Goal: Task Accomplishment & Management: Complete application form

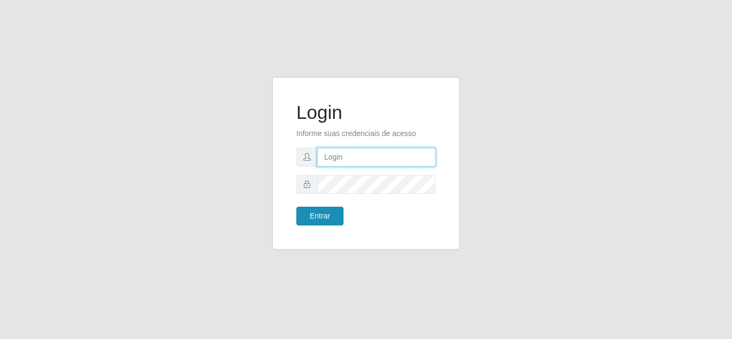
type input "[EMAIL_ADDRESS][DOMAIN_NAME]"
click at [328, 223] on button "Entrar" at bounding box center [319, 216] width 47 height 19
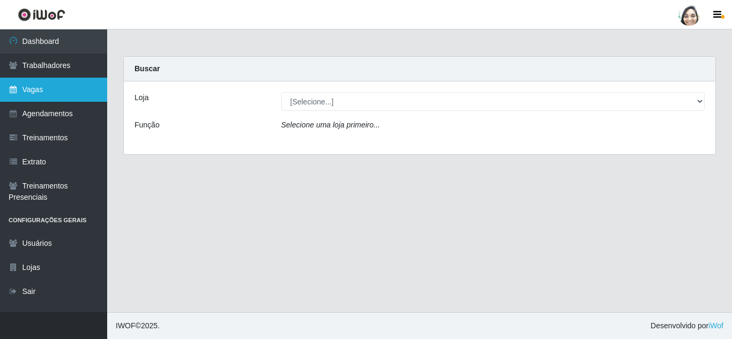
click at [25, 89] on link "Vagas" at bounding box center [53, 90] width 107 height 24
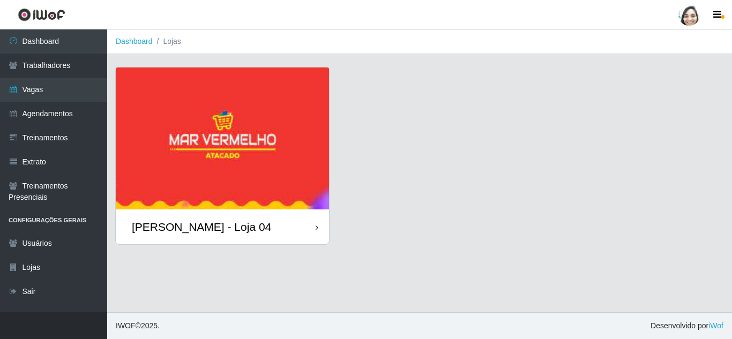
click at [196, 227] on div "[PERSON_NAME] - Loja 04" at bounding box center [201, 226] width 139 height 13
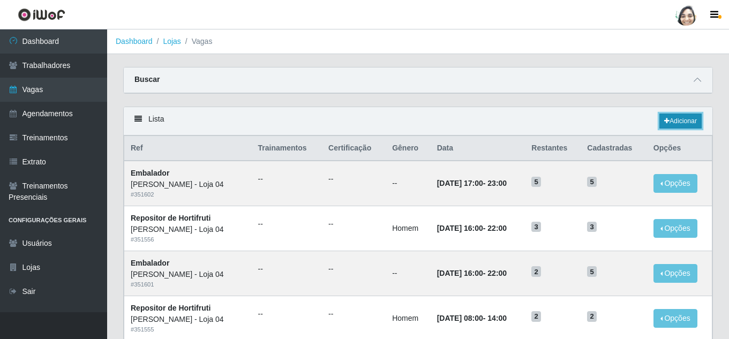
click at [695, 117] on link "Adicionar" at bounding box center [681, 121] width 42 height 15
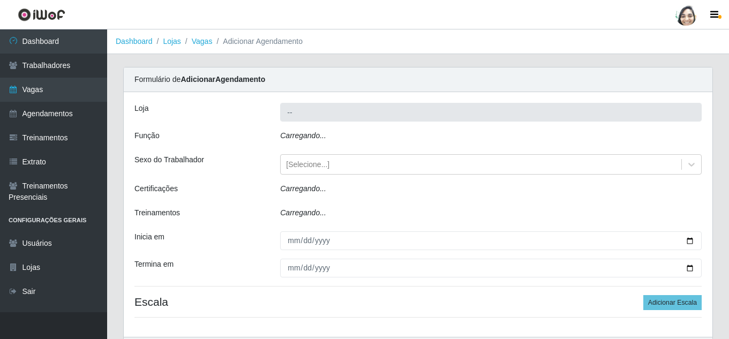
type input "[PERSON_NAME] - Loja 04"
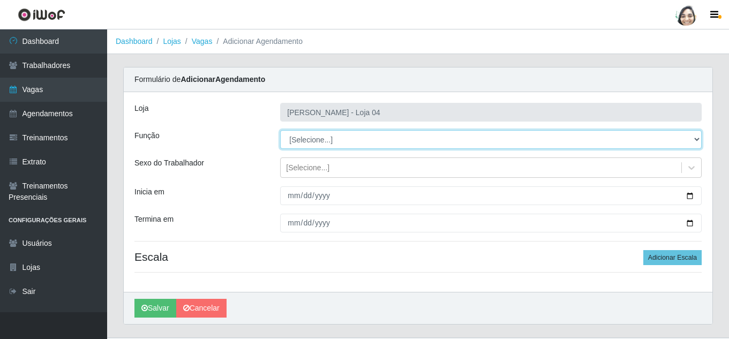
click at [324, 140] on select "[Selecione...] ASG ASG + ASG ++ Auxiliar de Depósito Auxiliar de Depósito + Aux…" at bounding box center [491, 139] width 422 height 19
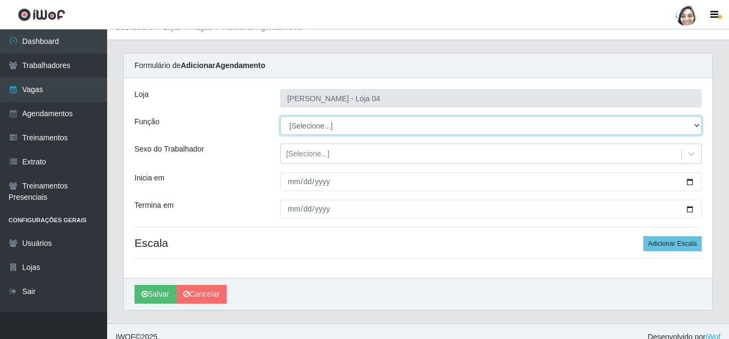
scroll to position [25, 0]
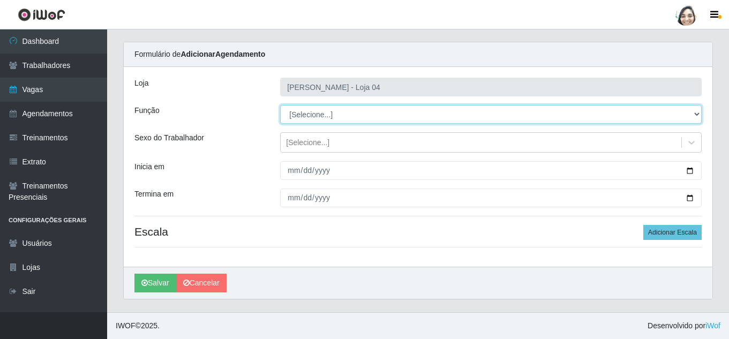
click at [347, 122] on select "[Selecione...] ASG ASG + ASG ++ Auxiliar de Depósito Auxiliar de Depósito + Aux…" at bounding box center [491, 114] width 422 height 19
select select "22"
click at [280, 105] on select "[Selecione...] ASG ASG + ASG ++ Auxiliar de Depósito Auxiliar de Depósito + Aux…" at bounding box center [491, 114] width 422 height 19
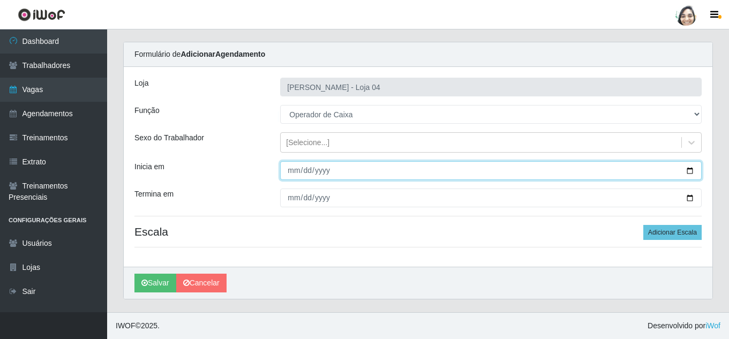
click at [293, 171] on input "Inicia em" at bounding box center [491, 170] width 422 height 19
type input "[DATE]"
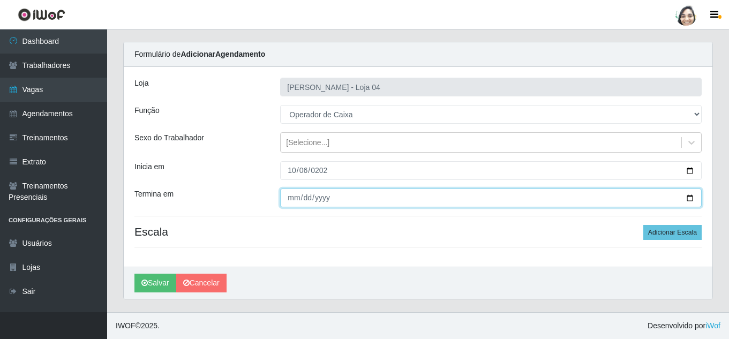
click at [295, 195] on input "Termina em" at bounding box center [491, 198] width 422 height 19
type input "[DATE]"
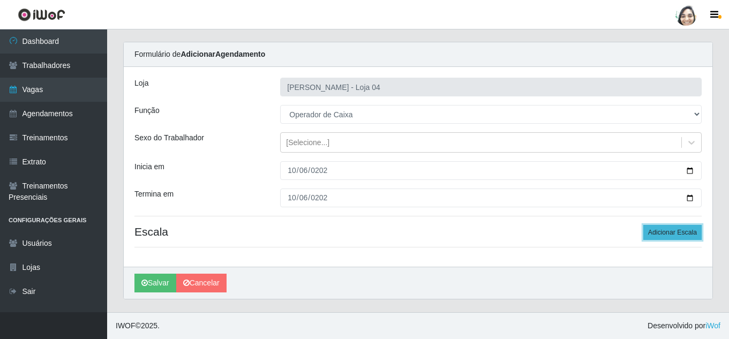
click at [684, 229] on button "Adicionar Escala" at bounding box center [673, 232] width 58 height 15
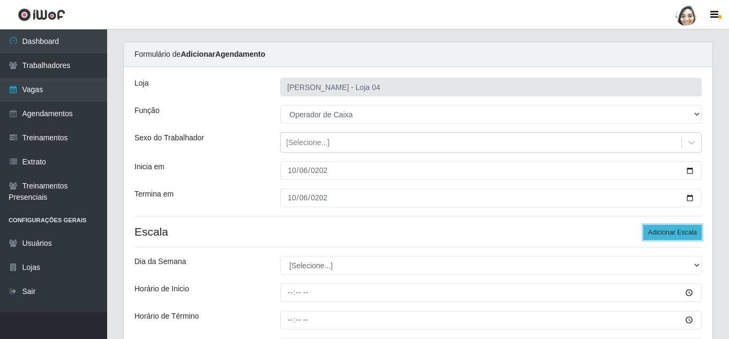
click at [684, 229] on button "Adicionar Escala" at bounding box center [673, 232] width 58 height 15
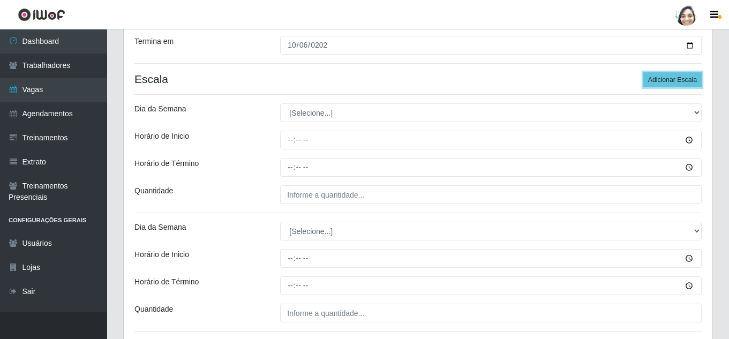
scroll to position [186, 0]
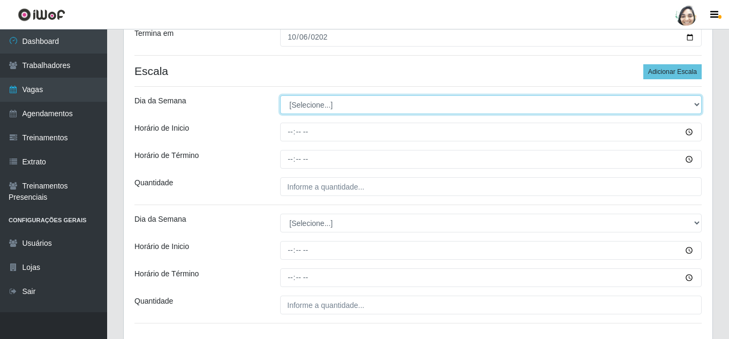
click at [311, 106] on select "[Selecione...] Segunda Terça Quarta Quinta Sexta Sábado Domingo" at bounding box center [491, 104] width 422 height 19
select select "1"
click at [280, 95] on select "[Selecione...] Segunda Terça Quarta Quinta Sexta Sábado Domingo" at bounding box center [491, 104] width 422 height 19
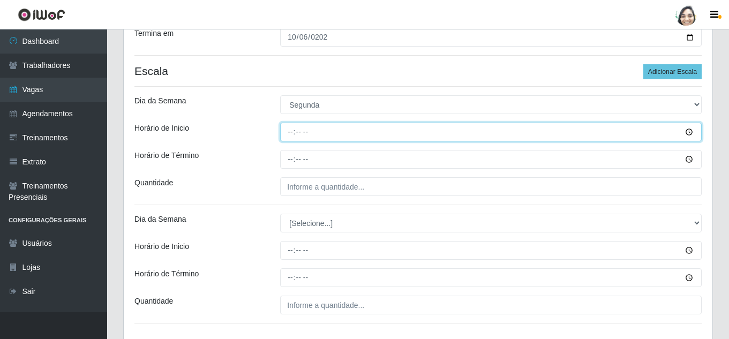
click at [289, 133] on input "Horário de Inicio" at bounding box center [491, 132] width 422 height 19
type input "08:20"
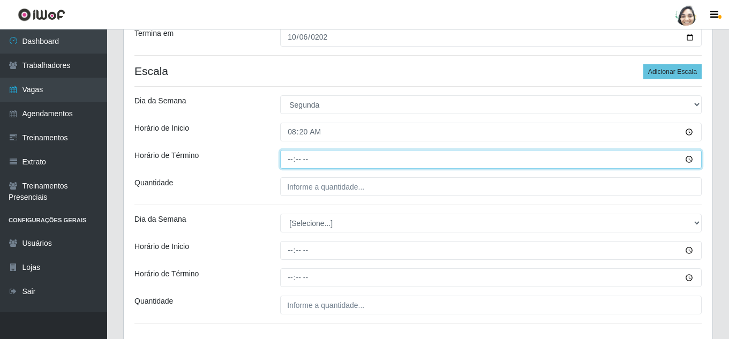
click at [289, 158] on input "Horário de Término" at bounding box center [491, 159] width 422 height 19
type input "14:20"
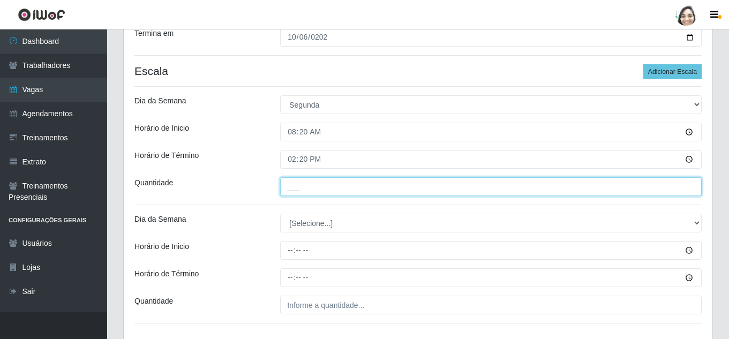
click at [353, 190] on input "___" at bounding box center [491, 186] width 422 height 19
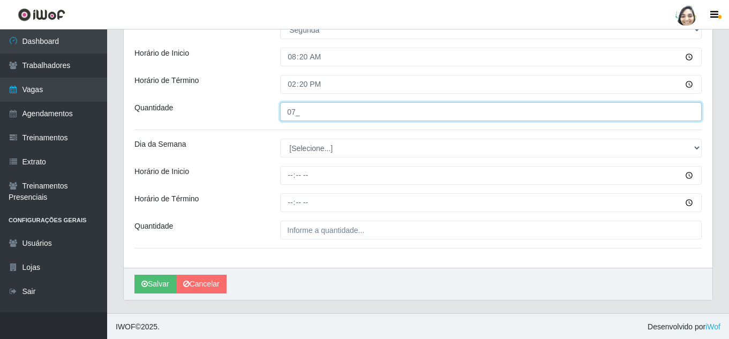
scroll to position [262, 0]
type input "07_"
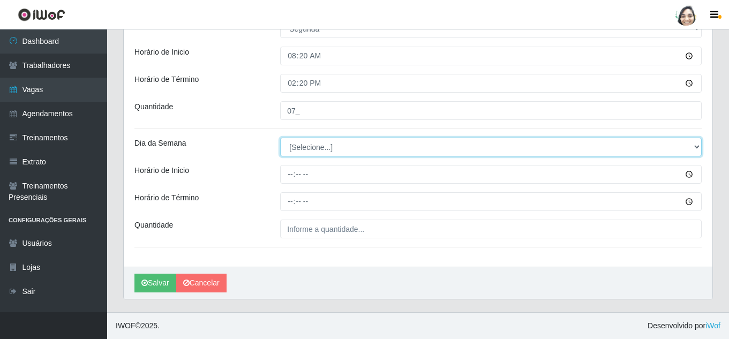
click at [311, 147] on select "[Selecione...] Segunda Terça Quarta Quinta Sexta Sábado Domingo" at bounding box center [491, 147] width 422 height 19
click at [308, 151] on select "[Selecione...] Segunda Terça Quarta Quinta Sexta Sábado Domingo" at bounding box center [491, 147] width 422 height 19
select select "1"
click at [280, 138] on select "[Selecione...] Segunda Terça Quarta Quinta Sexta Sábado Domingo" at bounding box center [491, 147] width 422 height 19
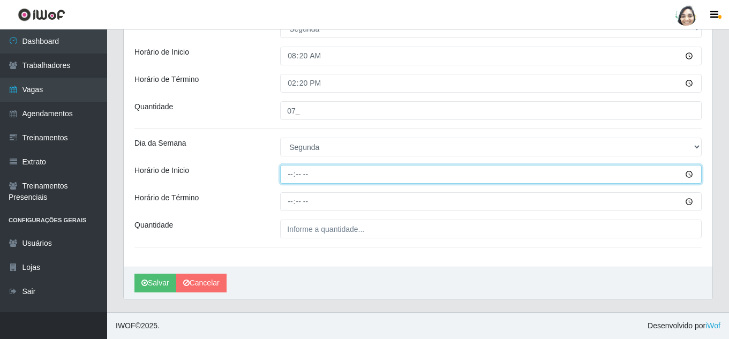
click at [293, 175] on input "Horário de Inicio" at bounding box center [491, 174] width 422 height 19
type input "16:20"
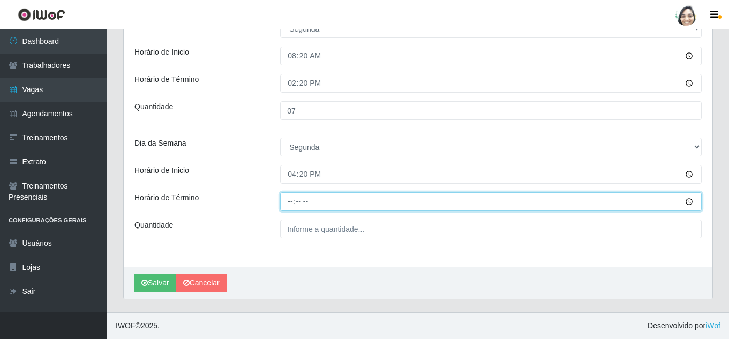
click at [283, 199] on input "Horário de Término" at bounding box center [491, 201] width 422 height 19
type input "22:20"
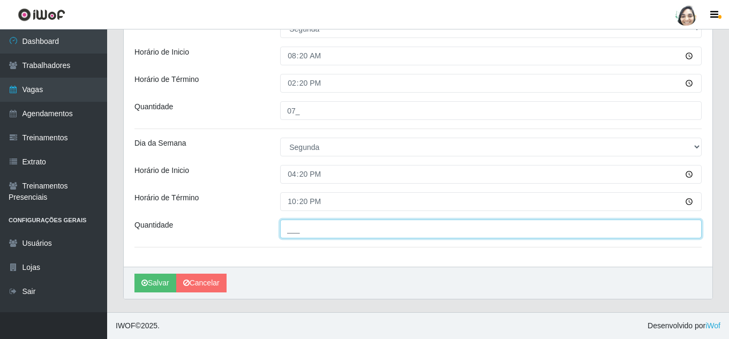
click at [335, 233] on input "___" at bounding box center [491, 229] width 422 height 19
type input "03_"
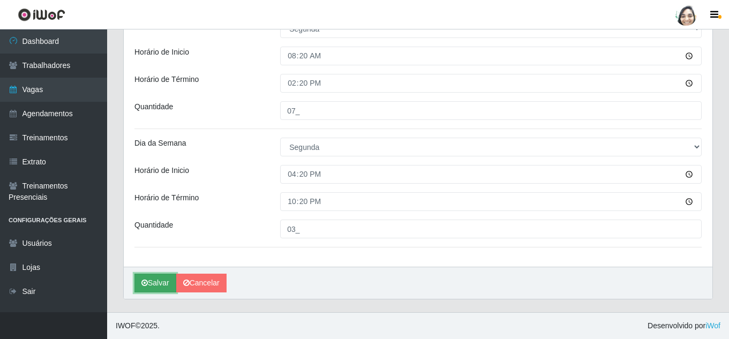
click at [152, 282] on button "Salvar" at bounding box center [156, 283] width 42 height 19
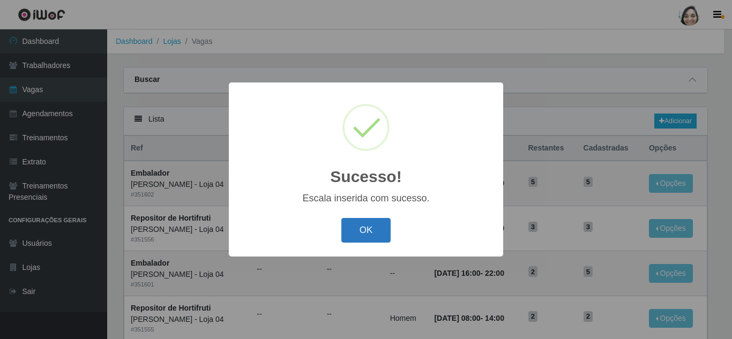
click at [378, 231] on button "OK" at bounding box center [366, 230] width 50 height 25
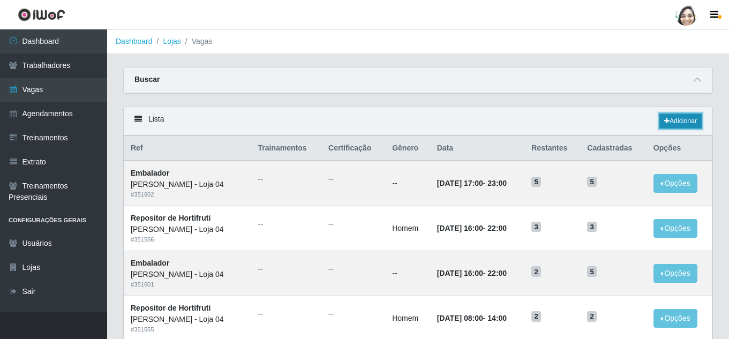
click at [687, 125] on link "Adicionar" at bounding box center [681, 121] width 42 height 15
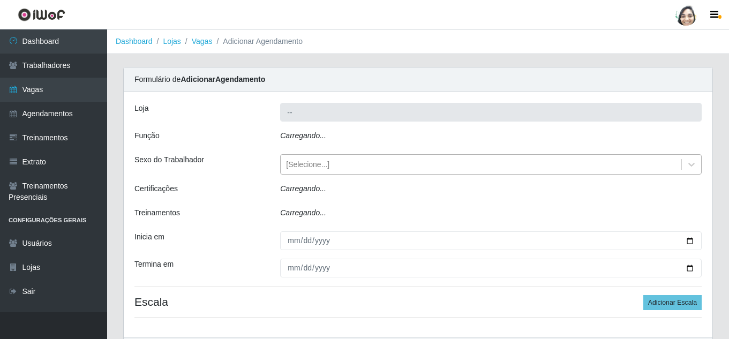
type input "[PERSON_NAME] - Loja 04"
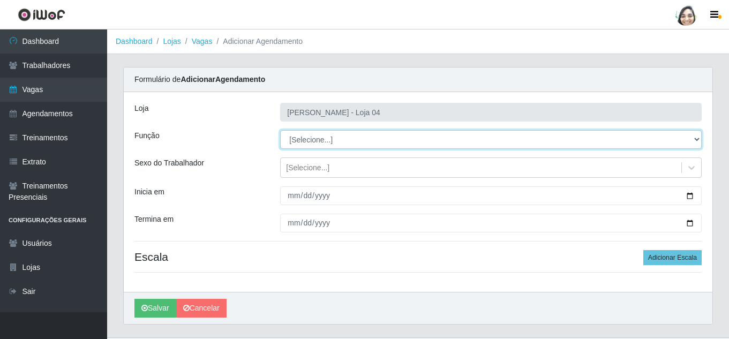
click at [323, 141] on select "[Selecione...] ASG ASG + ASG ++ Auxiliar de Depósito Auxiliar de Depósito + Aux…" at bounding box center [491, 139] width 422 height 19
select select "22"
click at [280, 130] on select "[Selecione...] ASG ASG + ASG ++ Auxiliar de Depósito Auxiliar de Depósito + Aux…" at bounding box center [491, 139] width 422 height 19
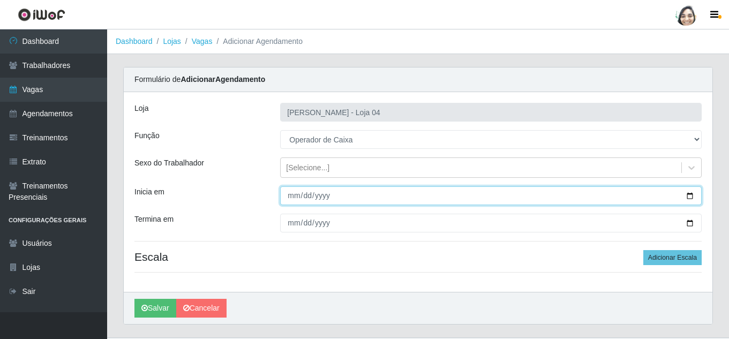
click at [294, 199] on input "Inicia em" at bounding box center [491, 195] width 422 height 19
type input "[DATE]"
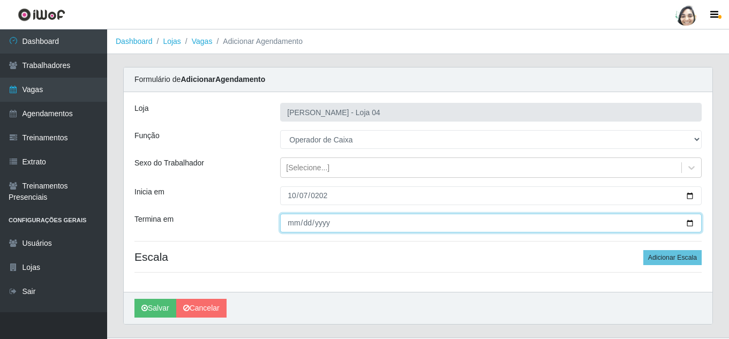
click at [295, 221] on input "Termina em" at bounding box center [491, 223] width 422 height 19
type input "[DATE]"
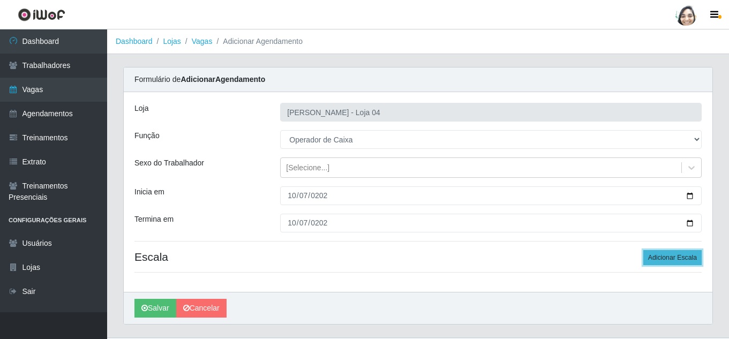
click at [683, 256] on button "Adicionar Escala" at bounding box center [673, 257] width 58 height 15
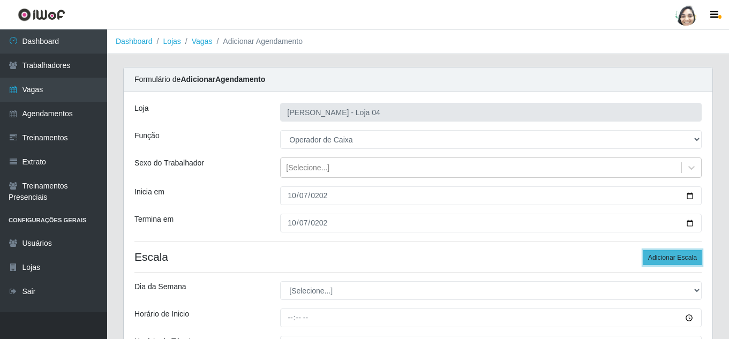
click at [683, 256] on button "Adicionar Escala" at bounding box center [673, 257] width 58 height 15
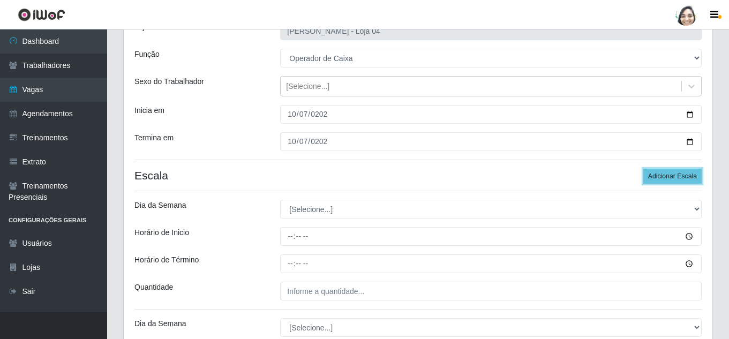
scroll to position [107, 0]
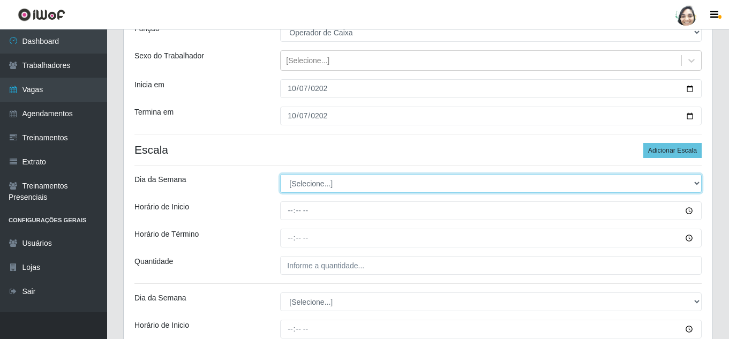
click at [305, 181] on select "[Selecione...] Segunda Terça Quarta Quinta Sexta Sábado Domingo" at bounding box center [491, 183] width 422 height 19
select select "2"
click at [280, 174] on select "[Selecione...] Segunda Terça Quarta Quinta Sexta Sábado Domingo" at bounding box center [491, 183] width 422 height 19
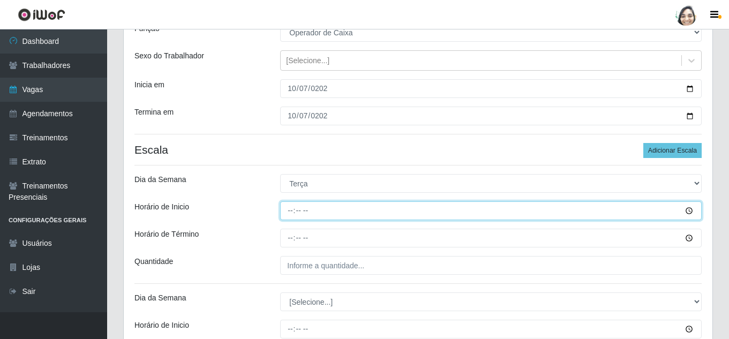
click at [289, 212] on input "Horário de Inicio" at bounding box center [491, 210] width 422 height 19
type input "08:20"
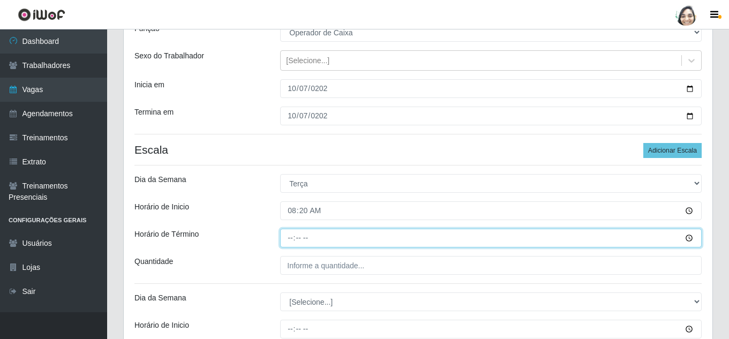
click at [288, 235] on input "Horário de Término" at bounding box center [491, 238] width 422 height 19
type input "14:20"
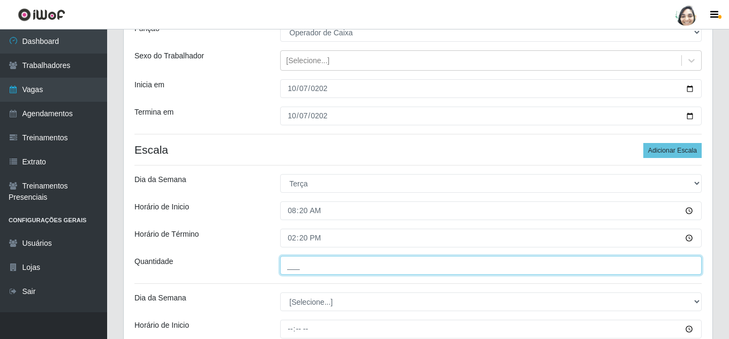
click at [318, 268] on input "___" at bounding box center [491, 265] width 422 height 19
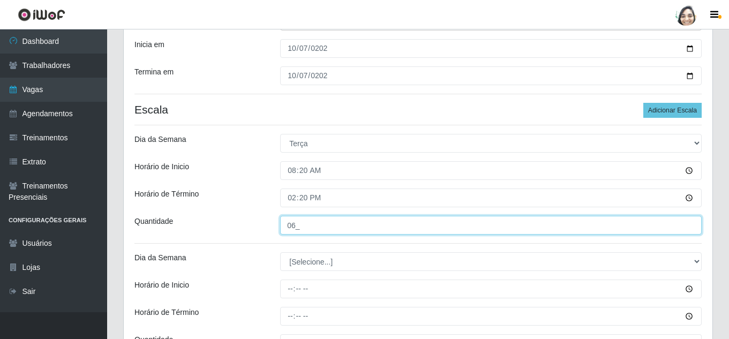
scroll to position [214, 0]
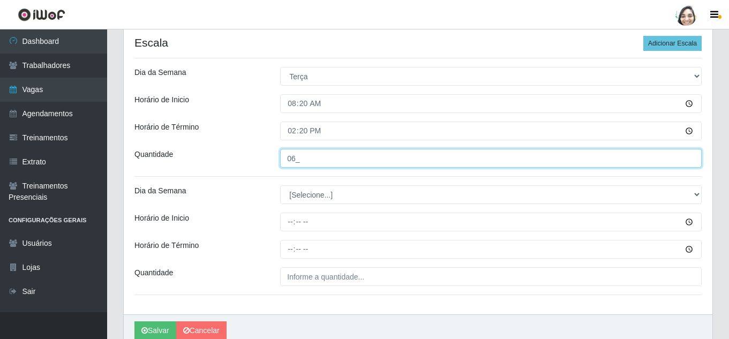
type input "06_"
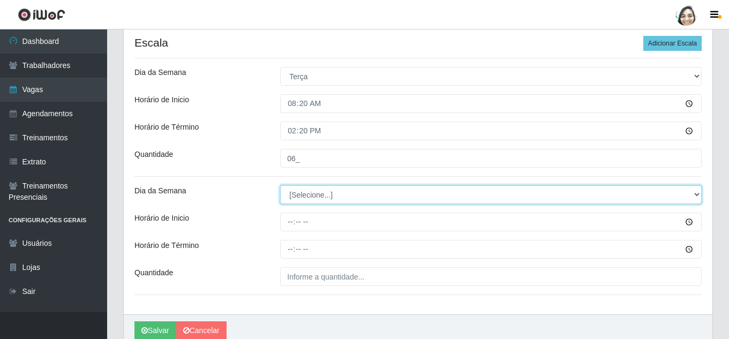
click at [304, 191] on select "[Selecione...] Segunda Terça Quarta Quinta Sexta Sábado Domingo" at bounding box center [491, 194] width 422 height 19
select select "2"
click at [280, 185] on select "[Selecione...] Segunda Terça Quarta Quinta Sexta Sábado Domingo" at bounding box center [491, 194] width 422 height 19
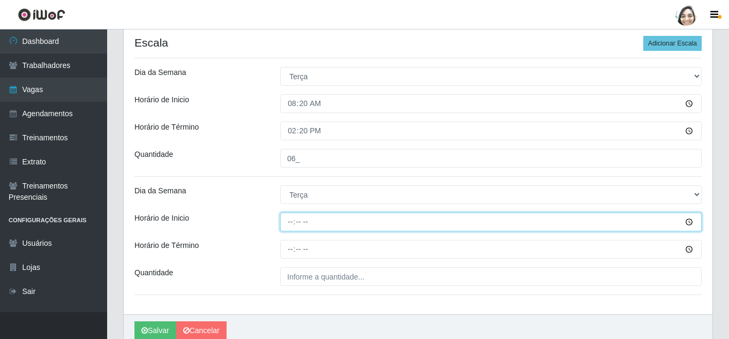
click at [294, 218] on input "Horário de Inicio" at bounding box center [491, 222] width 422 height 19
type input "16:20"
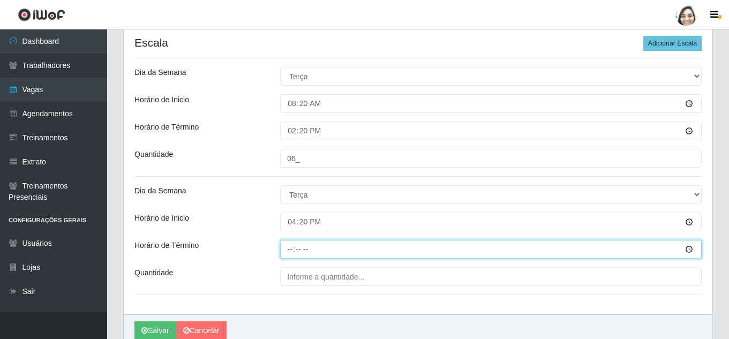
click at [292, 246] on input "Horário de Término" at bounding box center [491, 249] width 422 height 19
type input "22:20"
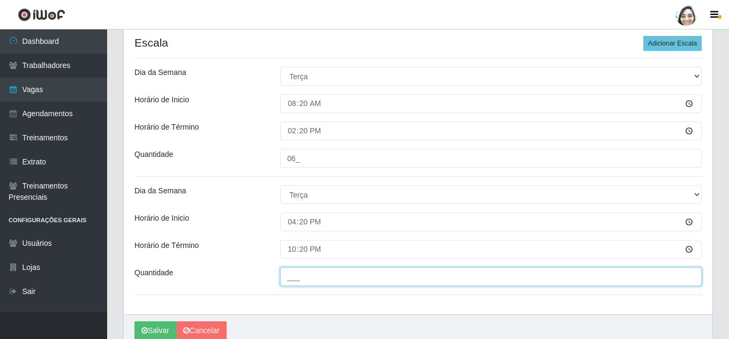
click at [334, 271] on input "___" at bounding box center [491, 276] width 422 height 19
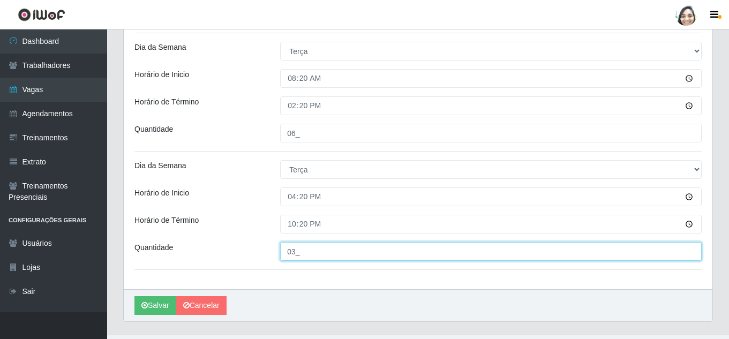
scroll to position [262, 0]
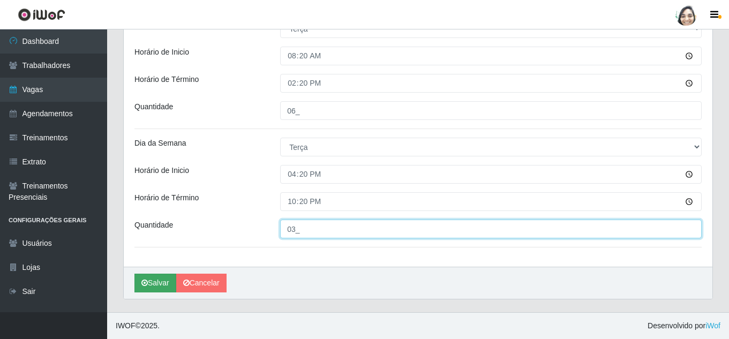
type input "03_"
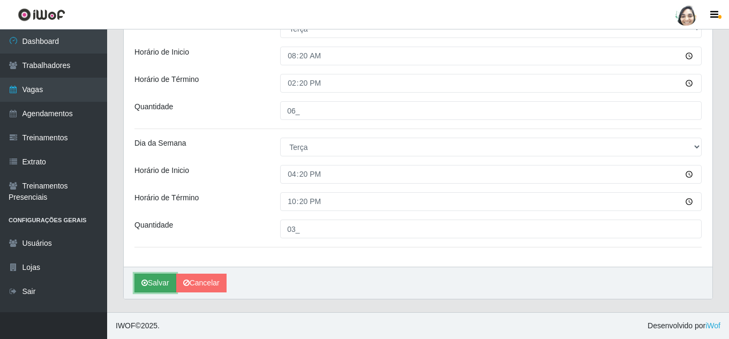
click at [150, 283] on button "Salvar" at bounding box center [156, 283] width 42 height 19
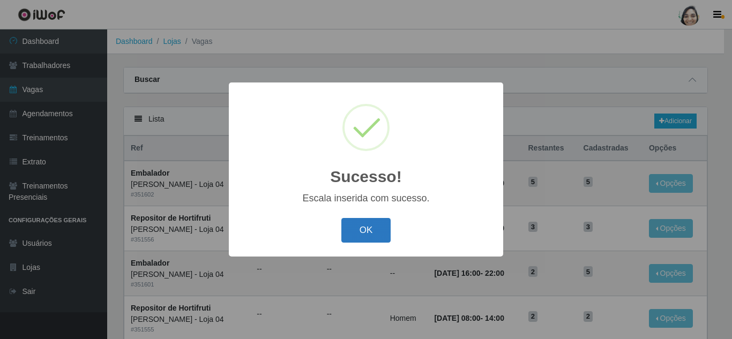
click at [353, 238] on button "OK" at bounding box center [366, 230] width 50 height 25
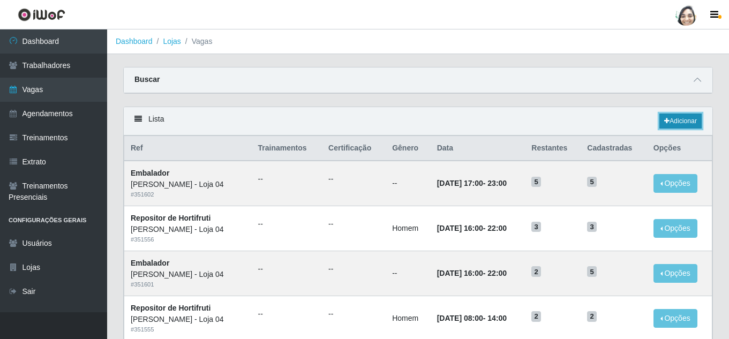
click at [676, 124] on link "Adicionar" at bounding box center [681, 121] width 42 height 15
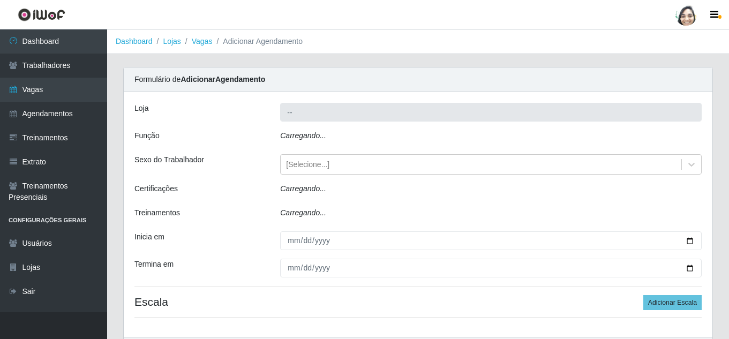
type input "[PERSON_NAME] - Loja 04"
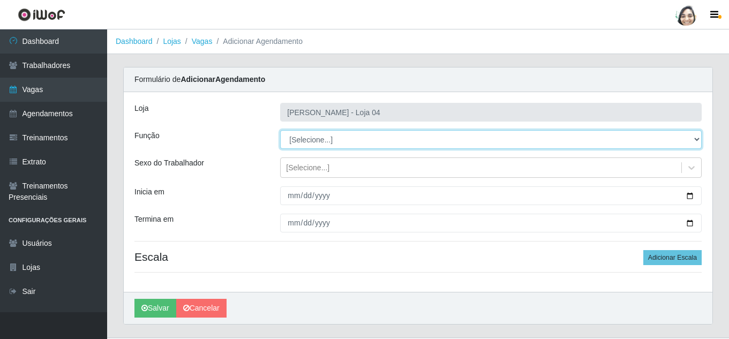
click at [342, 136] on select "[Selecione...] ASG ASG + ASG ++ Auxiliar de Depósito Auxiliar de Depósito + Aux…" at bounding box center [491, 139] width 422 height 19
select select "22"
click at [280, 130] on select "[Selecione...] ASG ASG + ASG ++ Auxiliar de Depósito Auxiliar de Depósito + Aux…" at bounding box center [491, 139] width 422 height 19
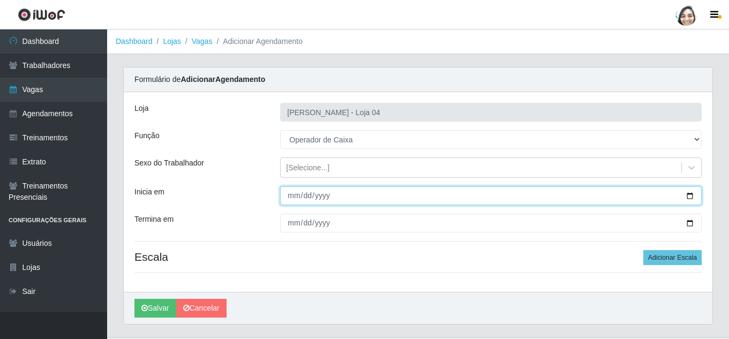
click at [294, 198] on input "Inicia em" at bounding box center [491, 195] width 422 height 19
type input "[DATE]"
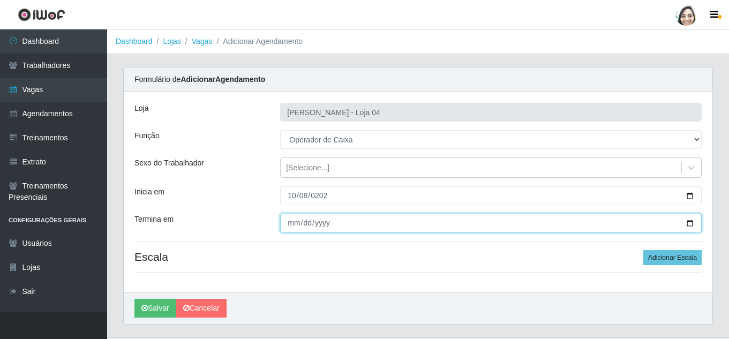
click at [292, 220] on input "Termina em" at bounding box center [491, 223] width 422 height 19
type input "[DATE]"
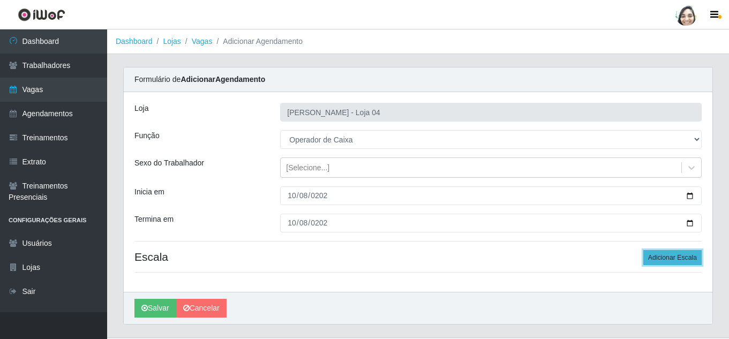
click at [677, 255] on button "Adicionar Escala" at bounding box center [673, 257] width 58 height 15
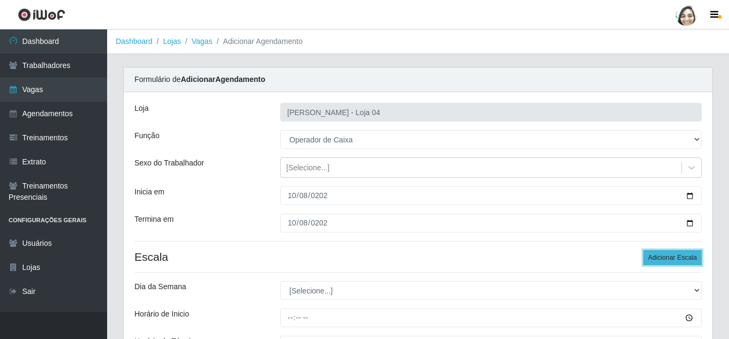
click at [677, 255] on button "Adicionar Escala" at bounding box center [673, 257] width 58 height 15
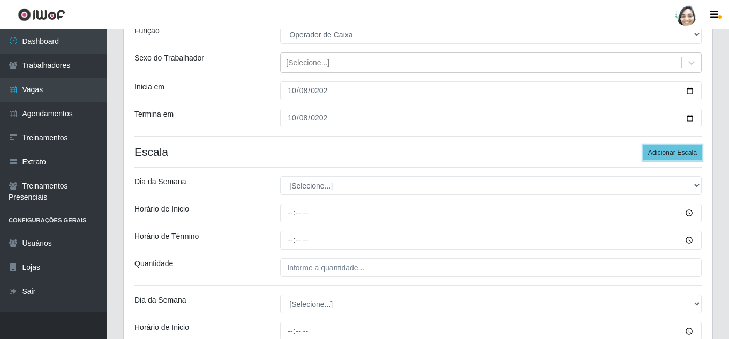
scroll to position [107, 0]
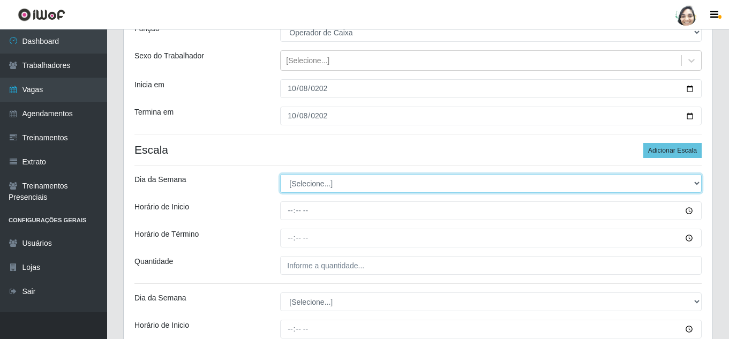
drag, startPoint x: 341, startPoint y: 183, endPoint x: 332, endPoint y: 188, distance: 10.3
click at [337, 185] on select "[Selecione...] Segunda Terça Quarta Quinta Sexta Sábado Domingo" at bounding box center [491, 183] width 422 height 19
select select "3"
click at [280, 174] on select "[Selecione...] Segunda Terça Quarta Quinta Sexta Sábado Domingo" at bounding box center [491, 183] width 422 height 19
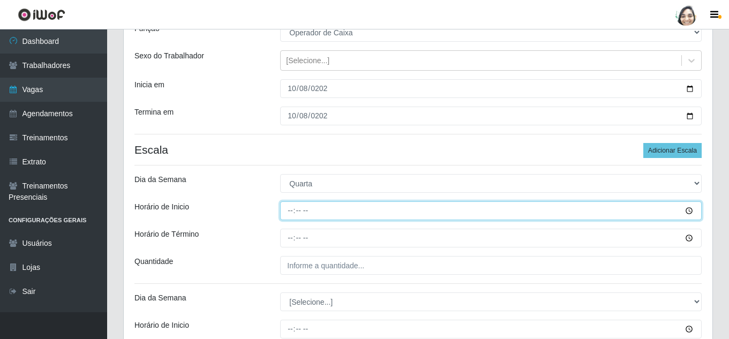
click at [288, 212] on input "Horário de Inicio" at bounding box center [491, 210] width 422 height 19
type input "08:20"
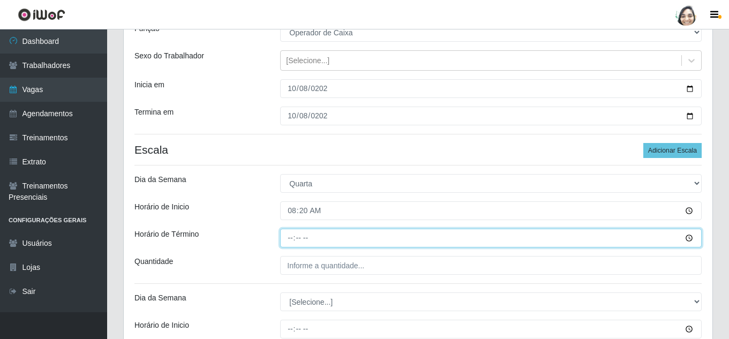
click at [297, 235] on input "Horário de Término" at bounding box center [491, 238] width 422 height 19
type input "14:20"
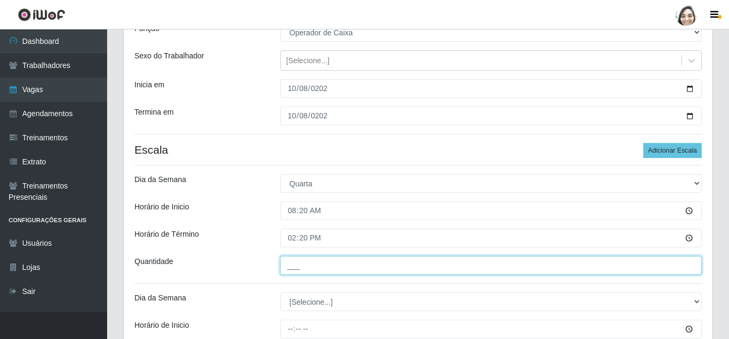
click at [293, 268] on input "___" at bounding box center [491, 265] width 422 height 19
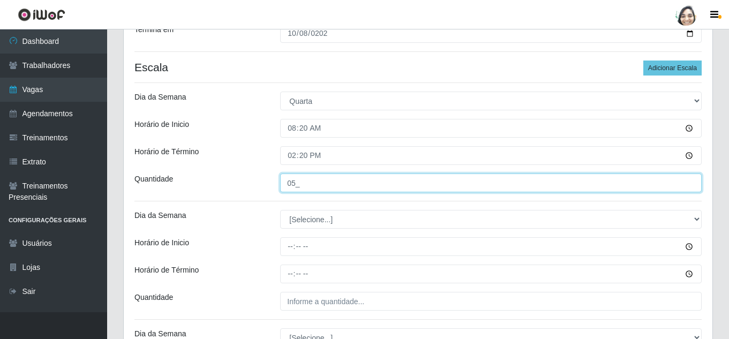
scroll to position [214, 0]
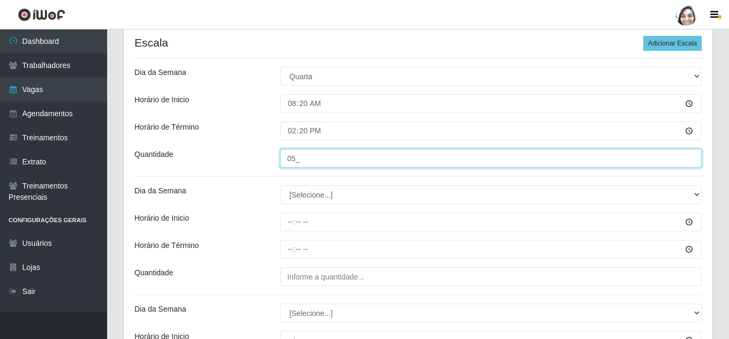
type input "05_"
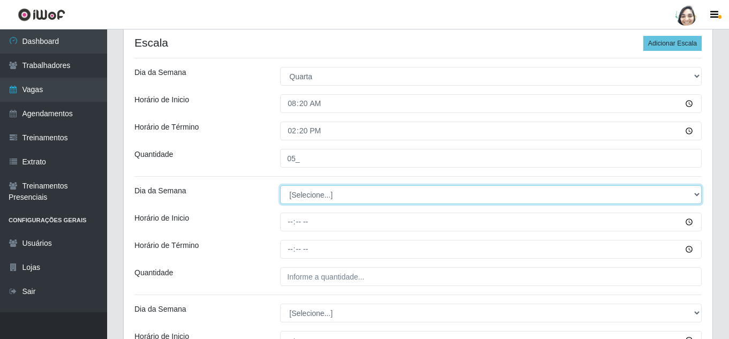
click at [313, 197] on select "[Selecione...] Segunda Terça Quarta Quinta Sexta Sábado Domingo" at bounding box center [491, 194] width 422 height 19
select select "3"
click at [280, 185] on select "[Selecione...] Segunda Terça Quarta Quinta Sexta Sábado Domingo" at bounding box center [491, 194] width 422 height 19
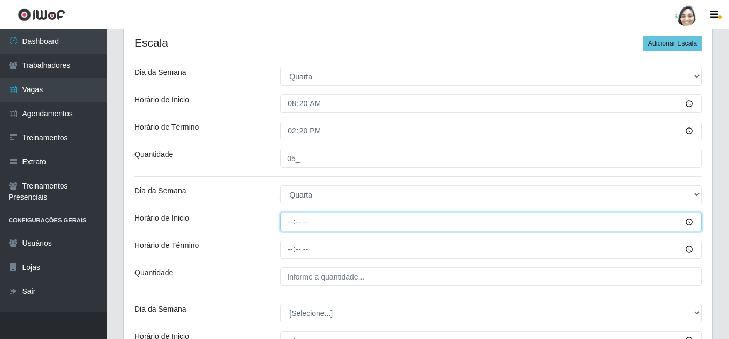
click at [290, 219] on input "Horário de Inicio" at bounding box center [491, 222] width 422 height 19
type input "12:20"
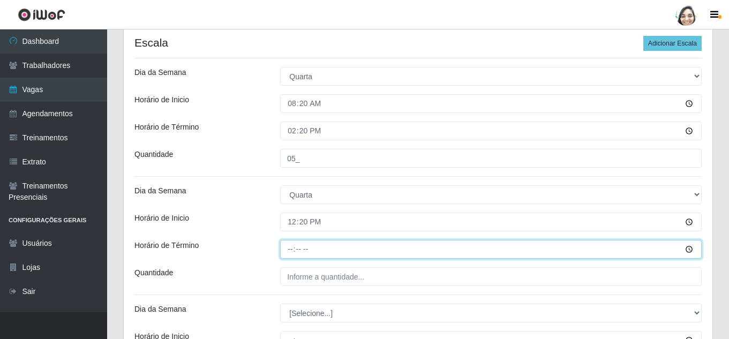
click at [286, 247] on input "Horário de Término" at bounding box center [491, 249] width 422 height 19
type input "18:20"
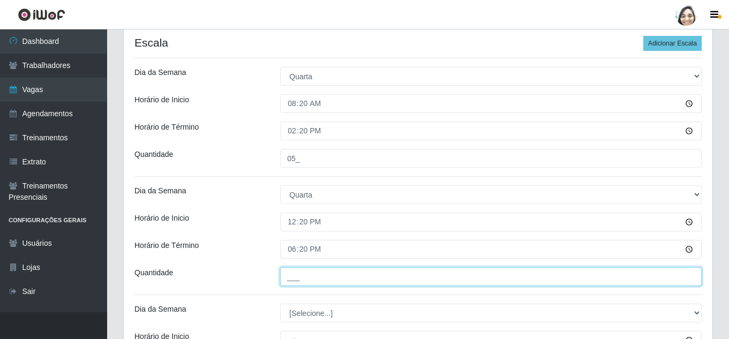
click at [320, 277] on input "___" at bounding box center [491, 276] width 422 height 19
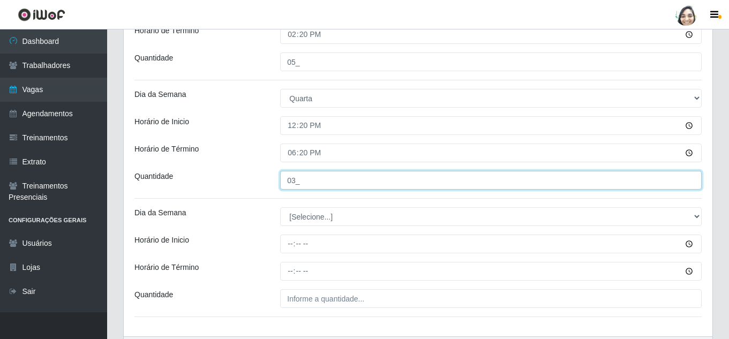
scroll to position [322, 0]
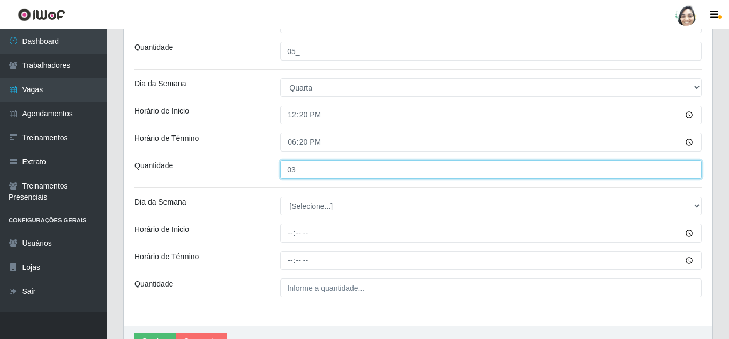
type input "03_"
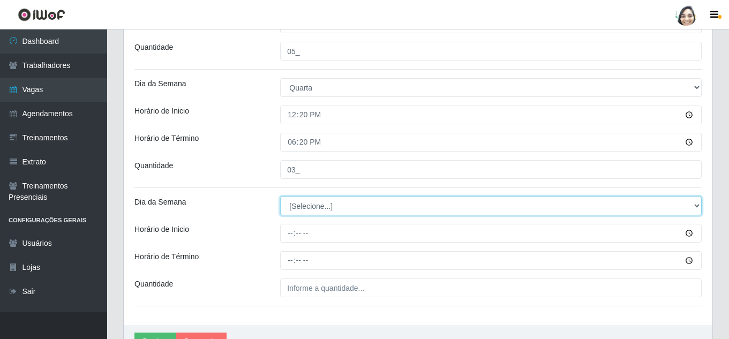
click at [310, 207] on select "[Selecione...] Segunda Terça Quarta Quinta Sexta Sábado Domingo" at bounding box center [491, 206] width 422 height 19
select select "3"
click at [280, 197] on select "[Selecione...] Segunda Terça Quarta Quinta Sexta Sábado Domingo" at bounding box center [491, 206] width 422 height 19
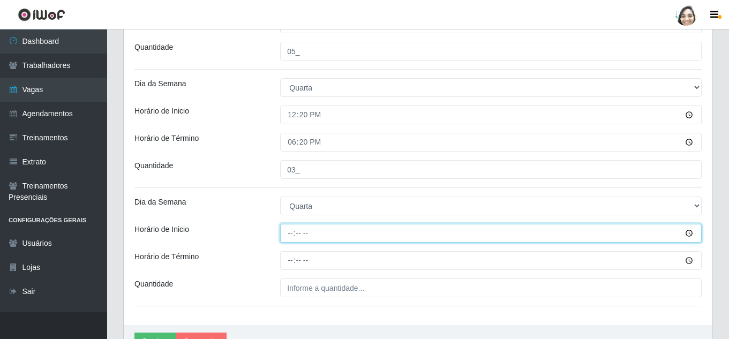
click at [289, 233] on input "Horário de Inicio" at bounding box center [491, 233] width 422 height 19
type input "16:20"
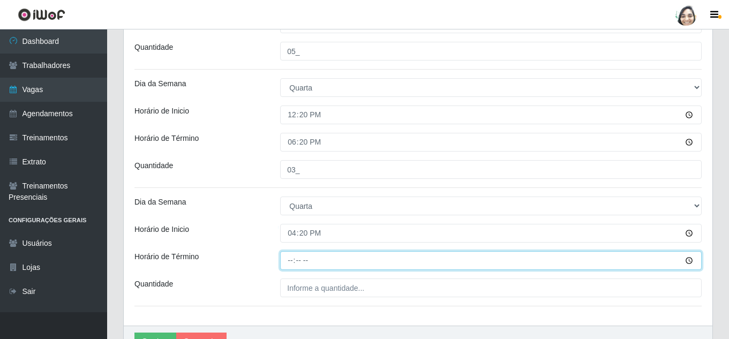
click at [289, 267] on input "Horário de Término" at bounding box center [491, 260] width 422 height 19
type input "22:20"
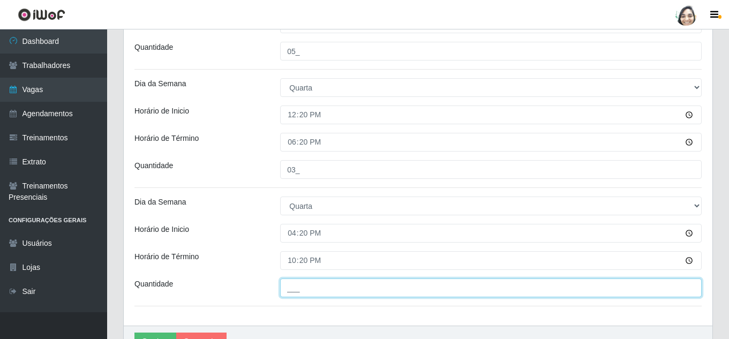
click at [315, 290] on input "___" at bounding box center [491, 288] width 422 height 19
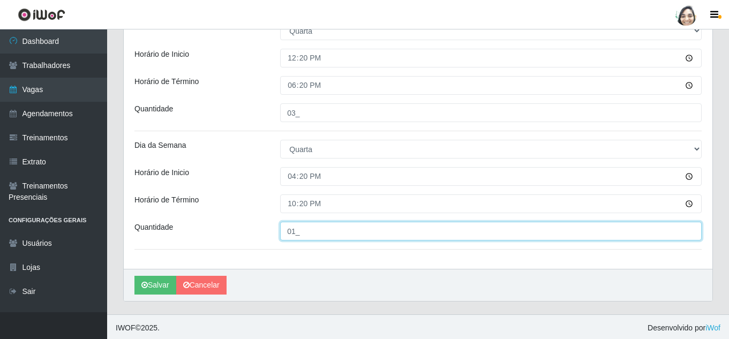
scroll to position [380, 0]
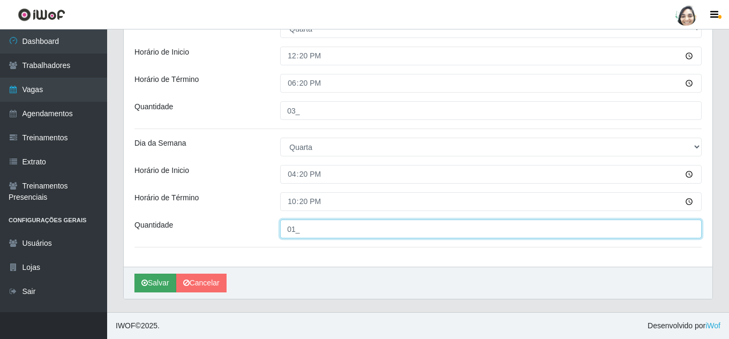
type input "01_"
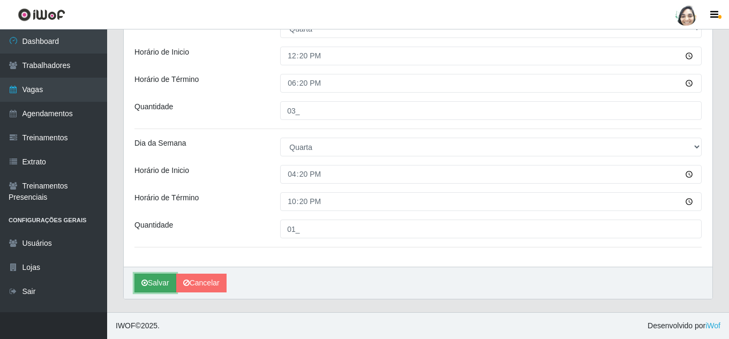
click at [156, 285] on button "Salvar" at bounding box center [156, 283] width 42 height 19
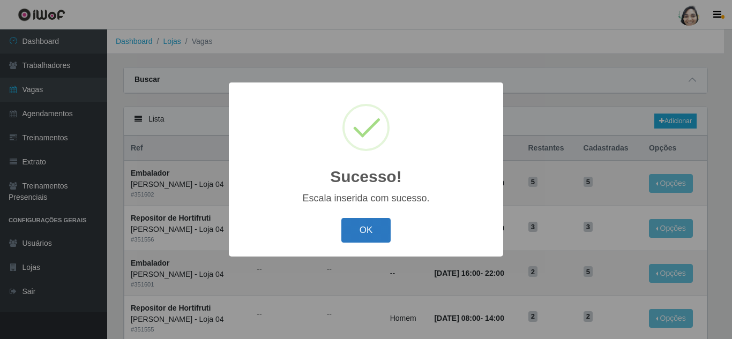
click at [360, 237] on button "OK" at bounding box center [366, 230] width 50 height 25
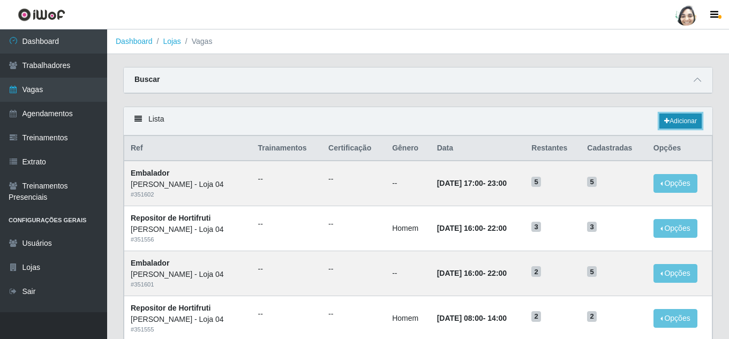
click at [698, 124] on link "Adicionar" at bounding box center [681, 121] width 42 height 15
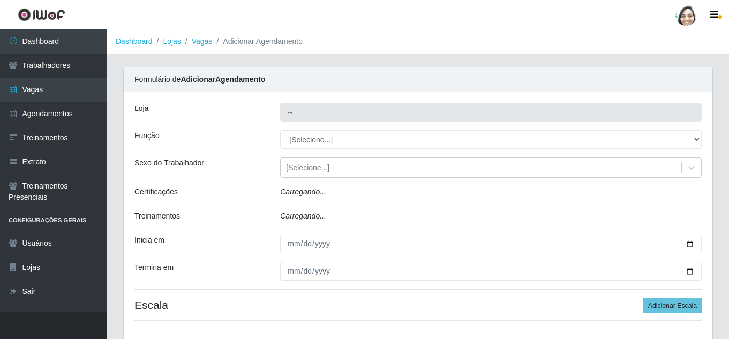
type input "[PERSON_NAME] - Loja 04"
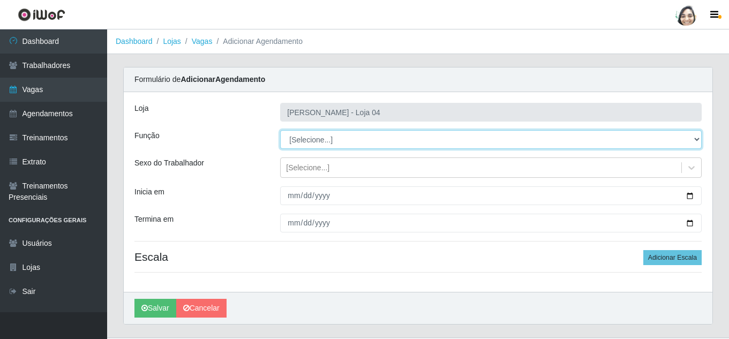
click at [347, 139] on select "[Selecione...] ASG ASG + ASG ++ Auxiliar de Depósito Auxiliar de Depósito + Aux…" at bounding box center [491, 139] width 422 height 19
select select "22"
click at [280, 130] on select "[Selecione...] ASG ASG + ASG ++ Auxiliar de Depósito Auxiliar de Depósito + Aux…" at bounding box center [491, 139] width 422 height 19
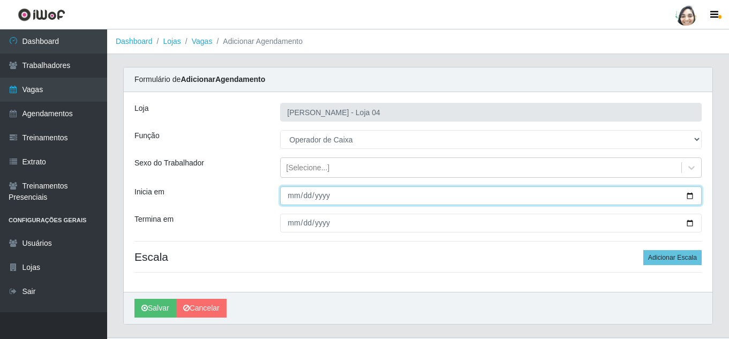
click at [293, 191] on input "Inicia em" at bounding box center [491, 195] width 422 height 19
type input "[DATE]"
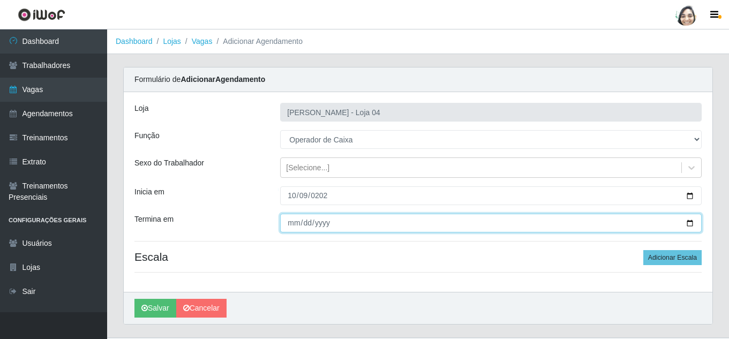
click at [294, 223] on input "Termina em" at bounding box center [491, 223] width 422 height 19
type input "[DATE]"
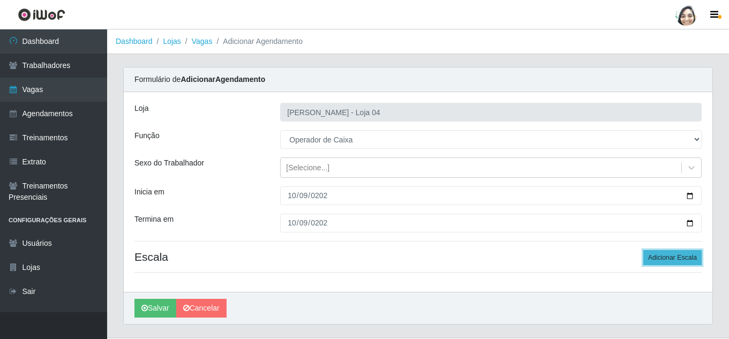
click at [680, 262] on button "Adicionar Escala" at bounding box center [673, 257] width 58 height 15
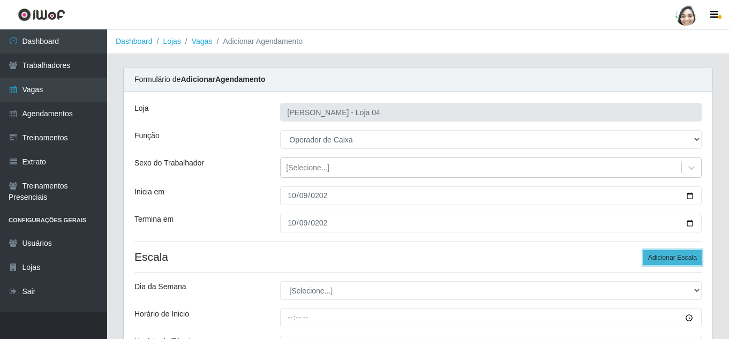
click at [680, 262] on button "Adicionar Escala" at bounding box center [673, 257] width 58 height 15
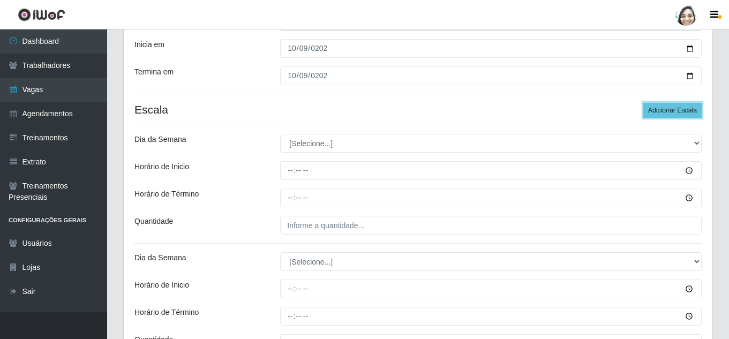
scroll to position [161, 0]
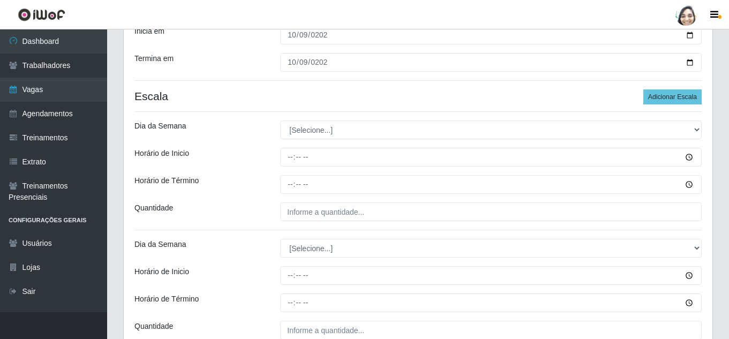
click at [297, 141] on div "Loja Mar Vermelho - Loja 04 Função [Selecione...] ASG ASG + ASG ++ Auxiliar de …" at bounding box center [418, 149] width 589 height 437
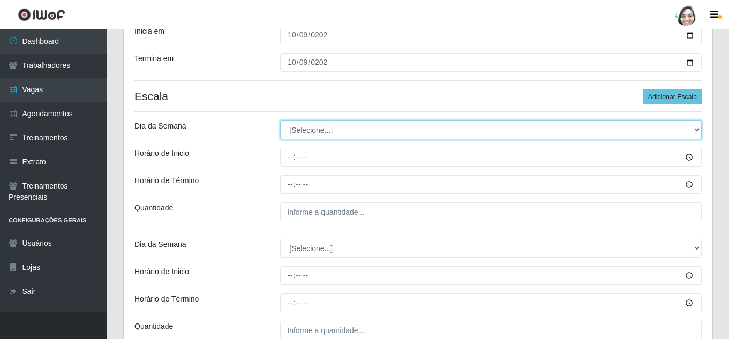
click at [300, 135] on select "[Selecione...] Segunda Terça Quarta Quinta Sexta Sábado Domingo" at bounding box center [491, 130] width 422 height 19
select select "4"
click at [280, 121] on select "[Selecione...] Segunda Terça Quarta Quinta Sexta Sábado Domingo" at bounding box center [491, 130] width 422 height 19
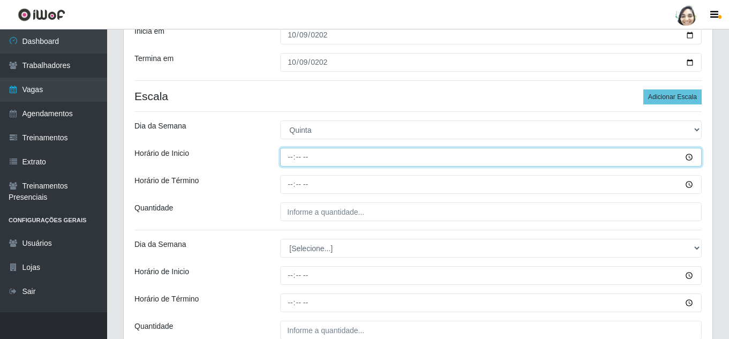
click at [290, 159] on input "Horário de Inicio" at bounding box center [491, 157] width 422 height 19
type input "08:20"
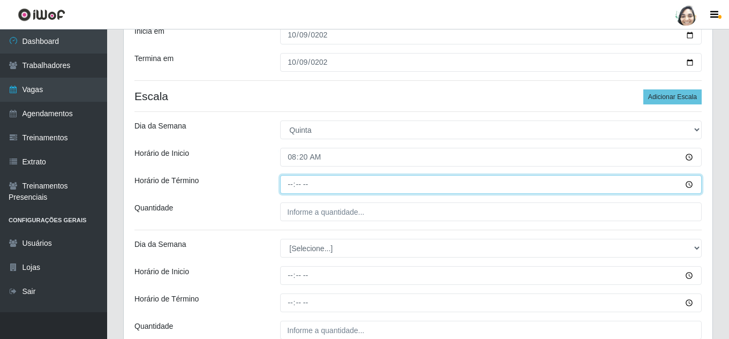
click at [285, 186] on input "Horário de Término" at bounding box center [491, 184] width 422 height 19
type input "14:20"
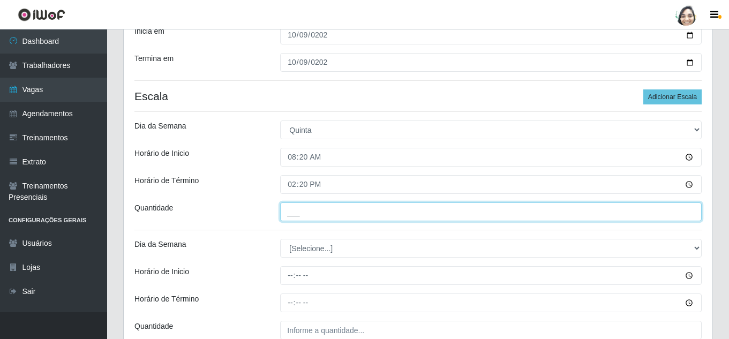
click at [335, 212] on input "___" at bounding box center [491, 212] width 422 height 19
type input "05_"
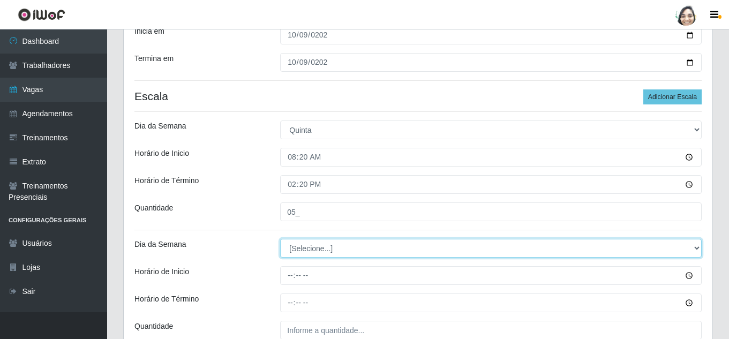
click at [324, 247] on select "[Selecione...] Segunda Terça Quarta Quinta Sexta Sábado Domingo" at bounding box center [491, 248] width 422 height 19
select select "4"
click at [280, 239] on select "[Selecione...] Segunda Terça Quarta Quinta Sexta Sábado Domingo" at bounding box center [491, 248] width 422 height 19
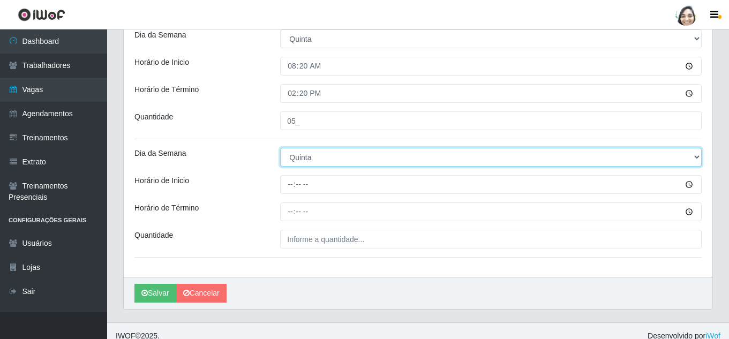
scroll to position [262, 0]
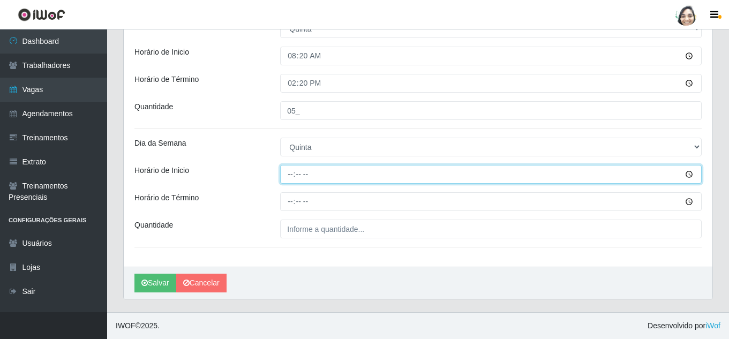
click at [293, 175] on input "Horário de Inicio" at bounding box center [491, 174] width 422 height 19
type input "16:20"
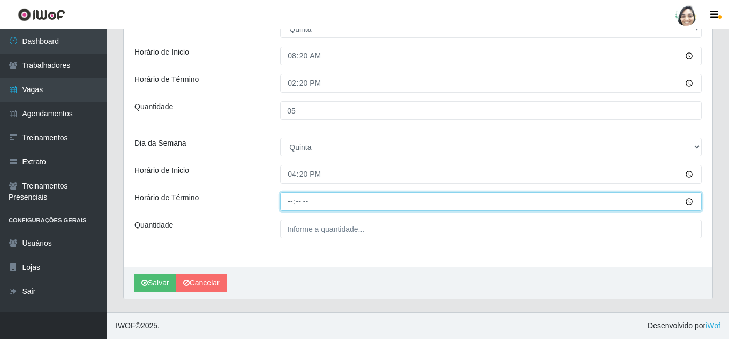
click at [294, 204] on input "Horário de Término" at bounding box center [491, 201] width 422 height 19
type input "22:20"
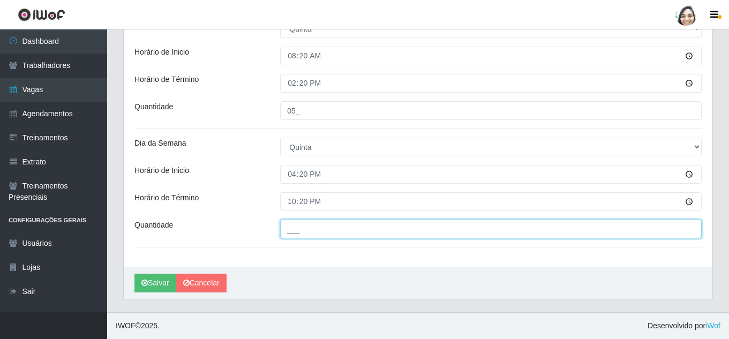
click at [320, 228] on input "___" at bounding box center [491, 229] width 422 height 19
type input "01_"
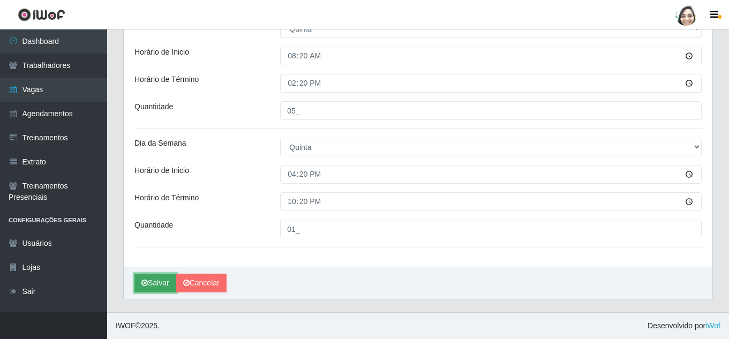
click at [157, 284] on button "Salvar" at bounding box center [156, 283] width 42 height 19
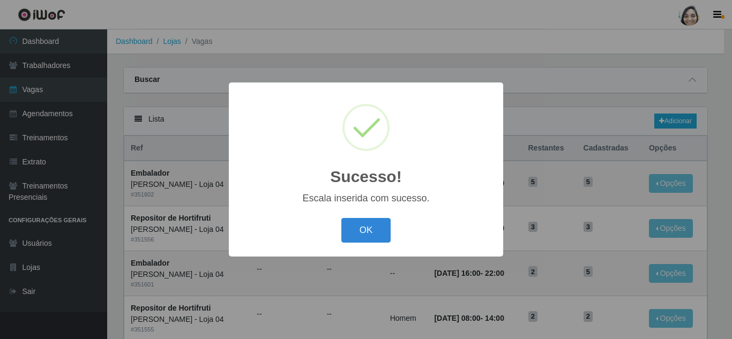
click at [339, 236] on div "OK Cancel" at bounding box center [366, 230] width 253 height 31
click at [350, 235] on button "OK" at bounding box center [366, 230] width 50 height 25
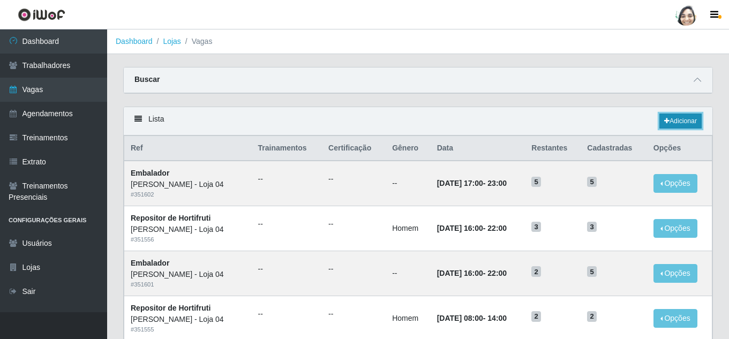
click at [683, 123] on link "Adicionar" at bounding box center [681, 121] width 42 height 15
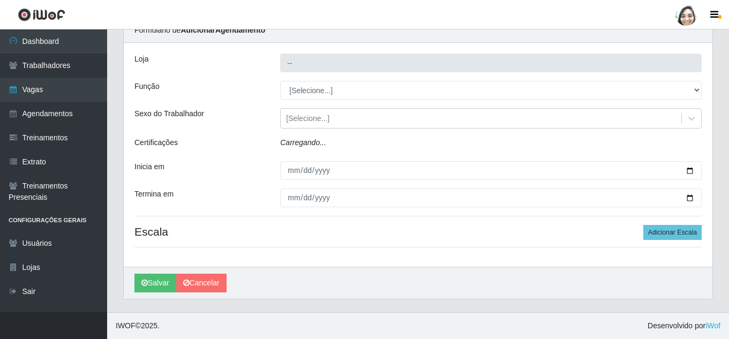
type input "[PERSON_NAME] - Loja 04"
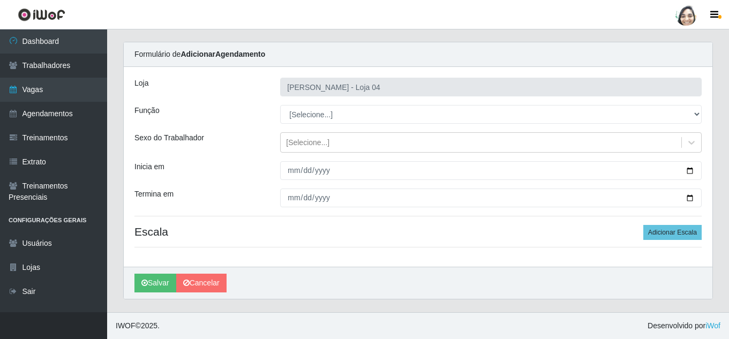
scroll to position [25, 0]
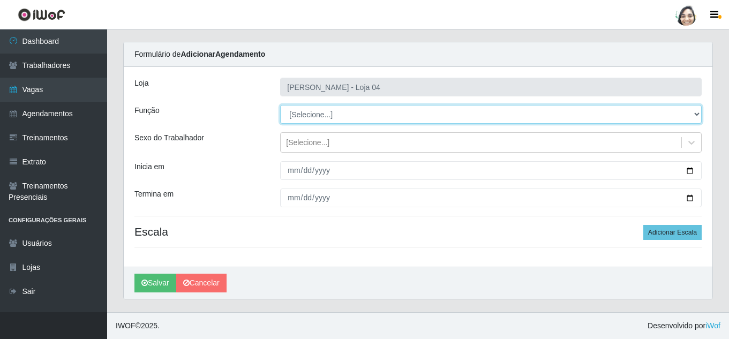
click at [317, 115] on select "[Selecione...] ASG ASG + ASG ++ Auxiliar de Depósito Auxiliar de Depósito + Aux…" at bounding box center [491, 114] width 422 height 19
select select "22"
click at [280, 105] on select "[Selecione...] ASG ASG + ASG ++ Auxiliar de Depósito Auxiliar de Depósito + Aux…" at bounding box center [491, 114] width 422 height 19
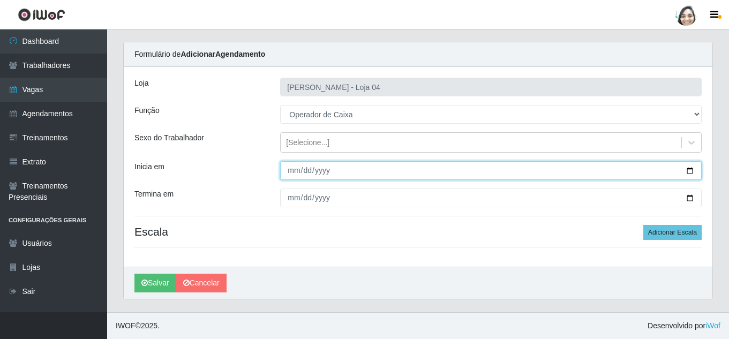
click at [297, 166] on input "Inicia em" at bounding box center [491, 170] width 422 height 19
type input "[DATE]"
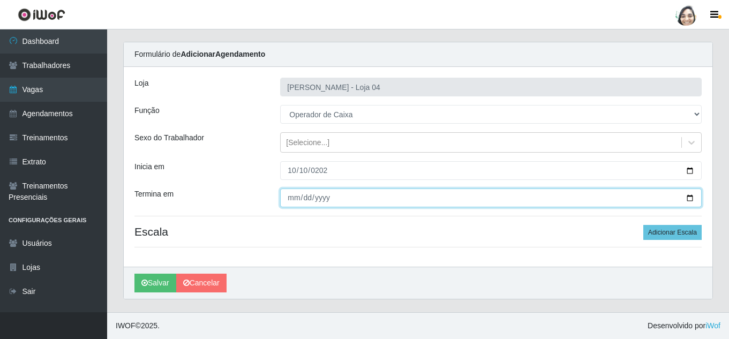
click at [296, 200] on input "Termina em" at bounding box center [491, 198] width 422 height 19
type input "[DATE]"
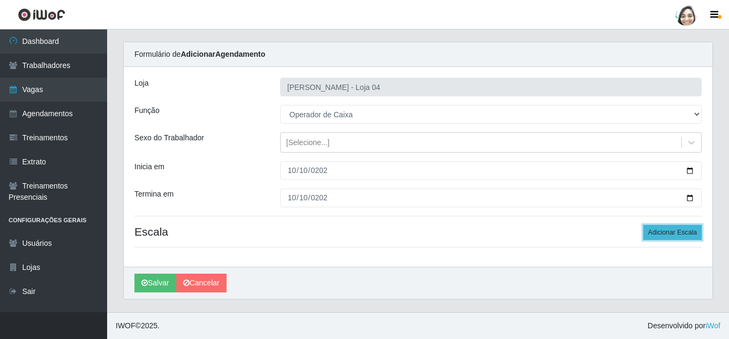
click at [650, 229] on button "Adicionar Escala" at bounding box center [673, 232] width 58 height 15
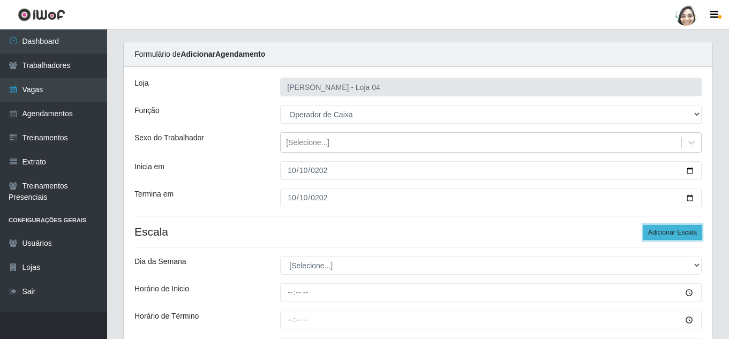
click at [654, 233] on button "Adicionar Escala" at bounding box center [673, 232] width 58 height 15
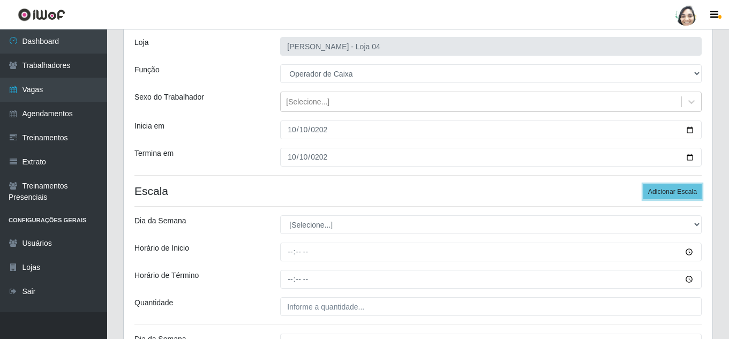
scroll to position [132, 0]
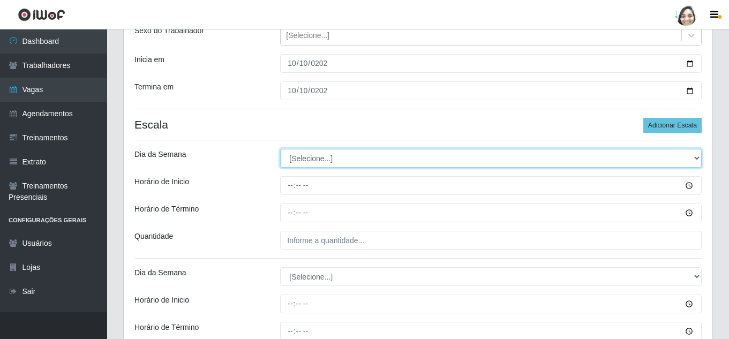
click at [325, 161] on select "[Selecione...] Segunda Terça Quarta Quinta Sexta Sábado Domingo" at bounding box center [491, 158] width 422 height 19
select select "5"
click at [280, 149] on select "[Selecione...] Segunda Terça Quarta Quinta Sexta Sábado Domingo" at bounding box center [491, 158] width 422 height 19
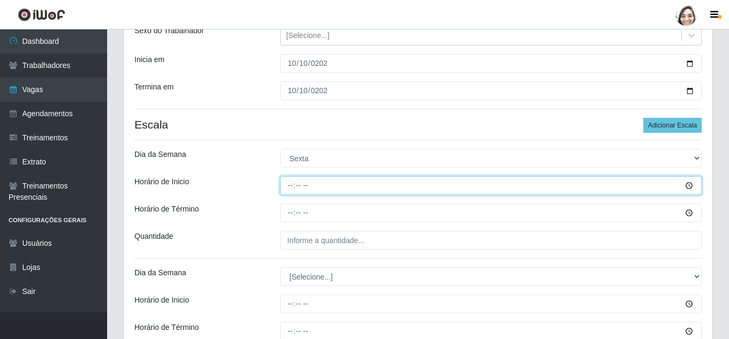
click at [287, 184] on input "Horário de Inicio" at bounding box center [491, 185] width 422 height 19
type input "09:00"
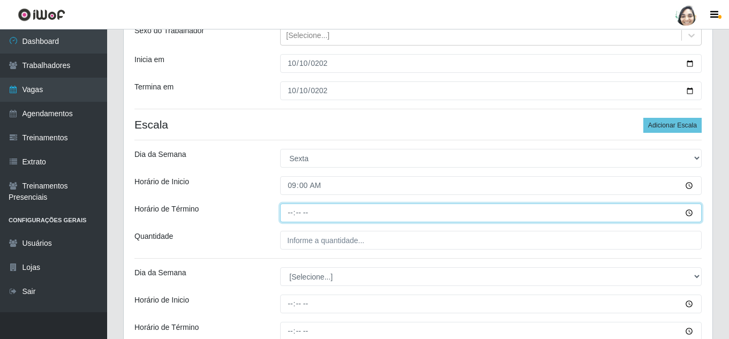
click at [291, 206] on input "Horário de Término" at bounding box center [491, 213] width 422 height 19
type input "14:00"
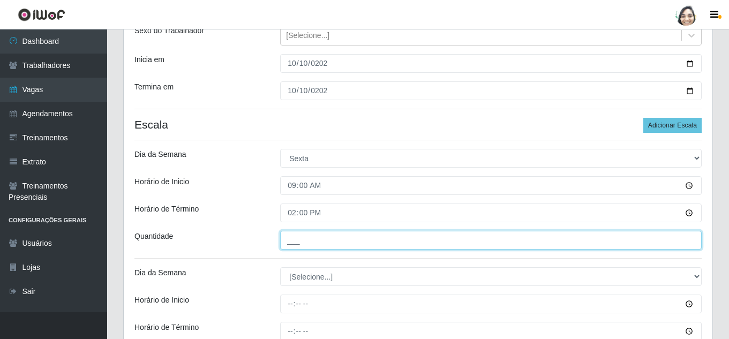
click at [297, 248] on input "___" at bounding box center [491, 240] width 422 height 19
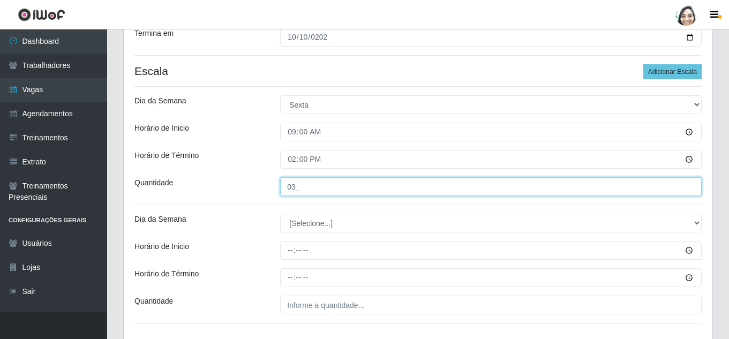
type input "03_"
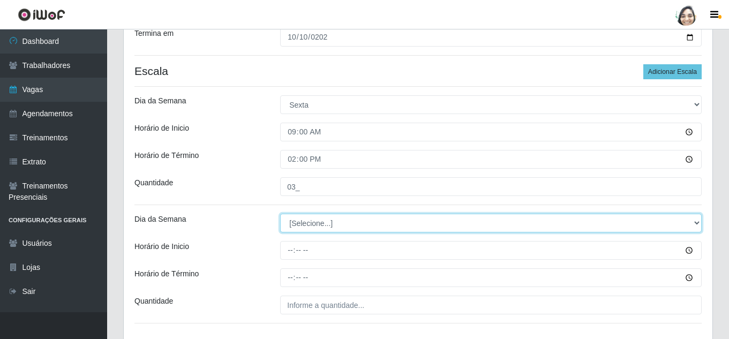
click at [328, 221] on select "[Selecione...] Segunda Terça Quarta Quinta Sexta Sábado Domingo" at bounding box center [491, 223] width 422 height 19
click at [280, 214] on select "[Selecione...] Segunda Terça Quarta Quinta Sexta Sábado Domingo" at bounding box center [491, 223] width 422 height 19
click at [311, 225] on select "[Selecione...] Segunda Terça Quarta Quinta Sexta Sábado Domingo" at bounding box center [491, 223] width 422 height 19
select select "5"
click at [280, 214] on select "[Selecione...] Segunda Terça Quarta Quinta Sexta Sábado Domingo" at bounding box center [491, 223] width 422 height 19
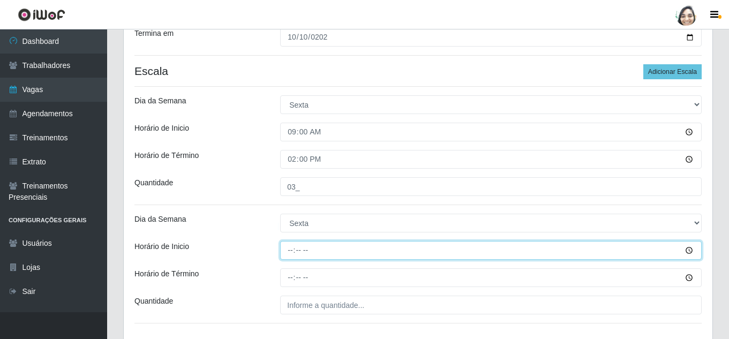
click at [292, 250] on input "Horário de Inicio" at bounding box center [491, 250] width 422 height 19
type input "12:20"
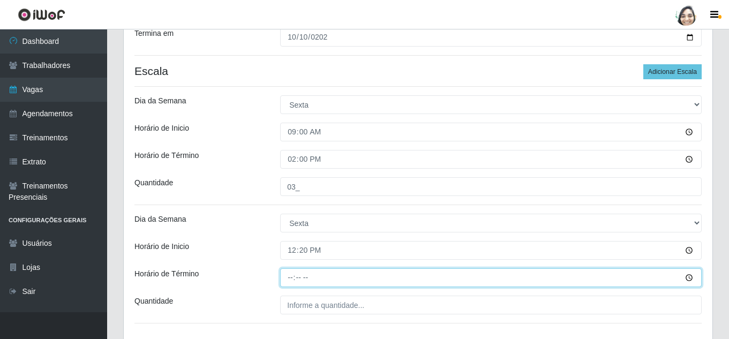
click at [289, 272] on input "Horário de Término" at bounding box center [491, 277] width 422 height 19
type input "18:20"
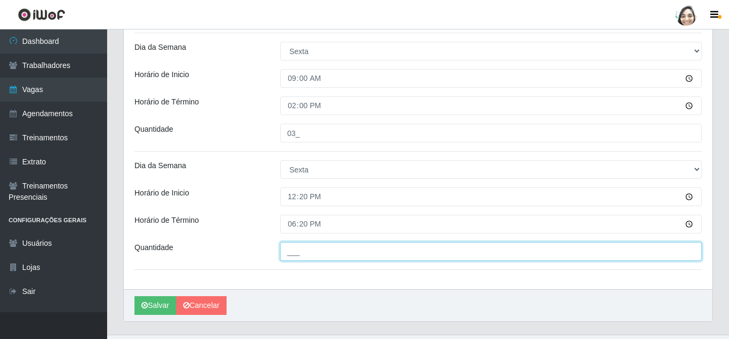
click at [318, 253] on input "___" at bounding box center [491, 251] width 422 height 19
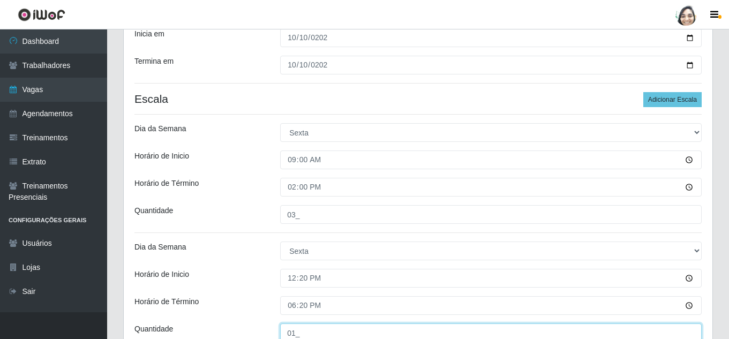
scroll to position [161, 0]
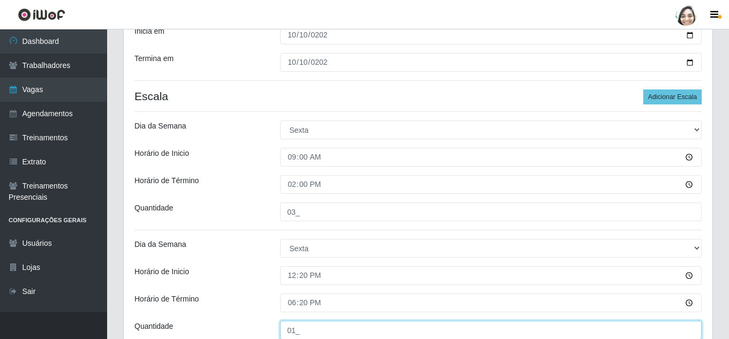
type input "01_"
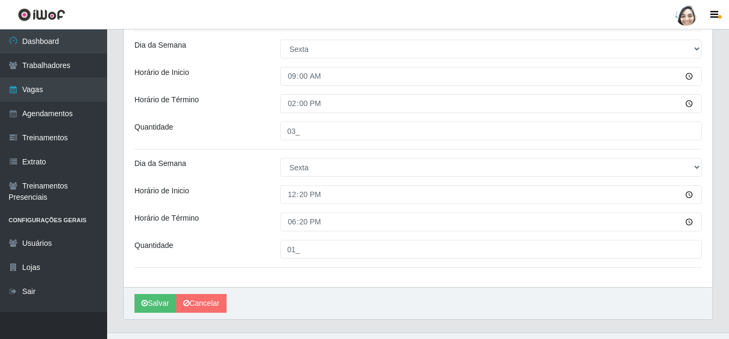
scroll to position [262, 0]
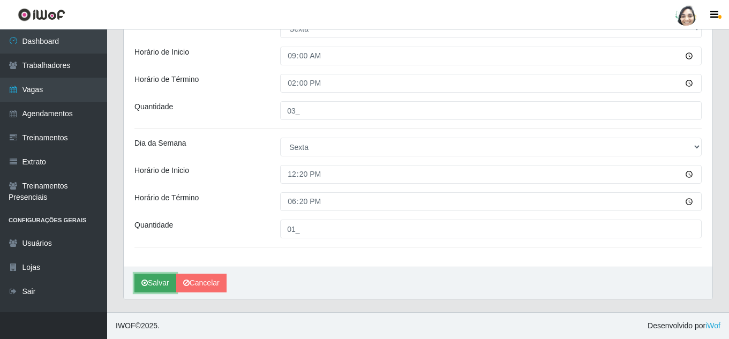
click at [146, 289] on button "Salvar" at bounding box center [156, 283] width 42 height 19
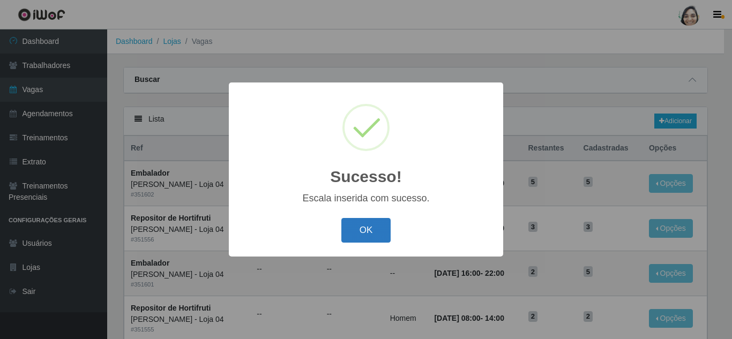
click at [379, 240] on button "OK" at bounding box center [366, 230] width 50 height 25
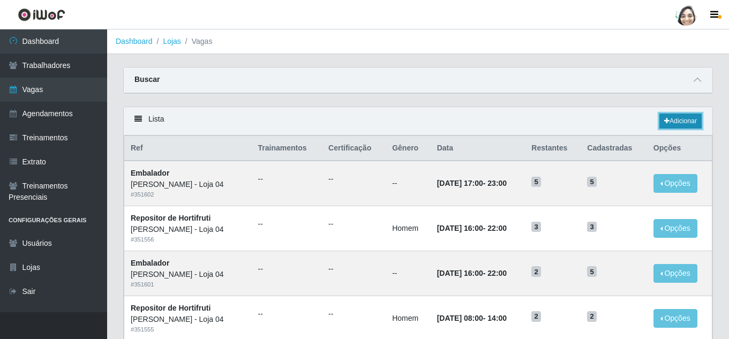
click at [676, 121] on link "Adicionar" at bounding box center [681, 121] width 42 height 15
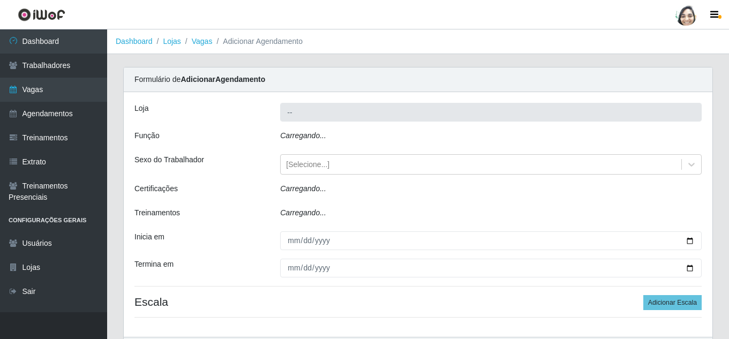
type input "[PERSON_NAME] - Loja 04"
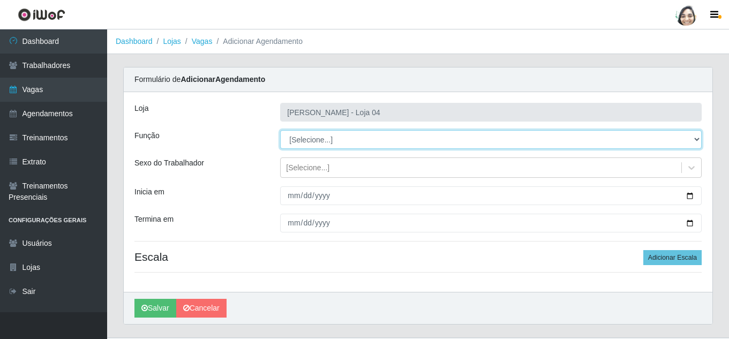
click at [326, 139] on select "[Selecione...] ASG ASG + ASG ++ Auxiliar de Depósito Auxiliar de Depósito + Aux…" at bounding box center [491, 139] width 422 height 19
select select "22"
click at [280, 130] on select "[Selecione...] ASG ASG + ASG ++ Auxiliar de Depósito Auxiliar de Depósito + Aux…" at bounding box center [491, 139] width 422 height 19
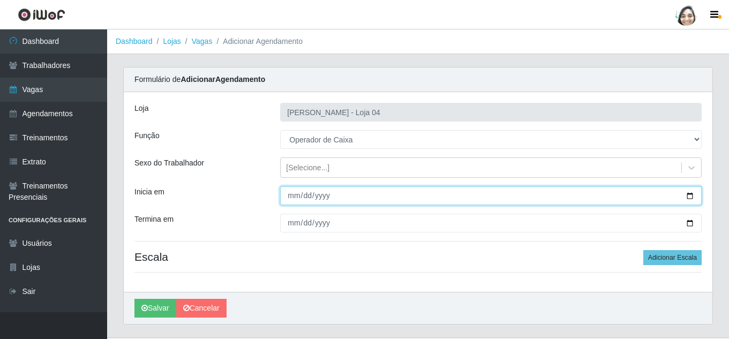
click at [295, 195] on input "Inicia em" at bounding box center [491, 195] width 422 height 19
type input "[DATE]"
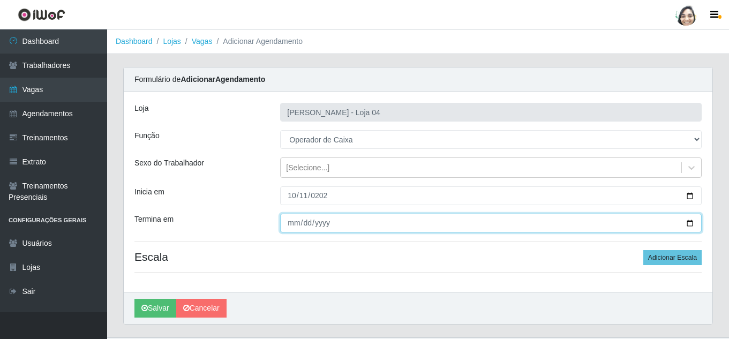
click at [286, 224] on input "Termina em" at bounding box center [491, 223] width 422 height 19
type input "[DATE]"
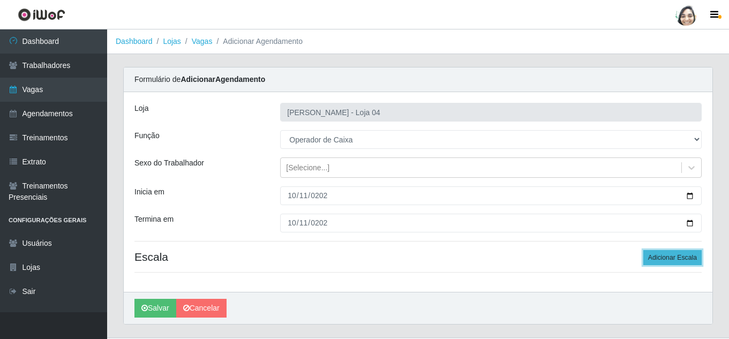
click at [683, 261] on button "Adicionar Escala" at bounding box center [673, 257] width 58 height 15
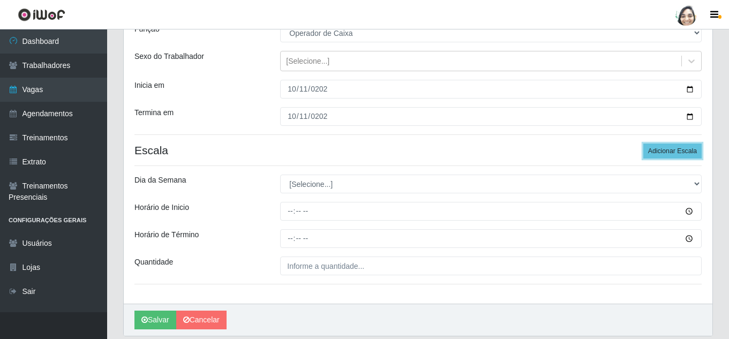
scroll to position [107, 0]
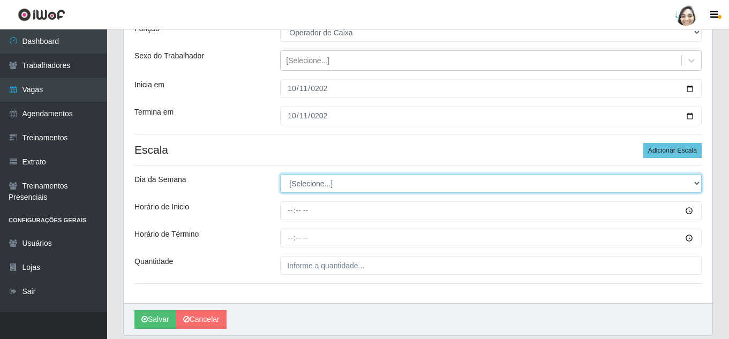
click at [319, 179] on select "[Selecione...] Segunda Terça Quarta Quinta Sexta Sábado Domingo" at bounding box center [491, 183] width 422 height 19
select select "6"
click at [280, 174] on select "[Selecione...] Segunda Terça Quarta Quinta Sexta Sábado Domingo" at bounding box center [491, 183] width 422 height 19
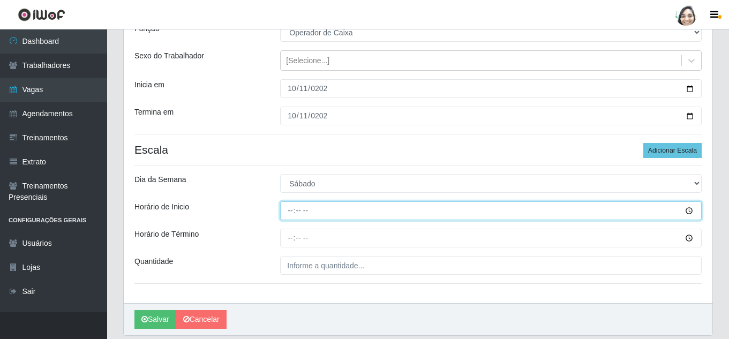
click at [291, 212] on input "Horário de Inicio" at bounding box center [491, 210] width 422 height 19
type input "08:00"
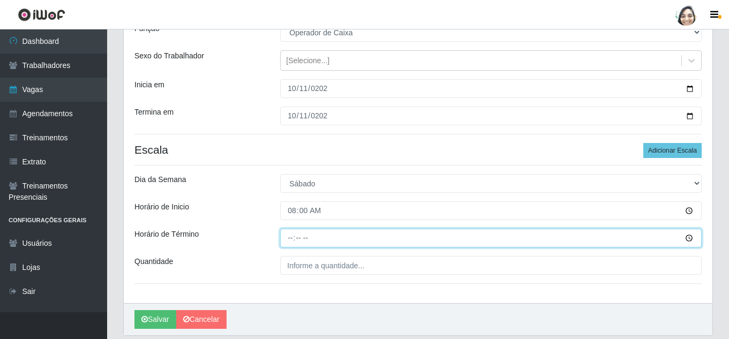
click at [285, 230] on input "Horário de Término" at bounding box center [491, 238] width 422 height 19
type input "14:00"
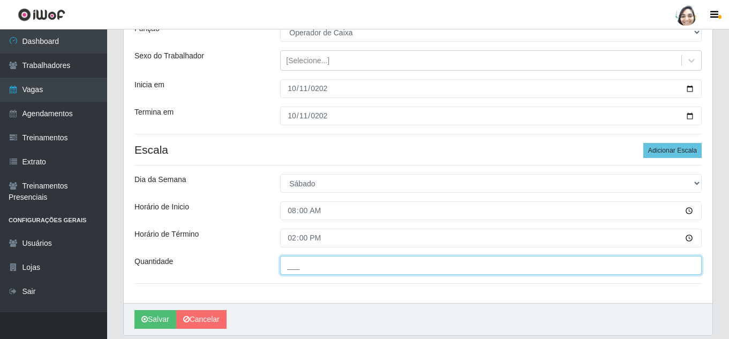
click at [310, 270] on input "___" at bounding box center [491, 265] width 422 height 19
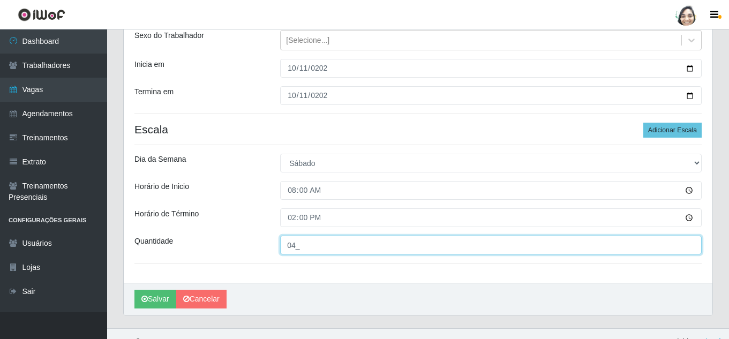
scroll to position [144, 0]
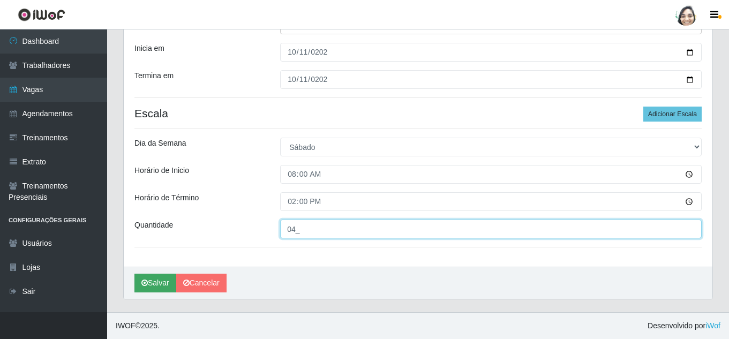
type input "04_"
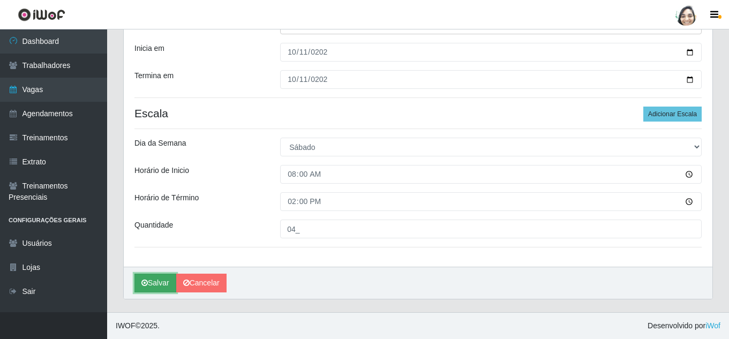
click at [165, 286] on button "Salvar" at bounding box center [156, 283] width 42 height 19
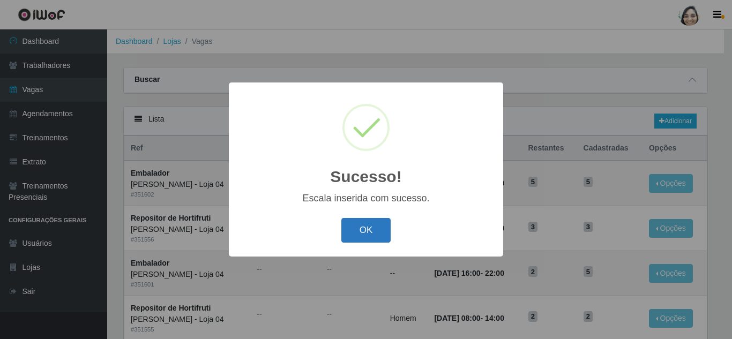
click at [363, 236] on button "OK" at bounding box center [366, 230] width 50 height 25
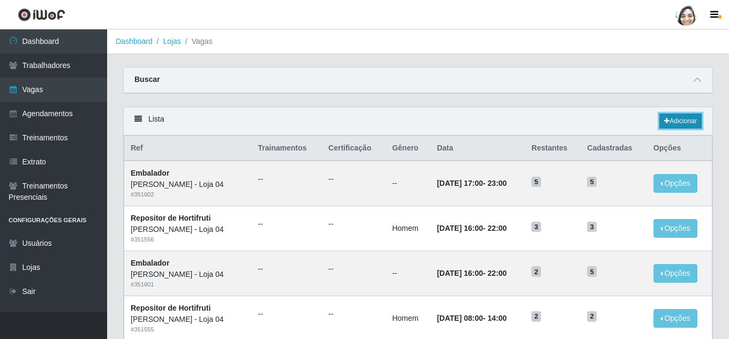
click at [675, 123] on link "Adicionar" at bounding box center [681, 121] width 42 height 15
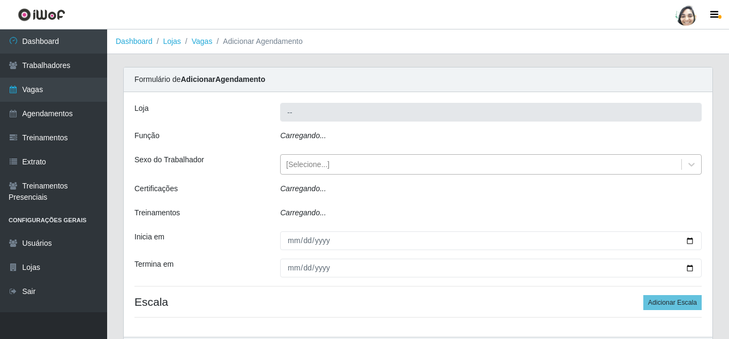
type input "[PERSON_NAME] - Loja 04"
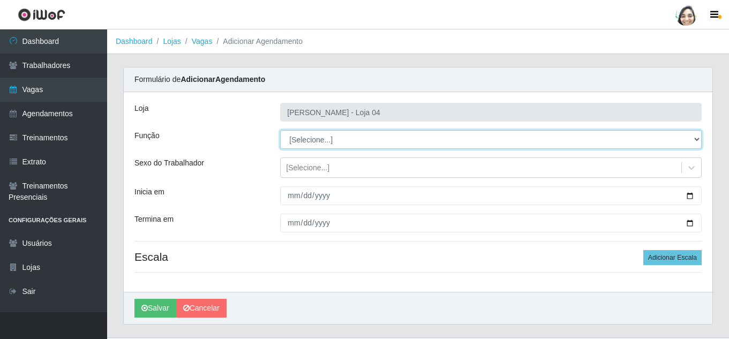
click at [323, 136] on select "[Selecione...] ASG ASG + ASG ++ Auxiliar de Depósito Auxiliar de Depósito + Aux…" at bounding box center [491, 139] width 422 height 19
select select "22"
click at [280, 130] on select "[Selecione...] ASG ASG + ASG ++ Auxiliar de Depósito Auxiliar de Depósito + Aux…" at bounding box center [491, 139] width 422 height 19
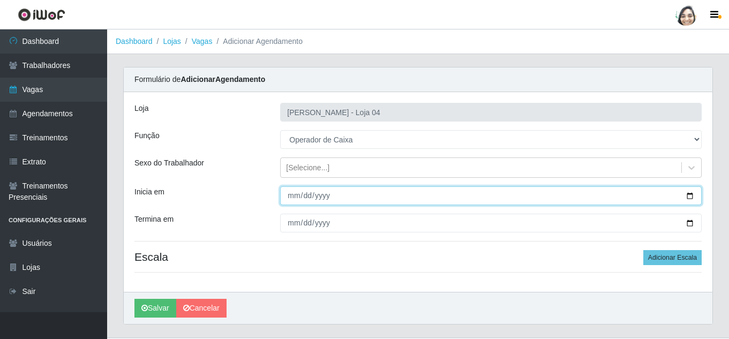
click at [294, 196] on input "Inicia em" at bounding box center [491, 195] width 422 height 19
type input "[DATE]"
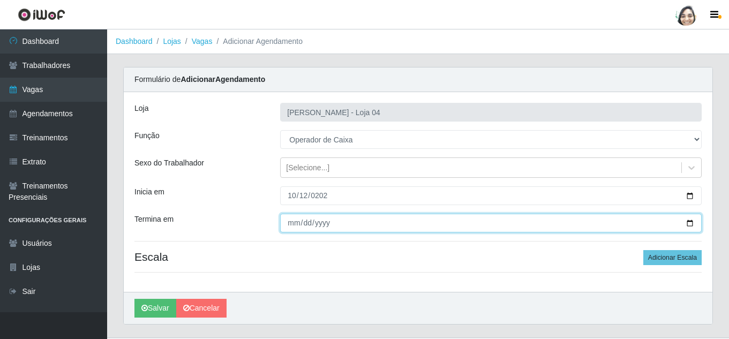
click at [294, 232] on input "Termina em" at bounding box center [491, 223] width 422 height 19
type input "[DATE]"
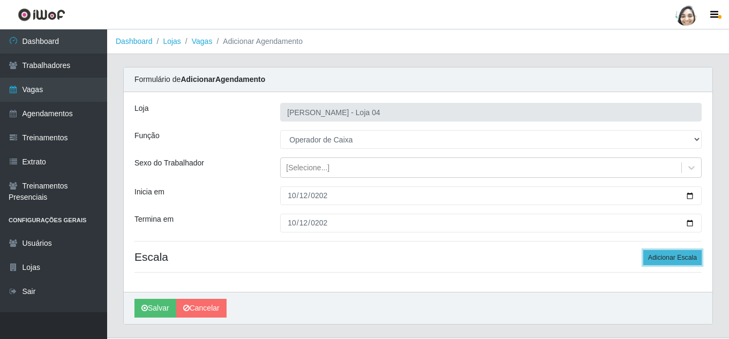
click at [683, 262] on button "Adicionar Escala" at bounding box center [673, 257] width 58 height 15
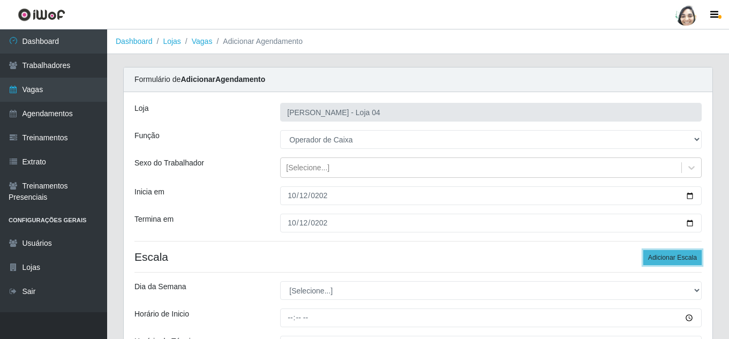
click at [683, 262] on button "Adicionar Escala" at bounding box center [673, 257] width 58 height 15
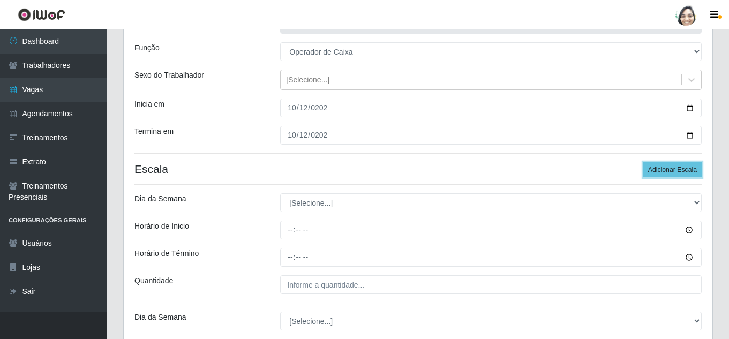
scroll to position [107, 0]
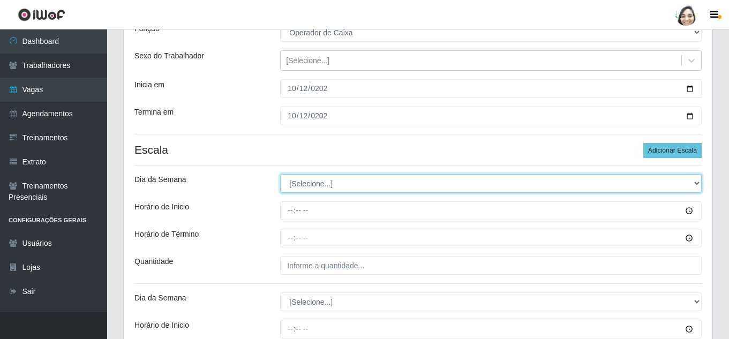
click at [320, 180] on select "[Selecione...] Segunda Terça Quarta Quinta Sexta Sábado Domingo" at bounding box center [491, 183] width 422 height 19
select select "0"
click at [280, 174] on select "[Selecione...] Segunda Terça Quarta Quinta Sexta Sábado Domingo" at bounding box center [491, 183] width 422 height 19
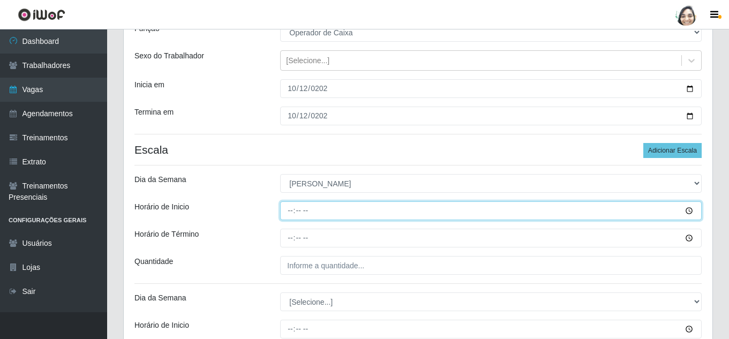
click at [288, 210] on input "Horário de Inicio" at bounding box center [491, 210] width 422 height 19
type input "08:00"
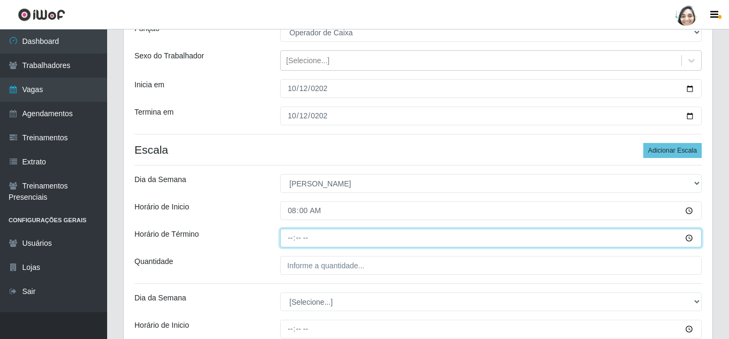
click at [292, 239] on input "Horário de Término" at bounding box center [491, 238] width 422 height 19
type input "14:00"
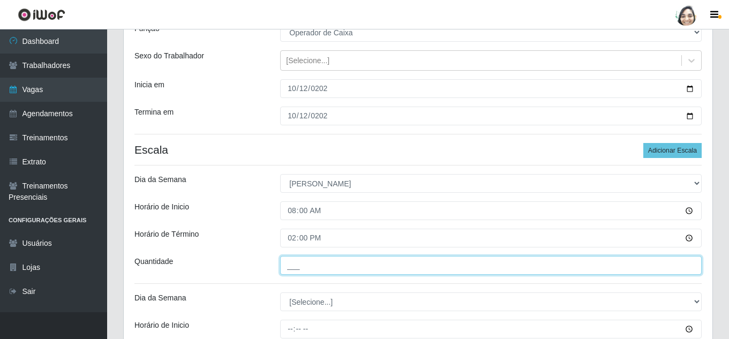
click at [289, 267] on input "___" at bounding box center [491, 265] width 422 height 19
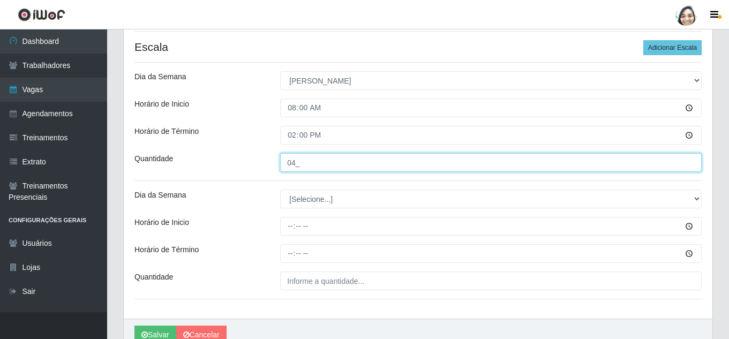
scroll to position [214, 0]
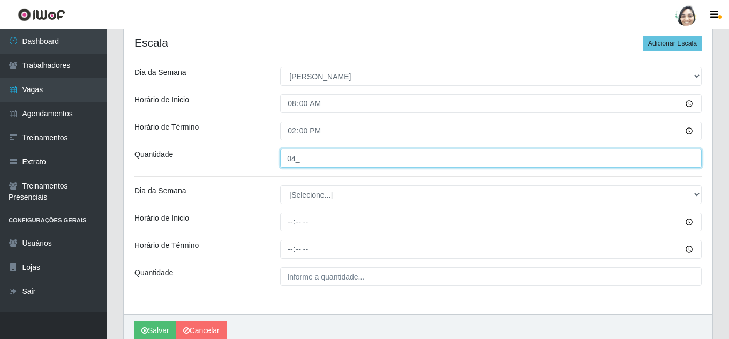
type input "04_"
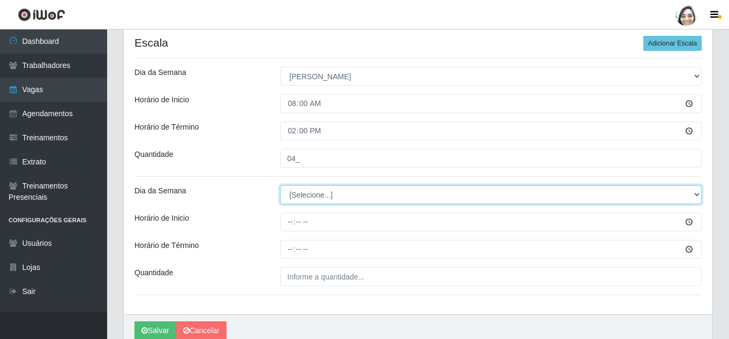
click at [328, 192] on select "[Selecione...] Segunda Terça Quarta Quinta Sexta Sábado Domingo" at bounding box center [491, 194] width 422 height 19
select select "0"
click at [280, 185] on select "[Selecione...] Segunda Terça Quarta Quinta Sexta Sábado Domingo" at bounding box center [491, 194] width 422 height 19
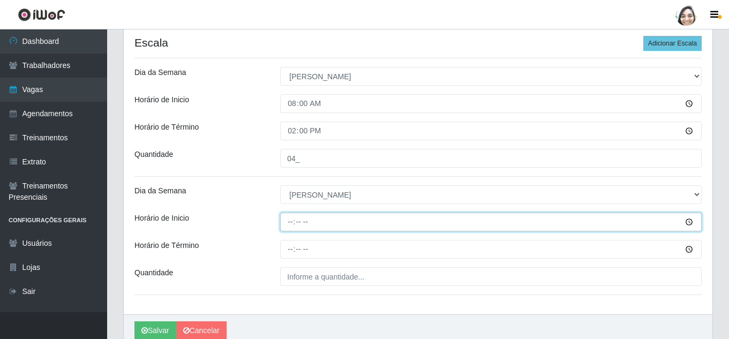
click at [290, 217] on input "Horário de Inicio" at bounding box center [491, 222] width 422 height 19
type input "13:00"
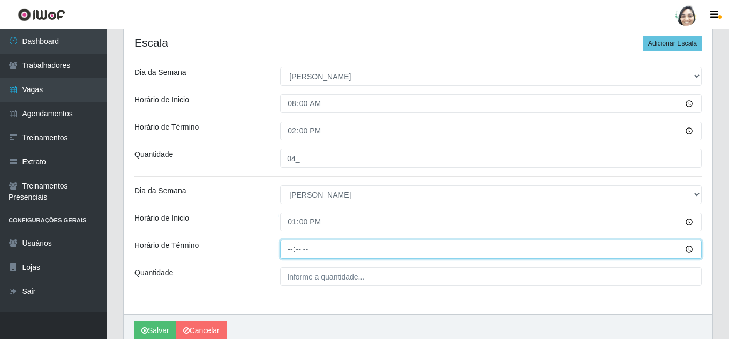
click at [293, 254] on input "Horário de Término" at bounding box center [491, 249] width 422 height 19
type input "19:00"
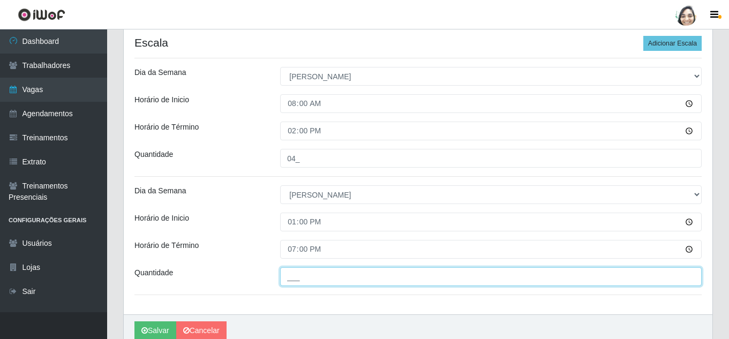
click at [322, 278] on input "___" at bounding box center [491, 276] width 422 height 19
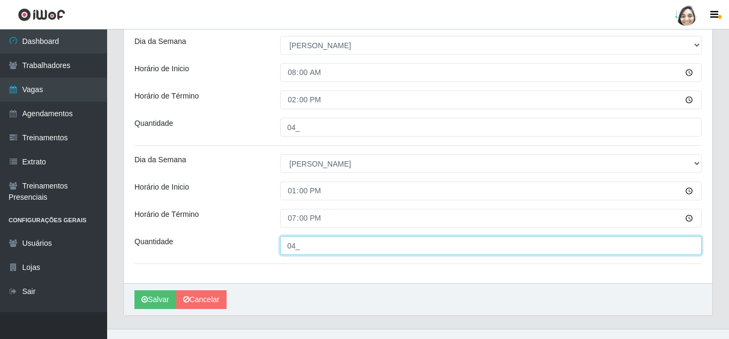
scroll to position [262, 0]
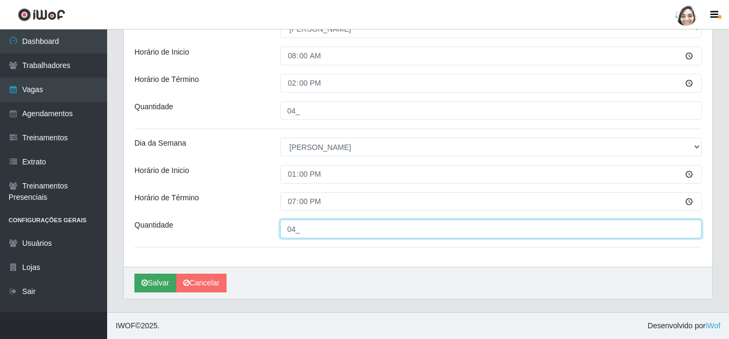
type input "04_"
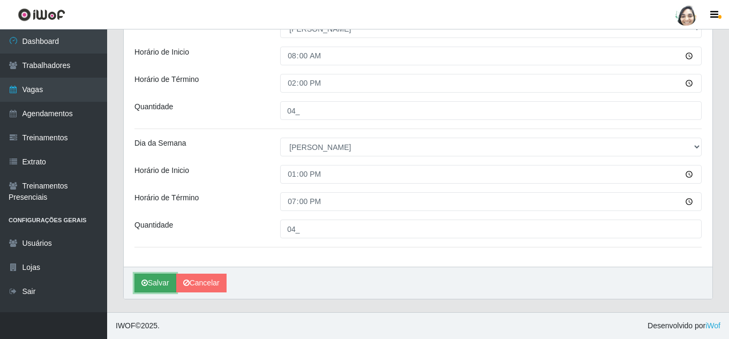
click at [159, 280] on button "Salvar" at bounding box center [156, 283] width 42 height 19
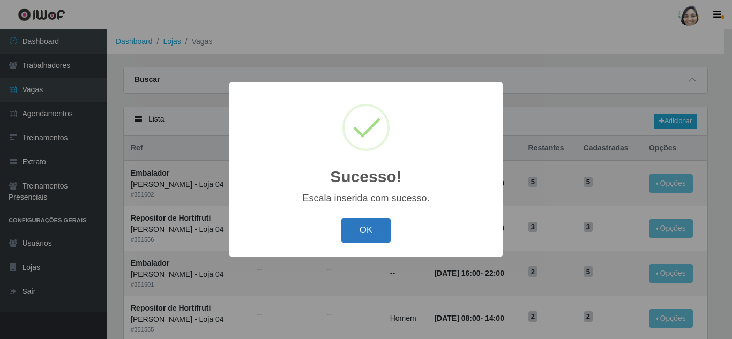
click at [381, 234] on button "OK" at bounding box center [366, 230] width 50 height 25
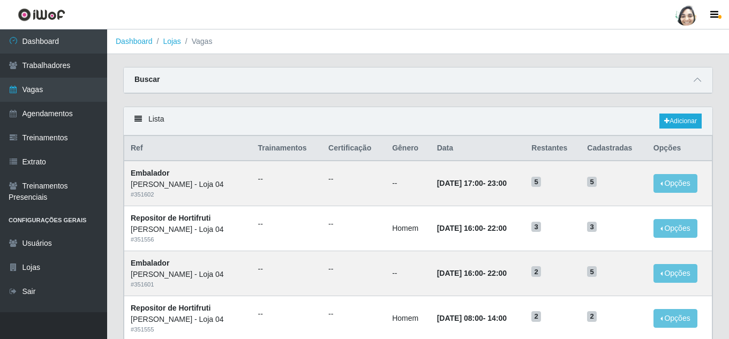
click at [704, 74] on div "Buscar" at bounding box center [418, 81] width 589 height 26
click at [700, 77] on span at bounding box center [697, 80] width 13 height 12
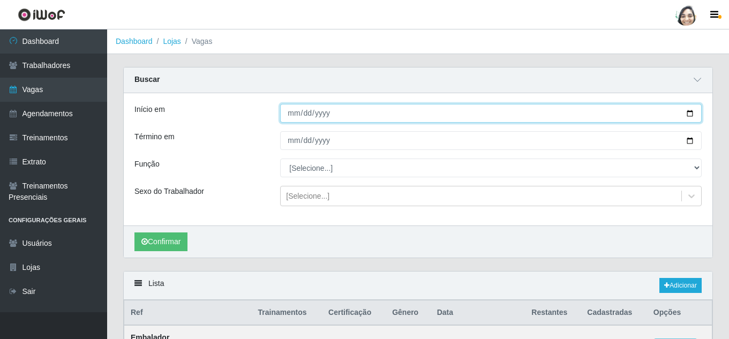
click at [290, 111] on input "Início em" at bounding box center [491, 113] width 422 height 19
type input "[DATE]"
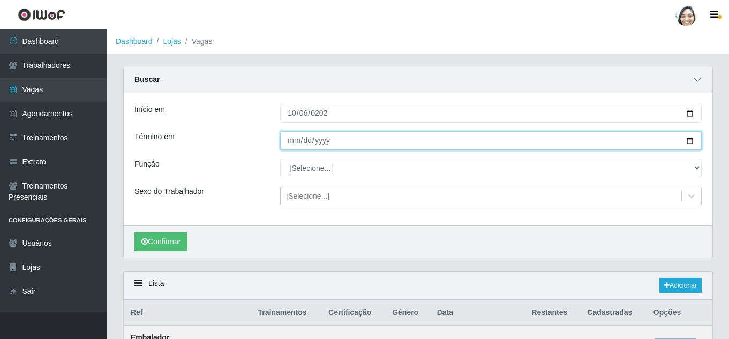
click at [295, 145] on input "Término em" at bounding box center [491, 140] width 422 height 19
type input "[DATE]"
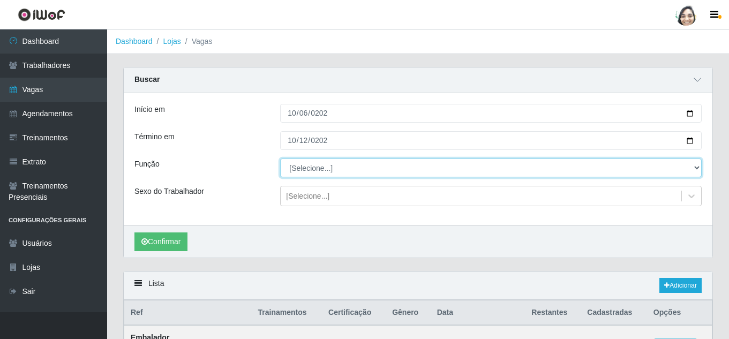
click at [323, 176] on select "[Selecione...] ASG ASG + ASG ++ Auxiliar de Depósito Auxiliar de Depósito + Aux…" at bounding box center [491, 168] width 422 height 19
select select "22"
click at [280, 159] on select "[Selecione...] ASG ASG + ASG ++ Auxiliar de Depósito Auxiliar de Depósito + Aux…" at bounding box center [491, 168] width 422 height 19
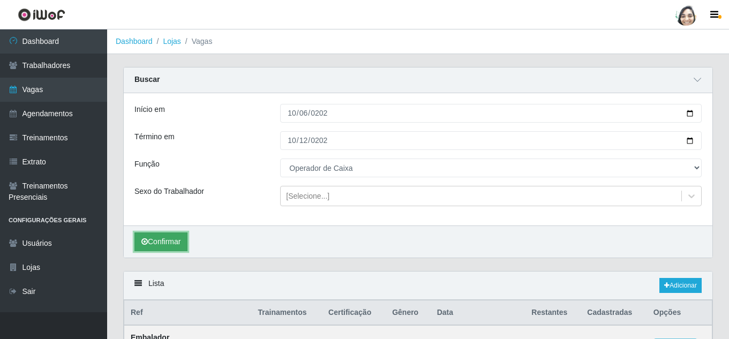
click at [154, 244] on button "Confirmar" at bounding box center [161, 242] width 53 height 19
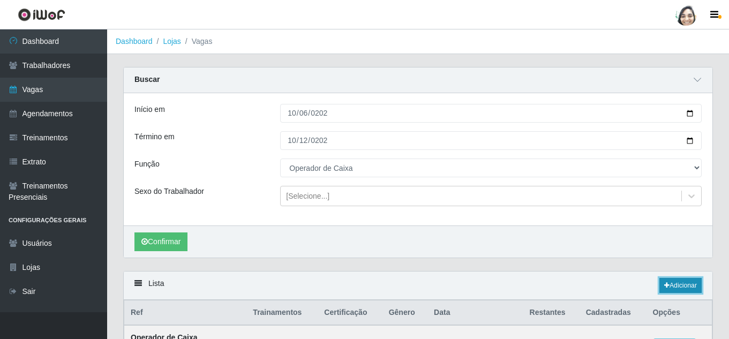
click at [697, 290] on link "Adicionar" at bounding box center [681, 285] width 42 height 15
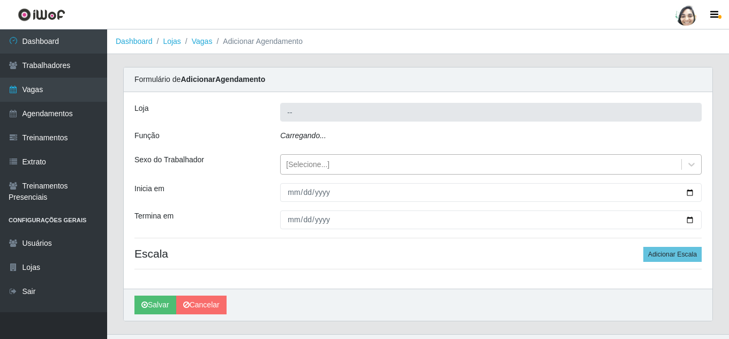
type input "[PERSON_NAME] - Loja 04"
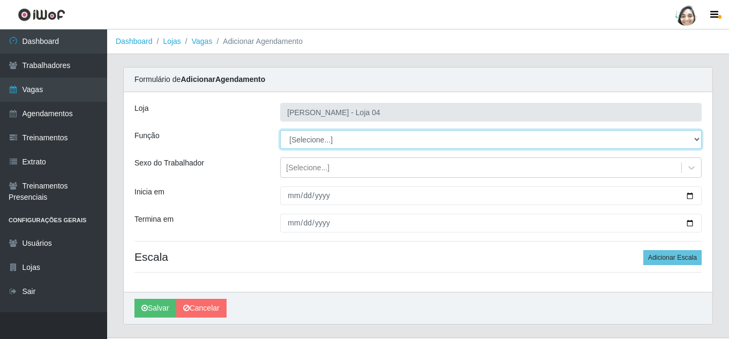
click at [329, 138] on select "[Selecione...] ASG ASG + ASG ++ Auxiliar de Depósito Auxiliar de Depósito + Aux…" at bounding box center [491, 139] width 422 height 19
select select "22"
click at [280, 130] on select "[Selecione...] ASG ASG + ASG ++ Auxiliar de Depósito Auxiliar de Depósito + Aux…" at bounding box center [491, 139] width 422 height 19
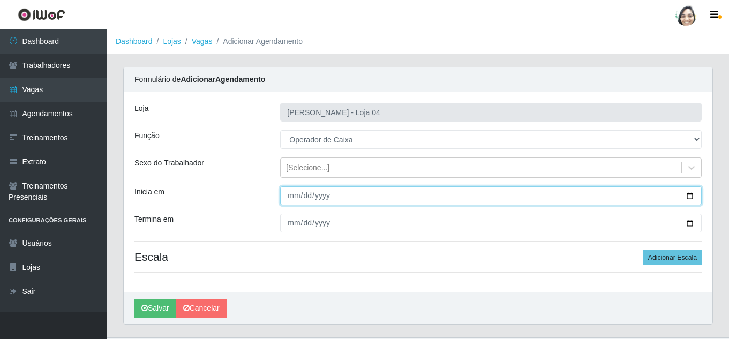
click at [292, 196] on input "Inicia em" at bounding box center [491, 195] width 422 height 19
type input "[DATE]"
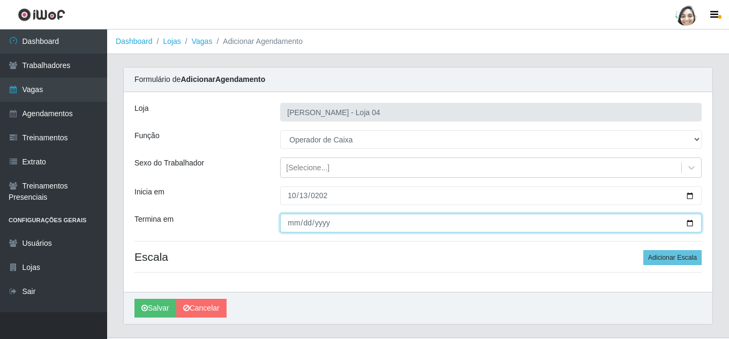
click at [285, 226] on input "Termina em" at bounding box center [491, 223] width 422 height 19
type input "[DATE]"
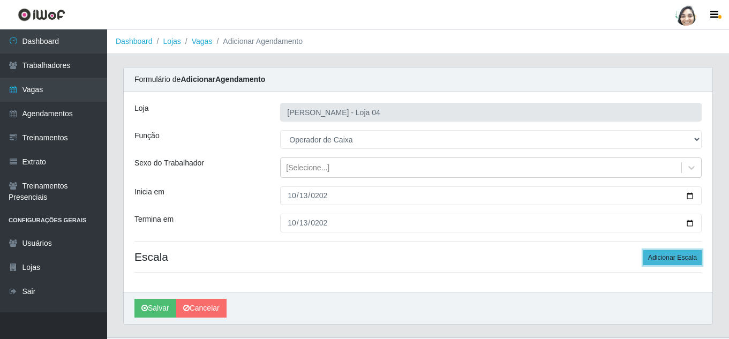
click at [671, 254] on button "Adicionar Escala" at bounding box center [673, 257] width 58 height 15
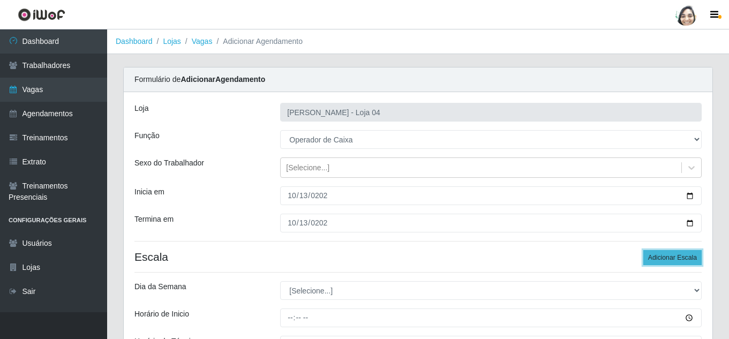
click at [663, 254] on button "Adicionar Escala" at bounding box center [673, 257] width 58 height 15
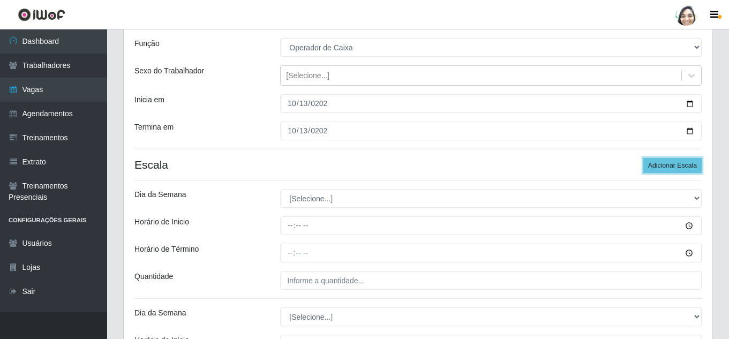
scroll to position [107, 0]
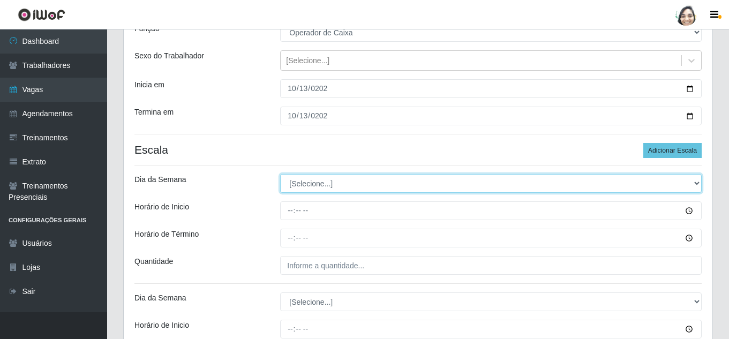
click at [335, 189] on select "[Selecione...] Segunda Terça Quarta Quinta Sexta Sábado Domingo" at bounding box center [491, 183] width 422 height 19
select select "1"
click at [280, 174] on select "[Selecione...] Segunda Terça Quarta Quinta Sexta Sábado Domingo" at bounding box center [491, 183] width 422 height 19
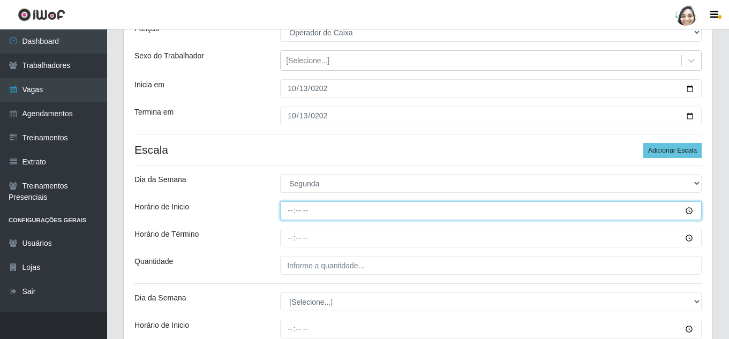
click at [289, 210] on input "Horário de Inicio" at bounding box center [491, 210] width 422 height 19
type input "08:20"
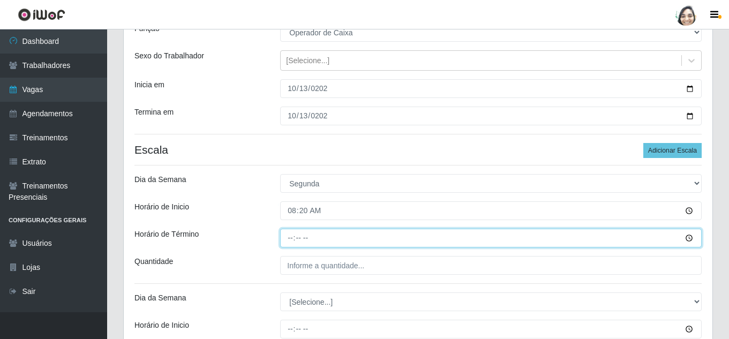
click at [294, 234] on input "Horário de Término" at bounding box center [491, 238] width 422 height 19
type input "14:20"
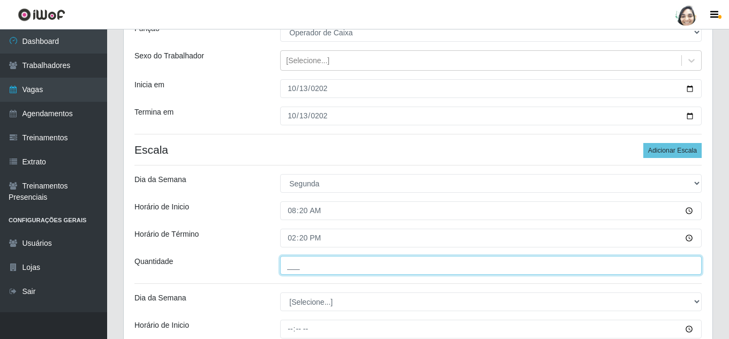
click at [301, 268] on input "___" at bounding box center [491, 265] width 422 height 19
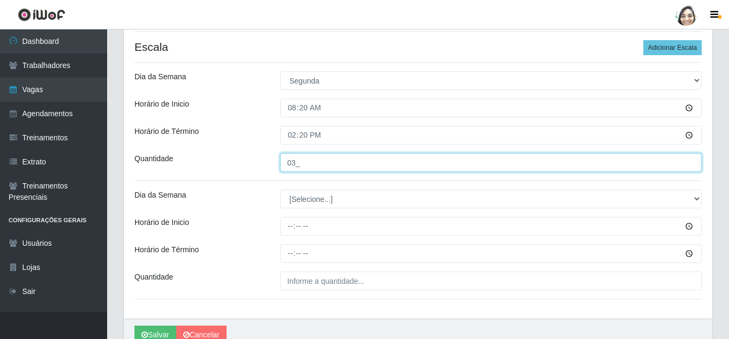
scroll to position [214, 0]
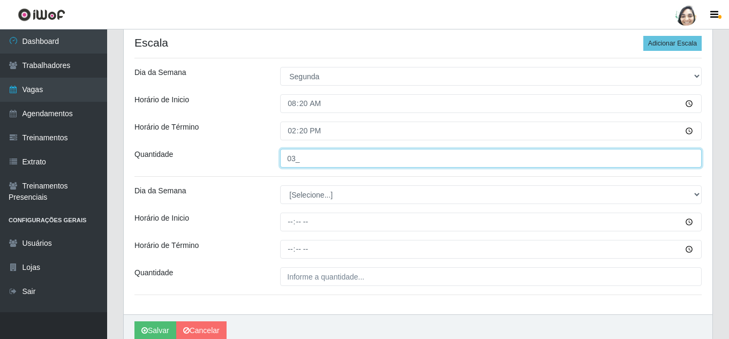
type input "03_"
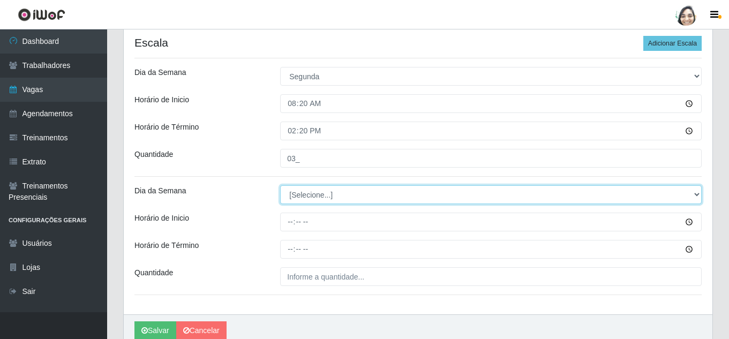
click at [304, 199] on select "[Selecione...] Segunda Terça Quarta Quinta Sexta Sábado Domingo" at bounding box center [491, 194] width 422 height 19
select select "1"
click at [280, 185] on select "[Selecione...] Segunda Terça Quarta Quinta Sexta Sábado Domingo" at bounding box center [491, 194] width 422 height 19
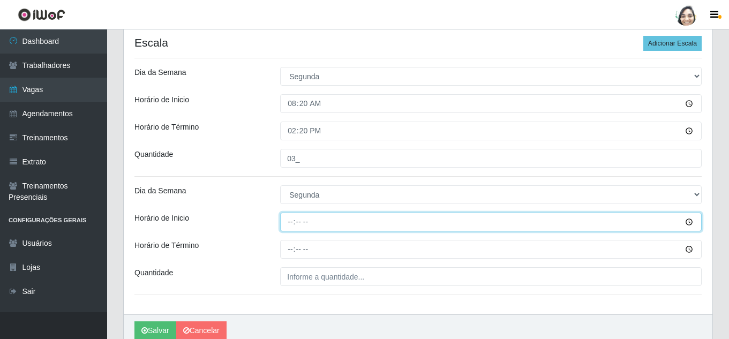
click at [295, 218] on input "Horário de Inicio" at bounding box center [491, 222] width 422 height 19
type input "12:20"
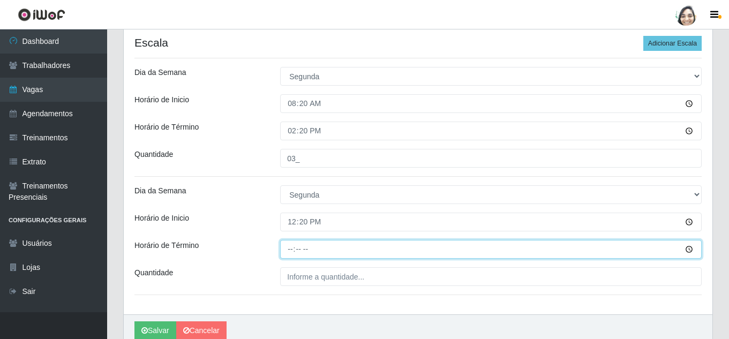
click at [282, 255] on input "Horário de Término" at bounding box center [491, 249] width 422 height 19
type input "18:20"
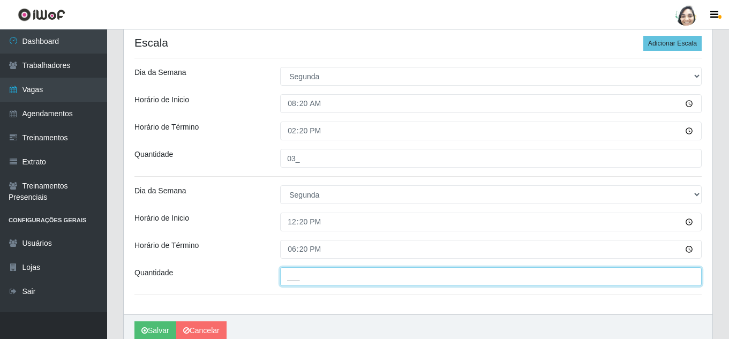
click at [311, 284] on input "___" at bounding box center [491, 276] width 422 height 19
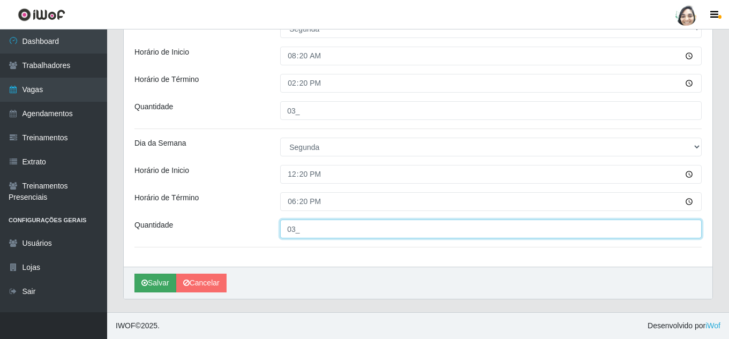
type input "03_"
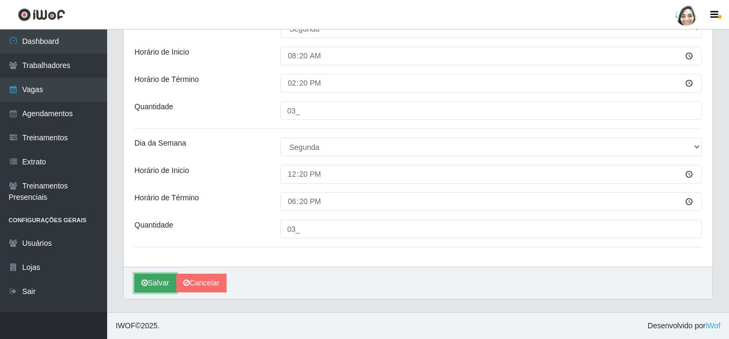
click at [155, 282] on button "Salvar" at bounding box center [156, 283] width 42 height 19
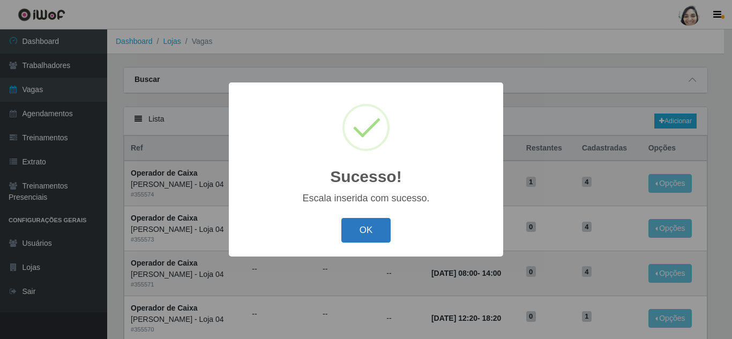
click at [372, 229] on button "OK" at bounding box center [366, 230] width 50 height 25
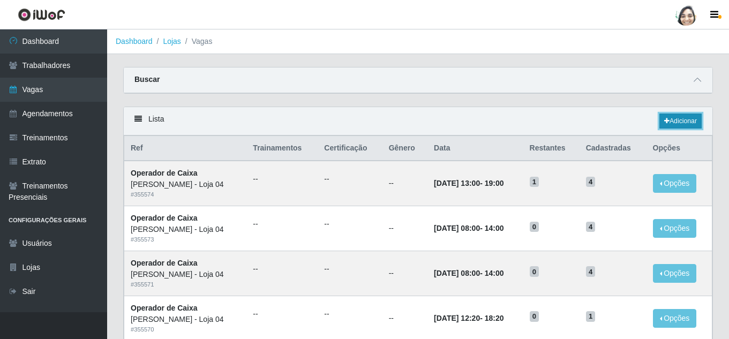
click at [691, 125] on link "Adicionar" at bounding box center [681, 121] width 42 height 15
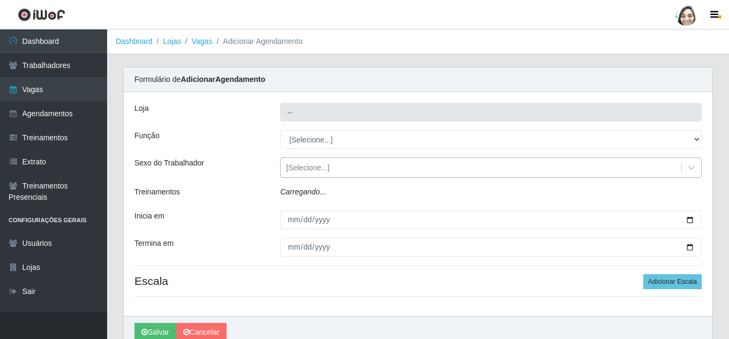
type input "[PERSON_NAME] - Loja 04"
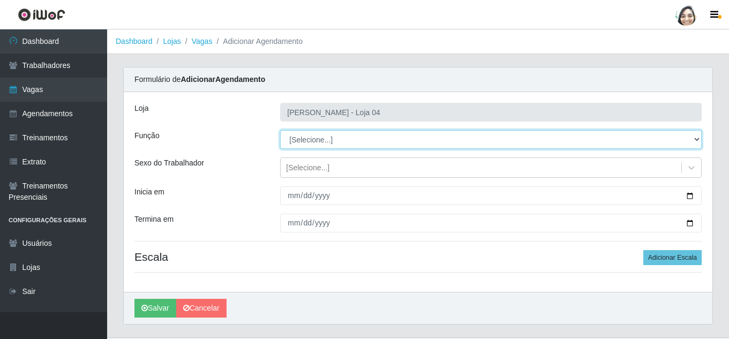
click at [318, 143] on select "[Selecione...] ASG ASG + ASG ++ Auxiliar de Depósito Auxiliar de Depósito + Aux…" at bounding box center [491, 139] width 422 height 19
select select "22"
click at [280, 130] on select "[Selecione...] ASG ASG + ASG ++ Auxiliar de Depósito Auxiliar de Depósito + Aux…" at bounding box center [491, 139] width 422 height 19
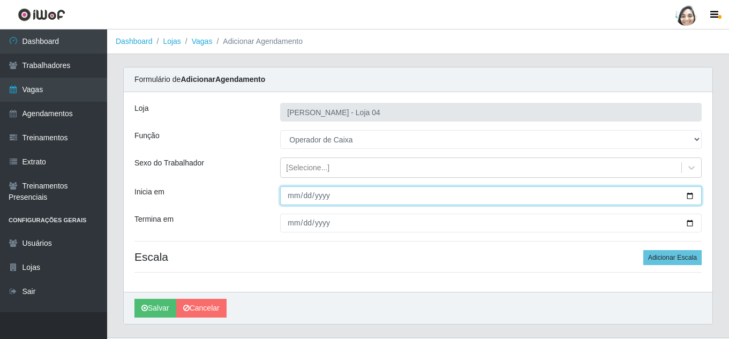
click at [296, 201] on input "Inicia em" at bounding box center [491, 195] width 422 height 19
type input "[DATE]"
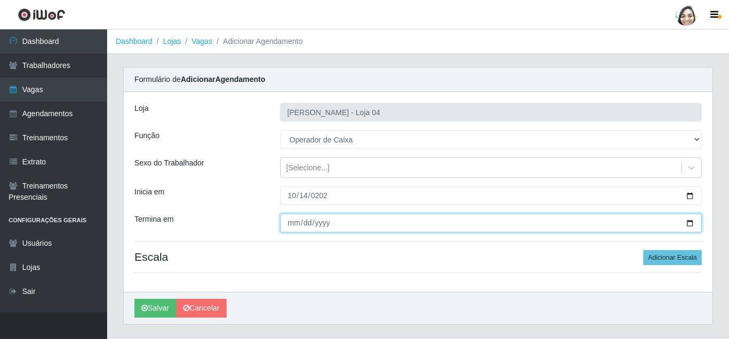
click at [294, 225] on input "Termina em" at bounding box center [491, 223] width 422 height 19
type input "[DATE]"
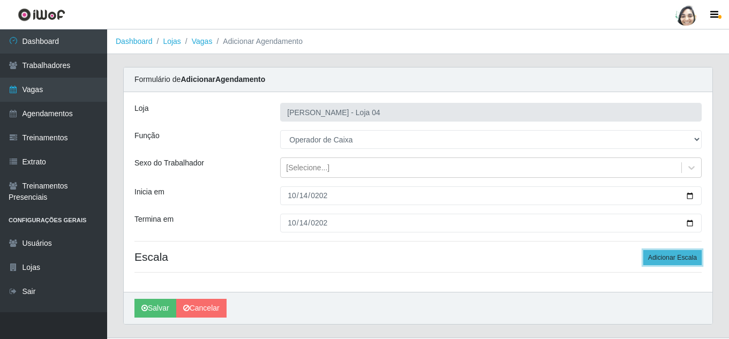
click at [653, 256] on button "Adicionar Escala" at bounding box center [673, 257] width 58 height 15
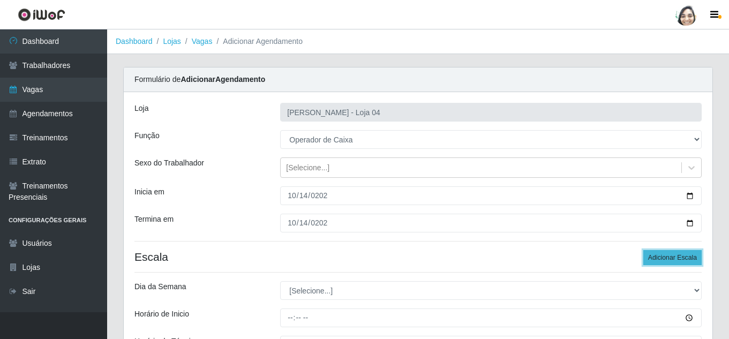
click at [653, 256] on button "Adicionar Escala" at bounding box center [673, 257] width 58 height 15
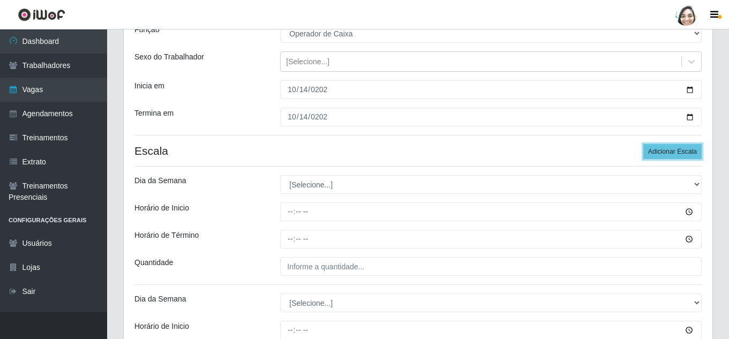
scroll to position [107, 0]
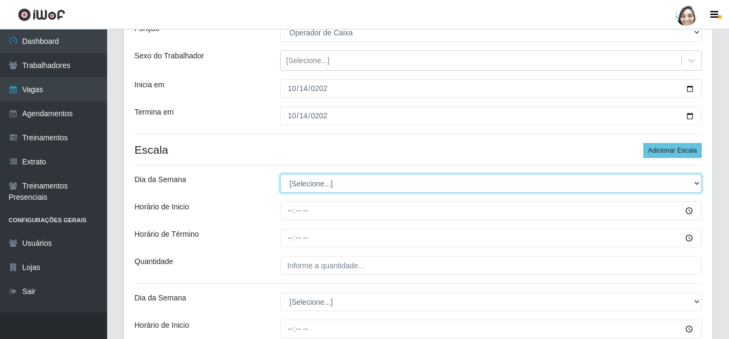
click at [342, 185] on select "[Selecione...] Segunda Terça Quarta Quinta Sexta Sábado Domingo" at bounding box center [491, 183] width 422 height 19
select select "2"
click at [280, 174] on select "[Selecione...] Segunda Terça Quarta Quinta Sexta Sábado Domingo" at bounding box center [491, 183] width 422 height 19
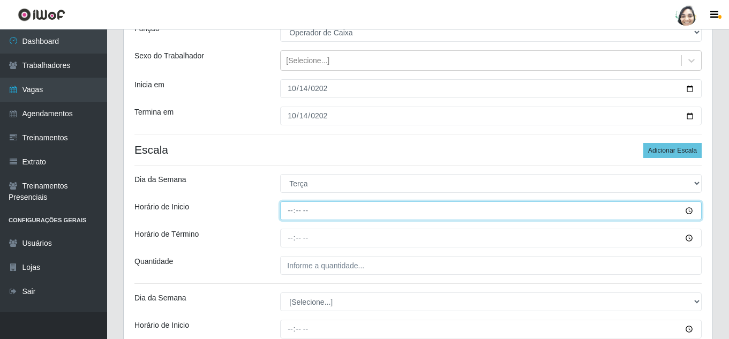
click at [286, 207] on input "Horário de Inicio" at bounding box center [491, 210] width 422 height 19
type input "08:20"
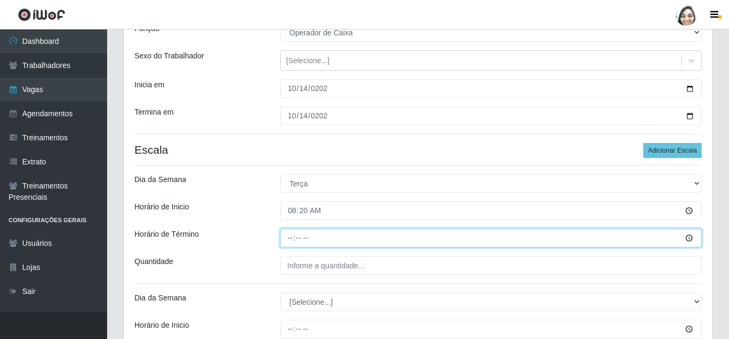
click at [295, 234] on input "Horário de Término" at bounding box center [491, 238] width 422 height 19
type input "14:20"
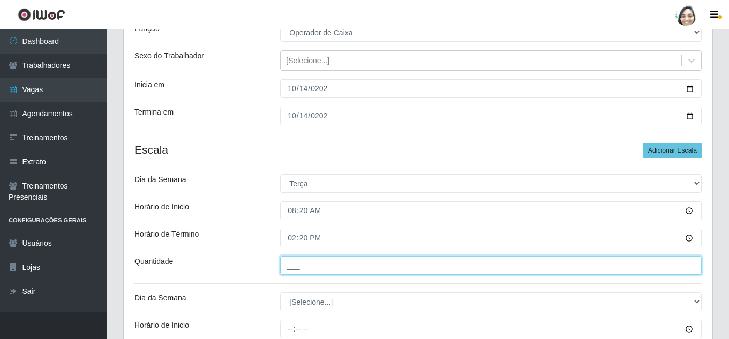
click at [283, 272] on input "___" at bounding box center [491, 265] width 422 height 19
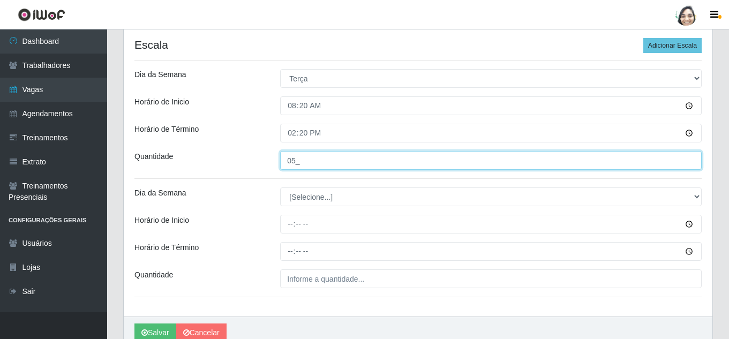
scroll to position [214, 0]
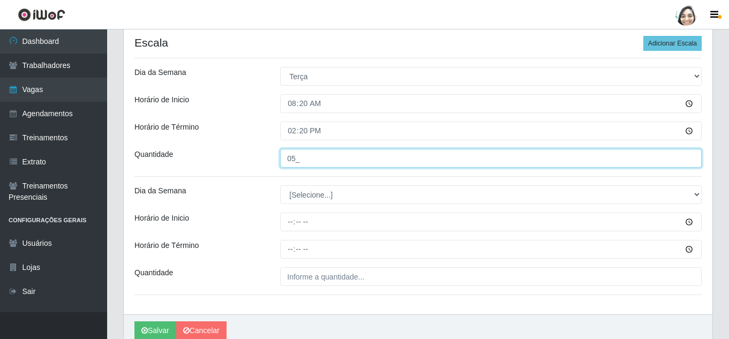
type input "05_"
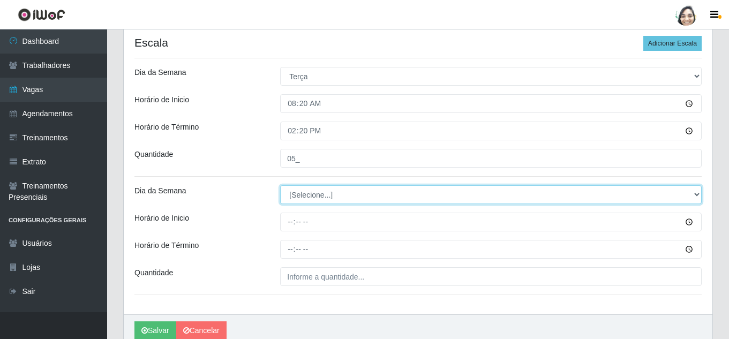
click at [316, 196] on select "[Selecione...] Segunda Terça Quarta Quinta Sexta Sábado Domingo" at bounding box center [491, 194] width 422 height 19
select select "2"
click at [280, 185] on select "[Selecione...] Segunda Terça Quarta Quinta Sexta Sábado Domingo" at bounding box center [491, 194] width 422 height 19
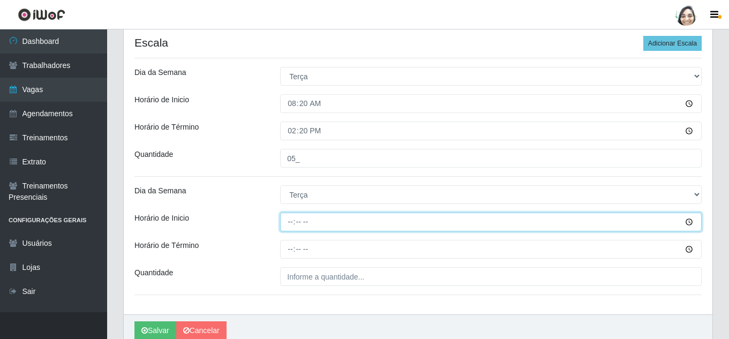
click at [297, 218] on input "Horário de Inicio" at bounding box center [491, 222] width 422 height 19
click at [286, 225] on input "Horário de Inicio" at bounding box center [491, 222] width 422 height 19
click at [288, 225] on input "Horário de Inicio" at bounding box center [491, 222] width 422 height 19
type input "16:20"
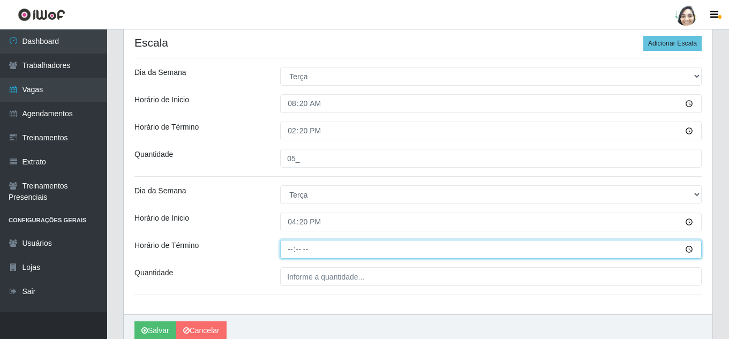
click at [292, 247] on input "Horário de Término" at bounding box center [491, 249] width 422 height 19
type input "22:20"
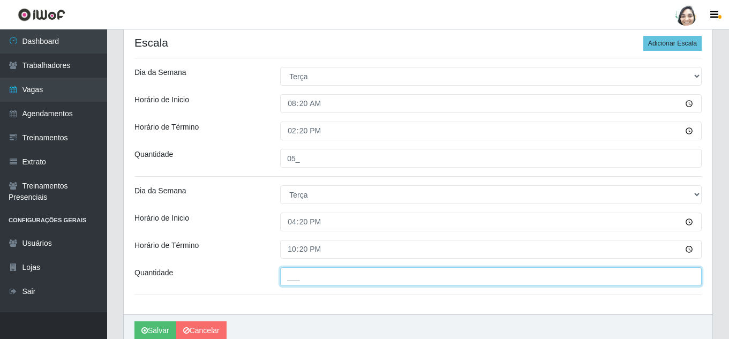
click at [511, 275] on input "___" at bounding box center [491, 276] width 422 height 19
type input "01_"
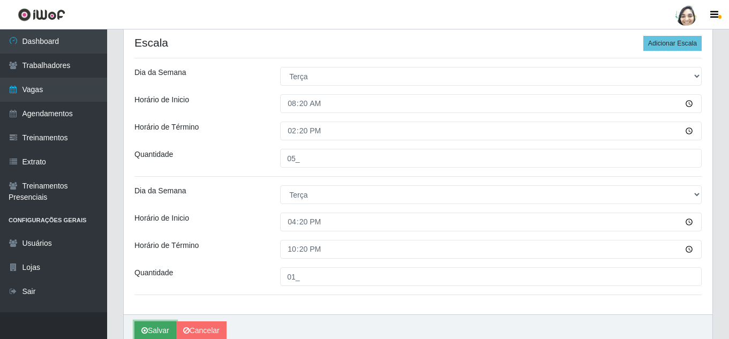
click at [148, 327] on button "Salvar" at bounding box center [156, 331] width 42 height 19
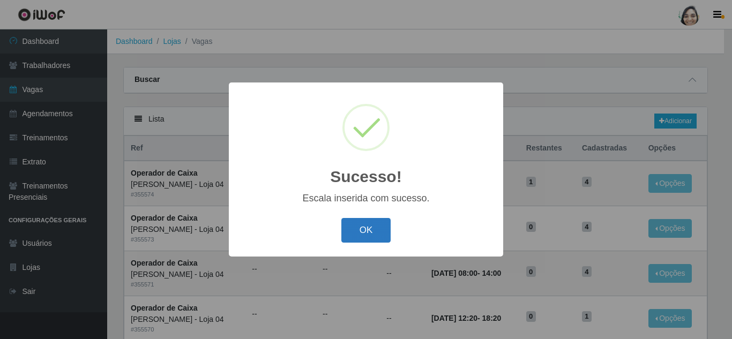
click at [383, 236] on button "OK" at bounding box center [366, 230] width 50 height 25
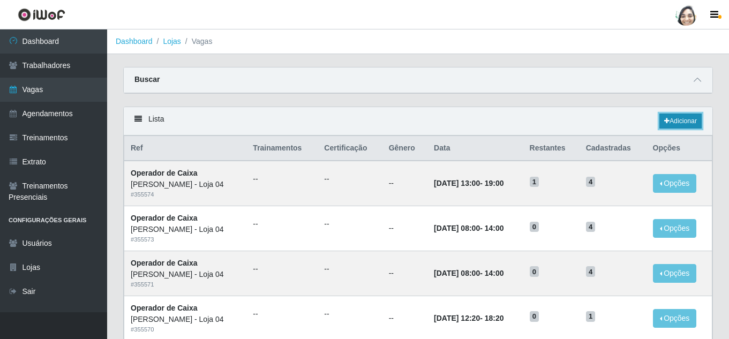
click at [665, 124] on icon at bounding box center [667, 121] width 5 height 6
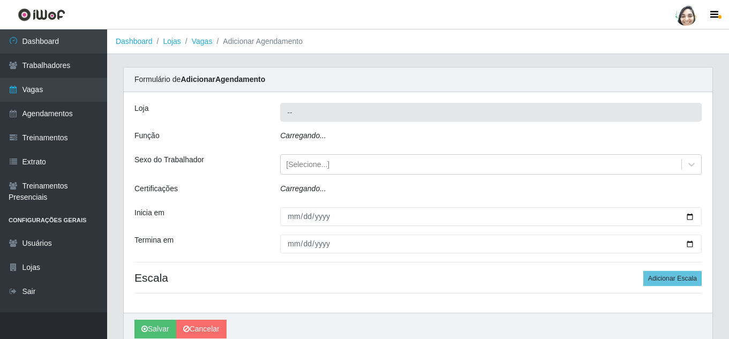
type input "[PERSON_NAME] - Loja 04"
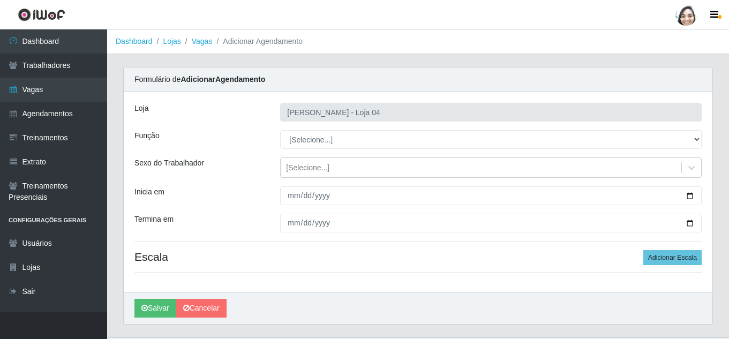
scroll to position [25, 0]
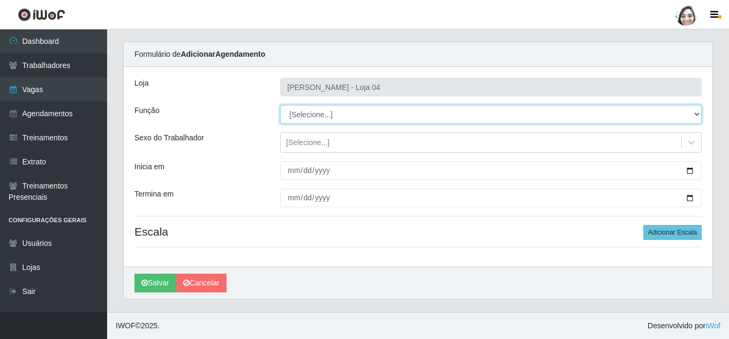
click at [326, 116] on select "[Selecione...] ASG ASG + ASG ++ Auxiliar de Depósito Auxiliar de Depósito + Aux…" at bounding box center [491, 114] width 422 height 19
select select "22"
click at [280, 105] on select "[Selecione...] ASG ASG + ASG ++ Auxiliar de Depósito Auxiliar de Depósito + Aux…" at bounding box center [491, 114] width 422 height 19
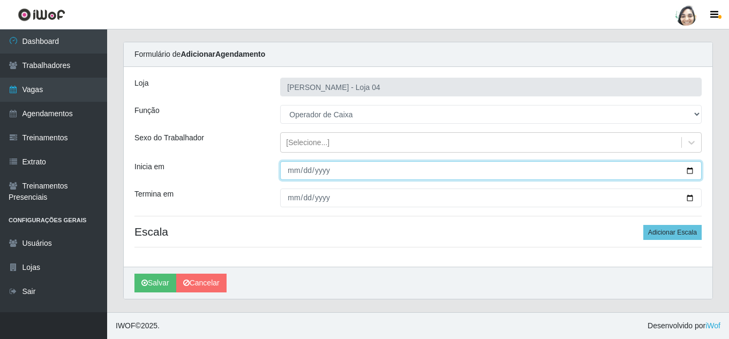
click at [296, 171] on input "Inicia em" at bounding box center [491, 170] width 422 height 19
type input "[DATE]"
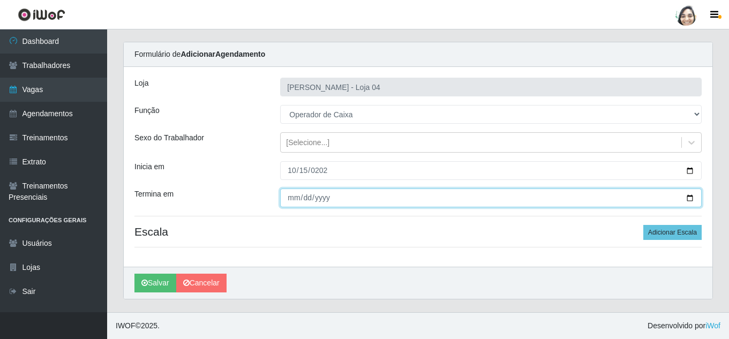
click at [290, 197] on input "Termina em" at bounding box center [491, 198] width 422 height 19
type input "[DATE]"
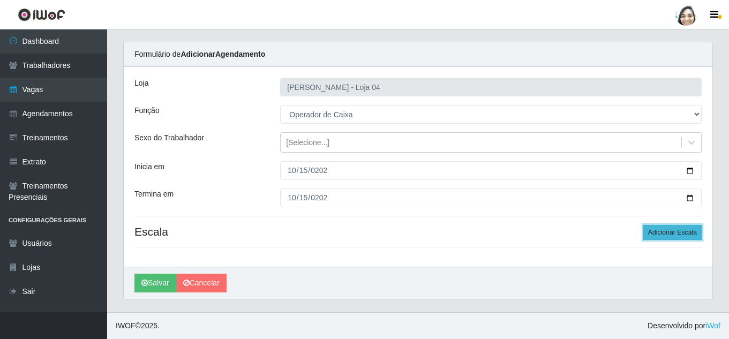
click at [675, 236] on button "Adicionar Escala" at bounding box center [673, 232] width 58 height 15
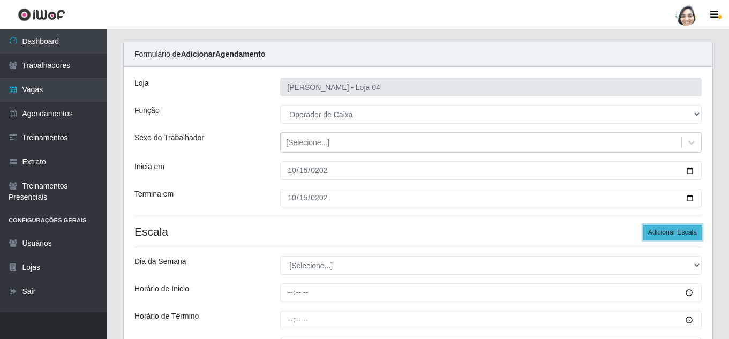
click at [675, 236] on button "Adicionar Escala" at bounding box center [673, 232] width 58 height 15
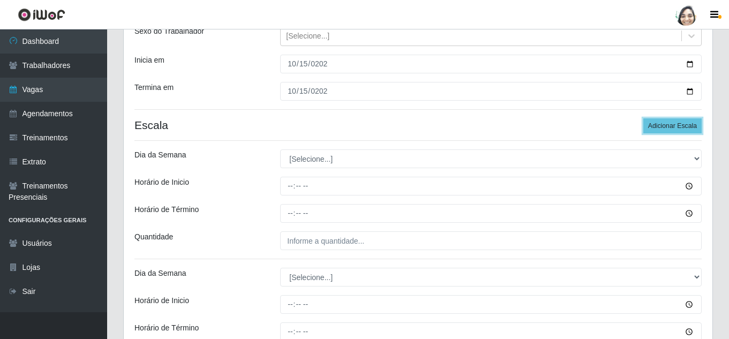
scroll to position [132, 0]
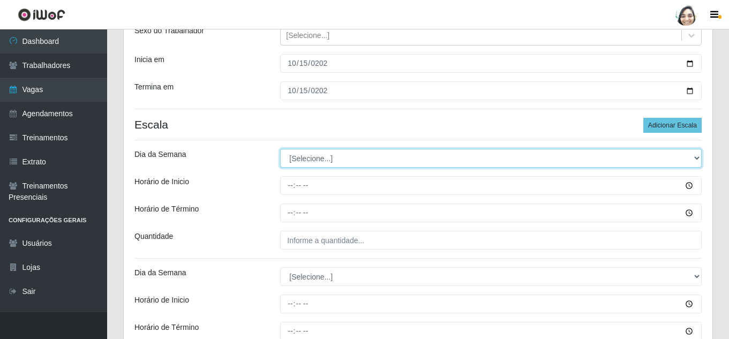
click at [355, 160] on select "[Selecione...] Segunda Terça Quarta Quinta Sexta Sábado Domingo" at bounding box center [491, 158] width 422 height 19
select select "3"
click at [280, 149] on select "[Selecione...] Segunda Terça Quarta Quinta Sexta Sábado Domingo" at bounding box center [491, 158] width 422 height 19
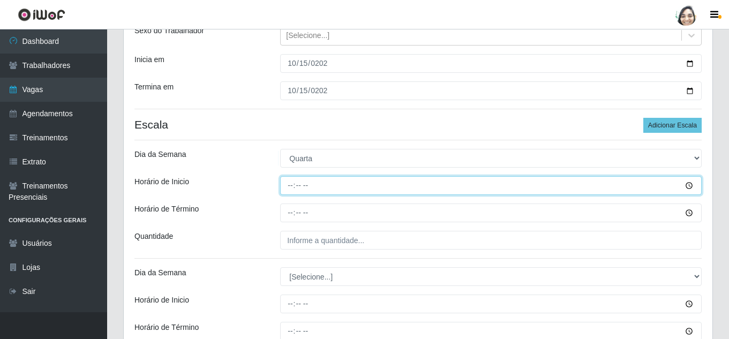
click at [291, 185] on input "Horário de Inicio" at bounding box center [491, 185] width 422 height 19
type input "08:20"
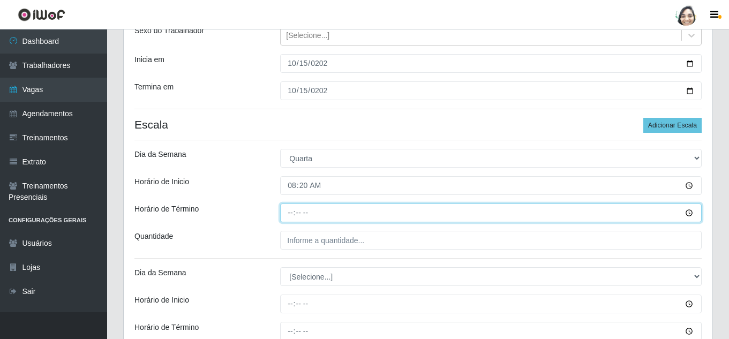
click at [296, 211] on input "Horário de Término" at bounding box center [491, 213] width 422 height 19
type input "14:20"
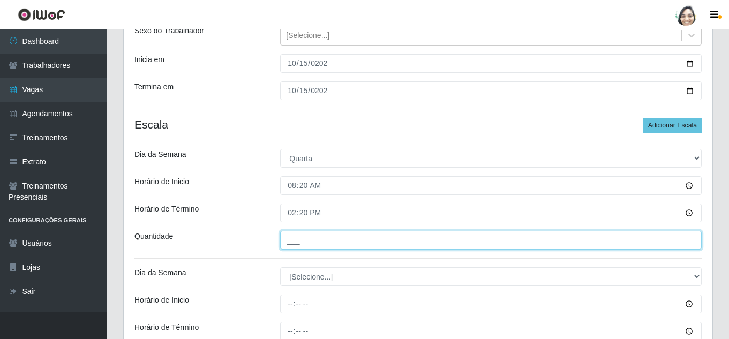
click at [306, 242] on input "___" at bounding box center [491, 240] width 422 height 19
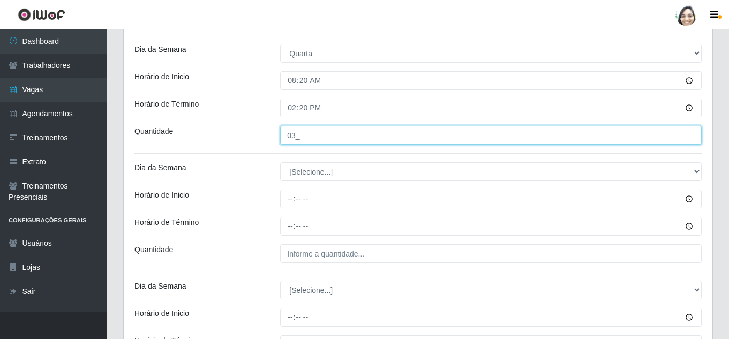
scroll to position [240, 0]
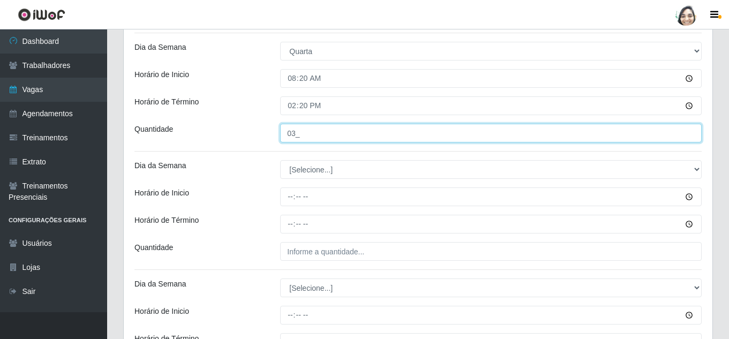
type input "03_"
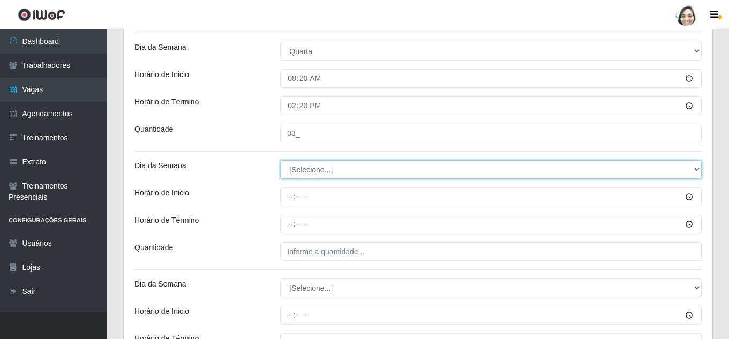
click at [316, 169] on select "[Selecione...] Segunda Terça Quarta Quinta Sexta Sábado Domingo" at bounding box center [491, 169] width 422 height 19
select select "3"
click at [280, 160] on select "[Selecione...] Segunda Terça Quarta Quinta Sexta Sábado Domingo" at bounding box center [491, 169] width 422 height 19
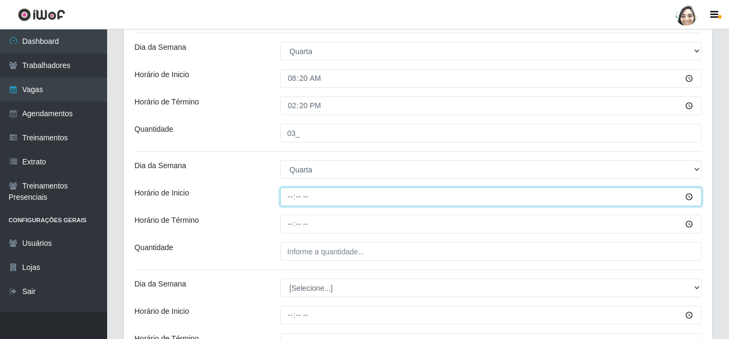
click at [292, 197] on input "Horário de Inicio" at bounding box center [491, 197] width 422 height 19
type input "12:20"
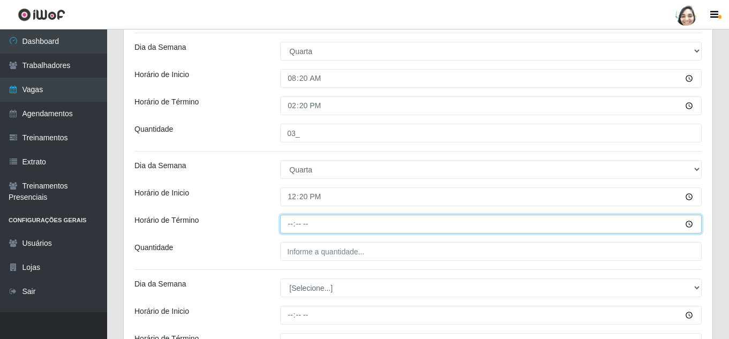
click at [290, 221] on input "Horário de Término" at bounding box center [491, 224] width 422 height 19
type input "18:20"
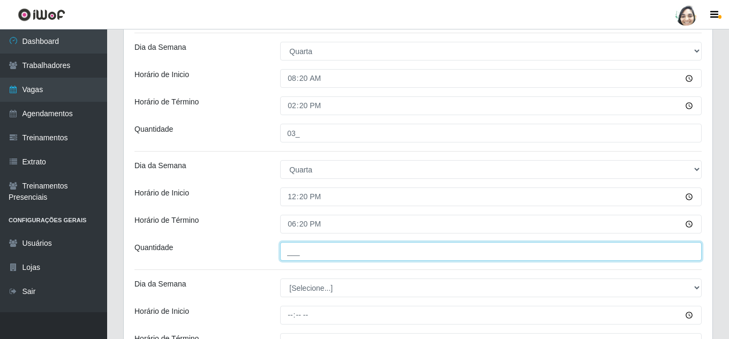
click at [318, 252] on input "___" at bounding box center [491, 251] width 422 height 19
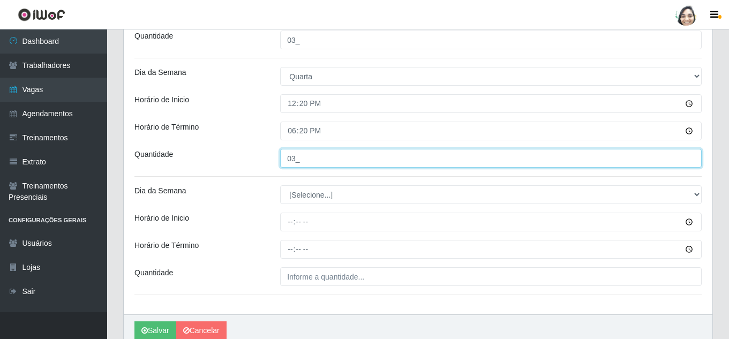
scroll to position [347, 0]
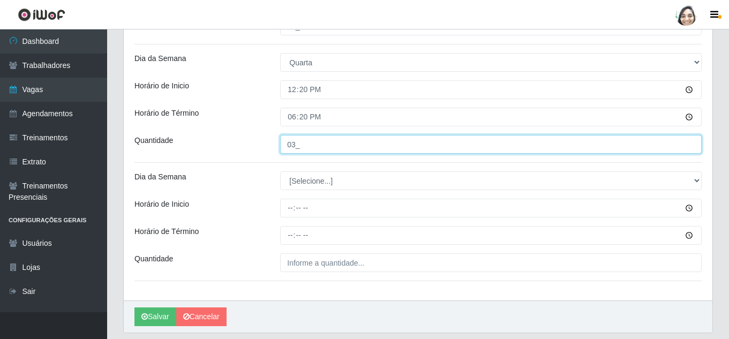
type input "03_"
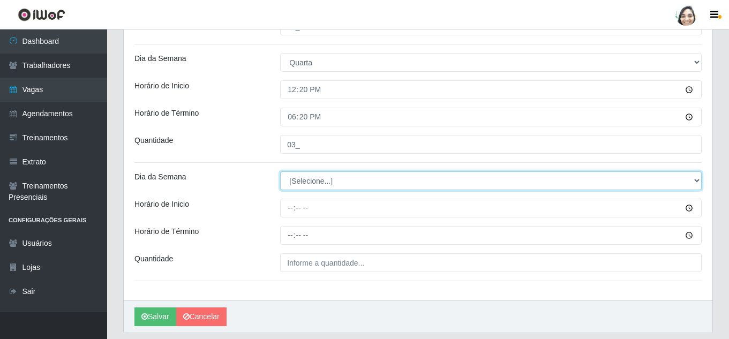
click at [312, 179] on select "[Selecione...] Segunda Terça Quarta Quinta Sexta Sábado Domingo" at bounding box center [491, 180] width 422 height 19
select select "3"
click at [280, 171] on select "[Selecione...] Segunda Terça Quarta Quinta Sexta Sábado Domingo" at bounding box center [491, 180] width 422 height 19
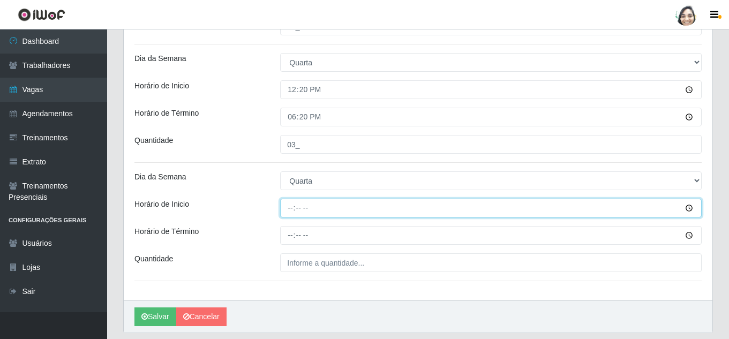
click at [287, 206] on input "Horário de Inicio" at bounding box center [491, 208] width 422 height 19
type input "16:20"
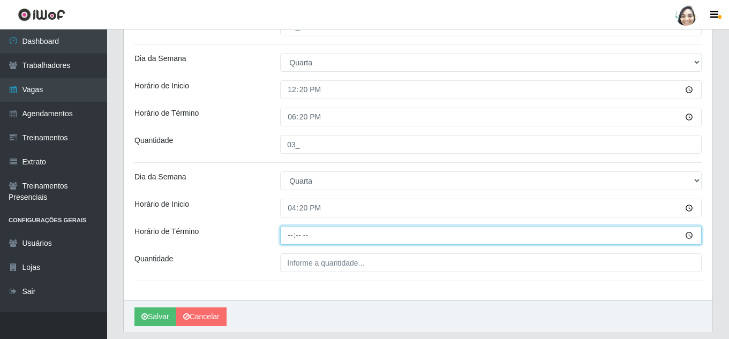
click at [288, 239] on input "Horário de Término" at bounding box center [491, 235] width 422 height 19
type input "22:20"
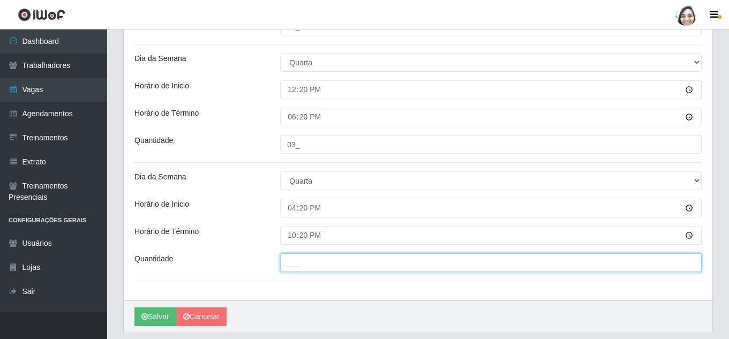
click at [312, 260] on input "___" at bounding box center [491, 262] width 422 height 19
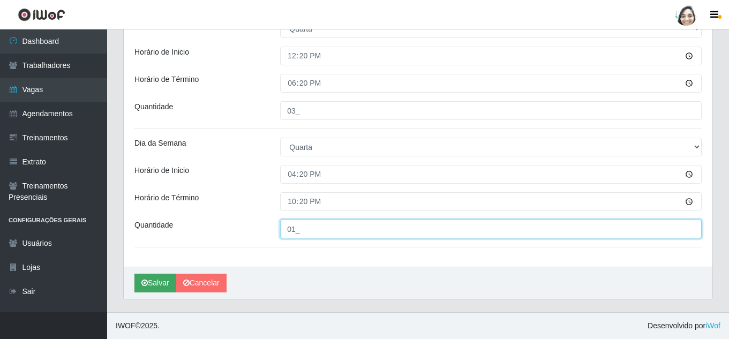
type input "01_"
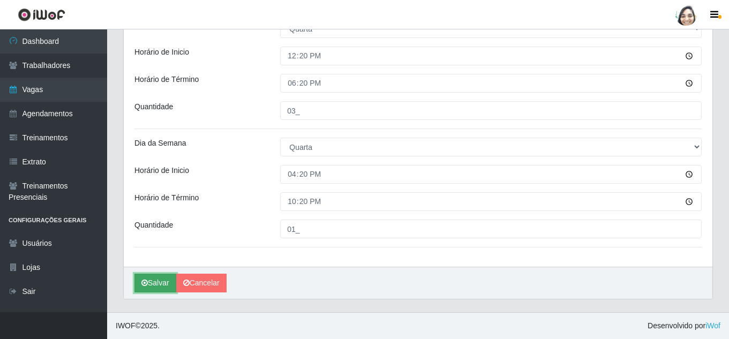
click at [153, 286] on button "Salvar" at bounding box center [156, 283] width 42 height 19
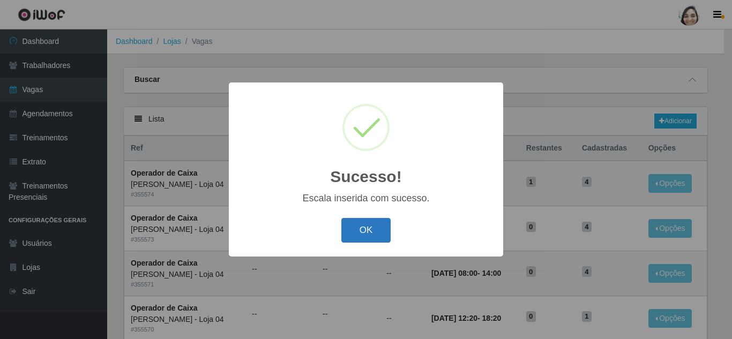
click at [349, 235] on button "OK" at bounding box center [366, 230] width 50 height 25
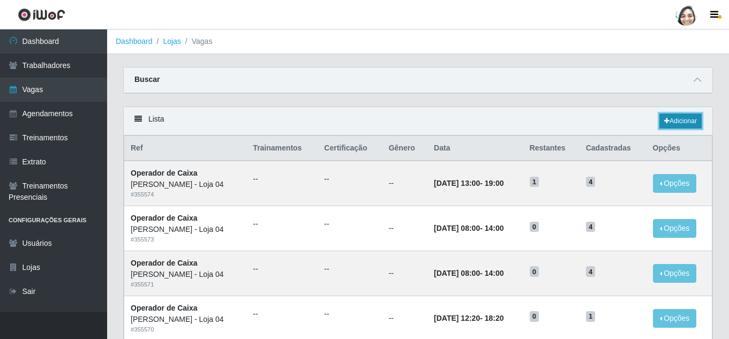
click at [682, 118] on link "Adicionar" at bounding box center [681, 121] width 42 height 15
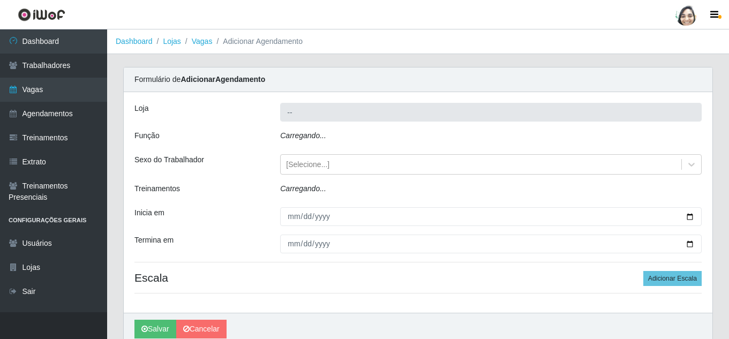
type input "[PERSON_NAME] - Loja 04"
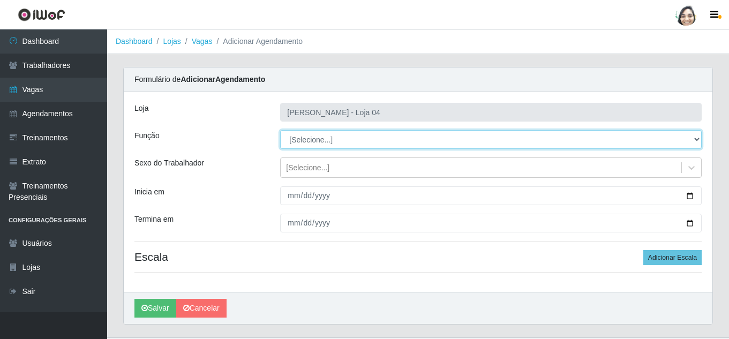
click at [320, 140] on select "[Selecione...] ASG ASG + ASG ++ Auxiliar de Depósito Auxiliar de Depósito + Aux…" at bounding box center [491, 139] width 422 height 19
select select "22"
click at [280, 130] on select "[Selecione...] ASG ASG + ASG ++ Auxiliar de Depósito Auxiliar de Depósito + Aux…" at bounding box center [491, 139] width 422 height 19
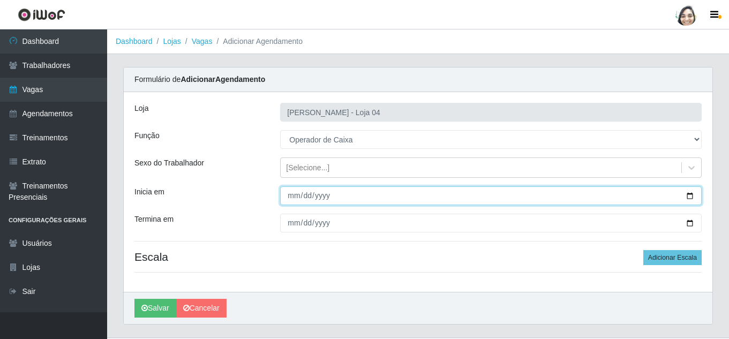
click at [293, 199] on input "Inicia em" at bounding box center [491, 195] width 422 height 19
type input "[DATE]"
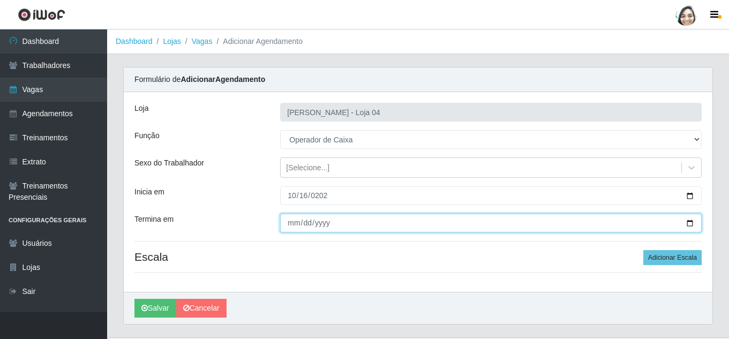
click at [291, 220] on input "Termina em" at bounding box center [491, 223] width 422 height 19
type input "[DATE]"
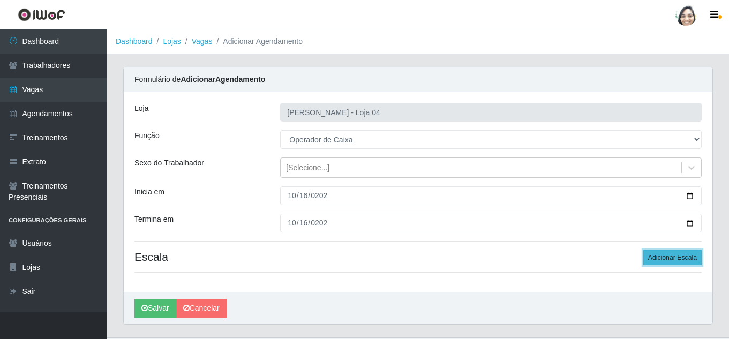
click at [654, 260] on button "Adicionar Escala" at bounding box center [673, 257] width 58 height 15
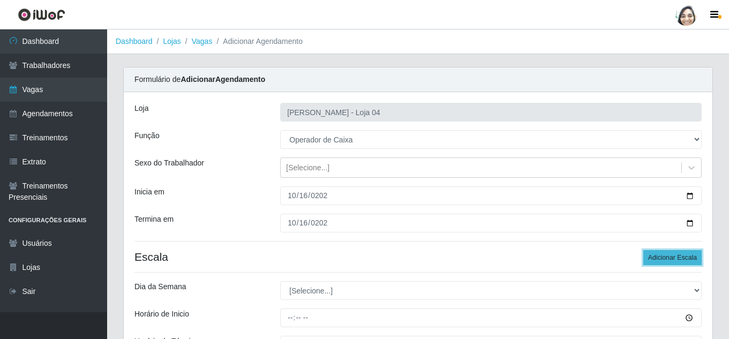
click at [661, 255] on button "Adicionar Escala" at bounding box center [673, 257] width 58 height 15
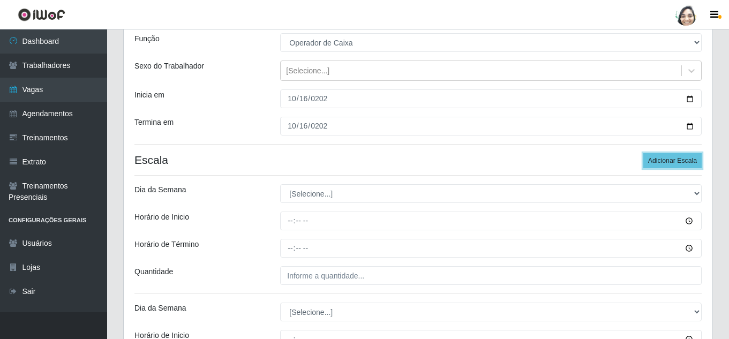
scroll to position [107, 0]
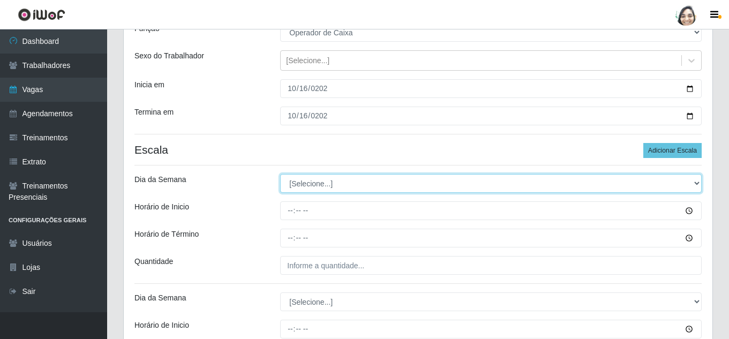
click at [344, 180] on select "[Selecione...] Segunda Terça Quarta Quinta Sexta Sábado Domingo" at bounding box center [491, 183] width 422 height 19
select select "4"
click at [280, 174] on select "[Selecione...] Segunda Terça Quarta Quinta Sexta Sábado Domingo" at bounding box center [491, 183] width 422 height 19
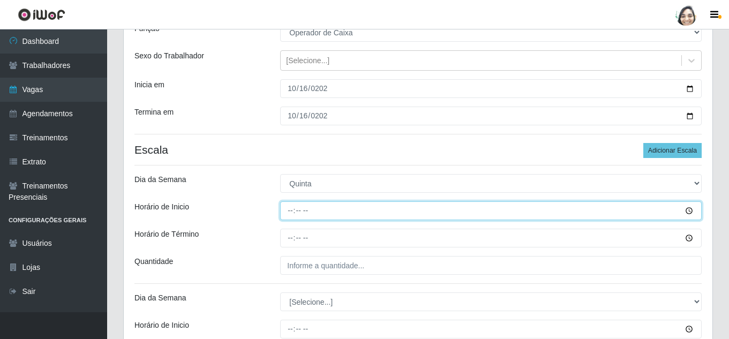
click at [293, 209] on input "Horário de Inicio" at bounding box center [491, 210] width 422 height 19
type input "08:20"
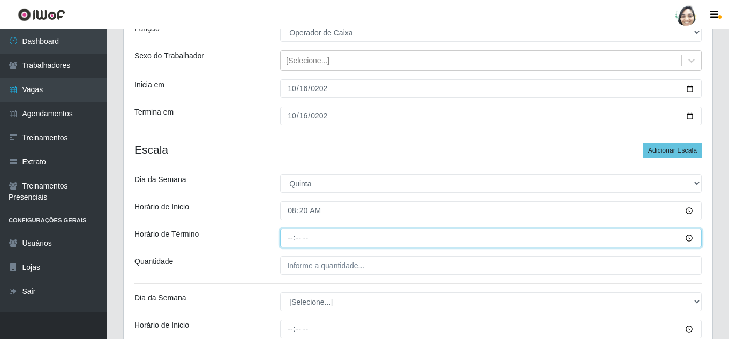
click at [294, 237] on input "Horário de Término" at bounding box center [491, 238] width 422 height 19
type input "14:20"
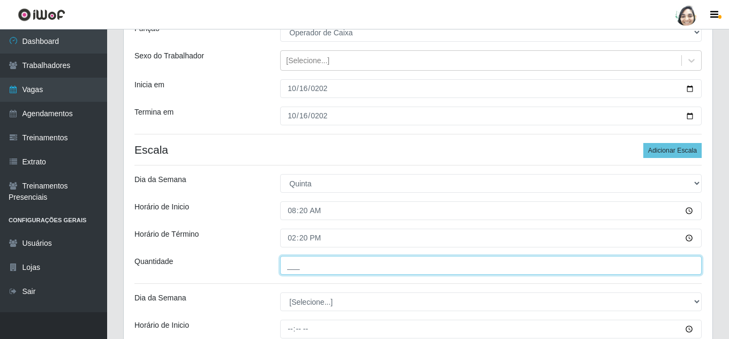
click at [304, 263] on input "___" at bounding box center [491, 265] width 422 height 19
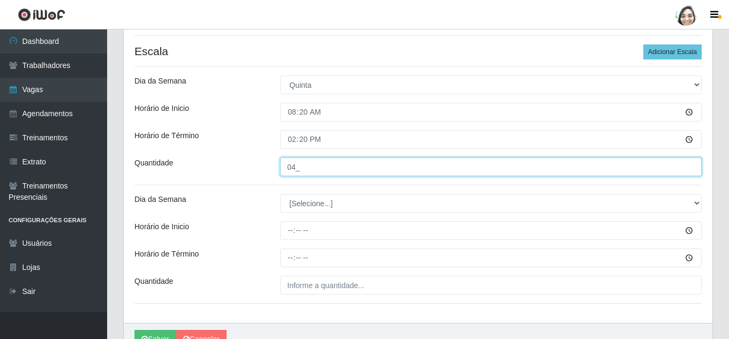
scroll to position [214, 0]
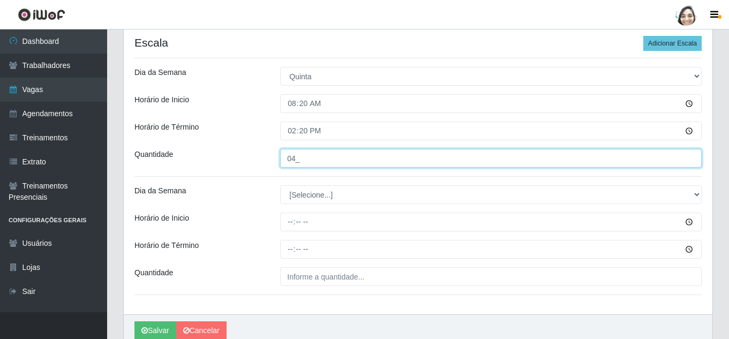
type input "04_"
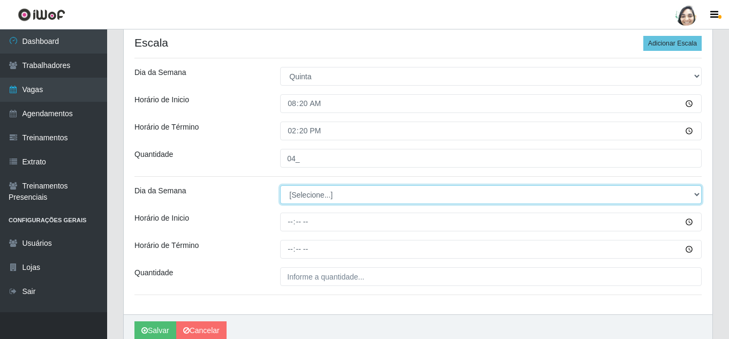
click at [323, 192] on select "[Selecione...] Segunda Terça Quarta Quinta Sexta Sábado Domingo" at bounding box center [491, 194] width 422 height 19
click at [323, 198] on select "[Selecione...] Segunda Terça Quarta Quinta Sexta Sábado Domingo" at bounding box center [491, 194] width 422 height 19
select select "4"
click at [280, 185] on select "[Selecione...] Segunda Terça Quarta Quinta Sexta Sábado Domingo" at bounding box center [491, 194] width 422 height 19
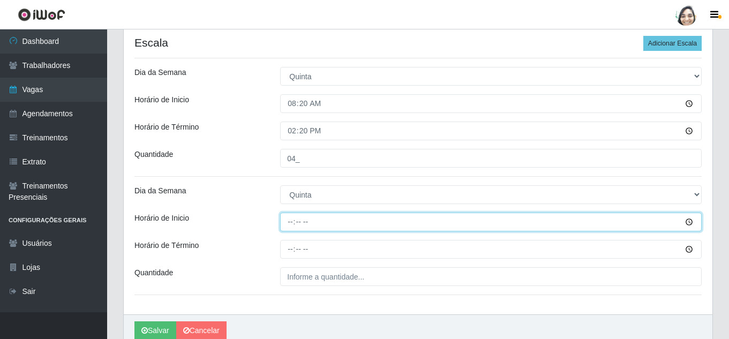
click at [287, 226] on input "Horário de Inicio" at bounding box center [491, 222] width 422 height 19
type input "16:20"
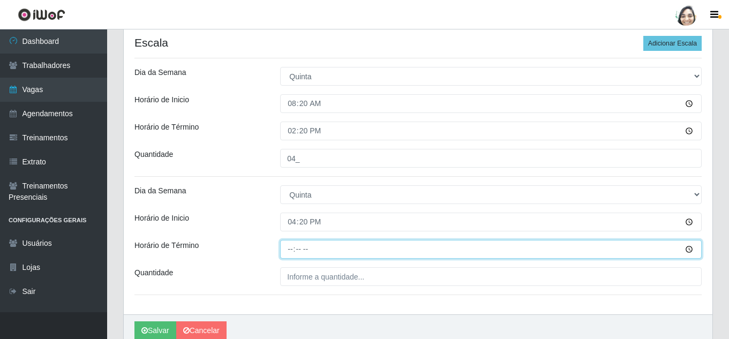
click at [288, 251] on input "Horário de Término" at bounding box center [491, 249] width 422 height 19
type input "22:20"
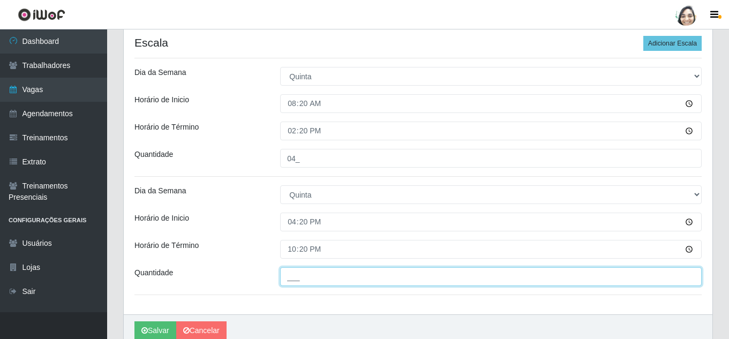
click at [372, 280] on input "___" at bounding box center [491, 276] width 422 height 19
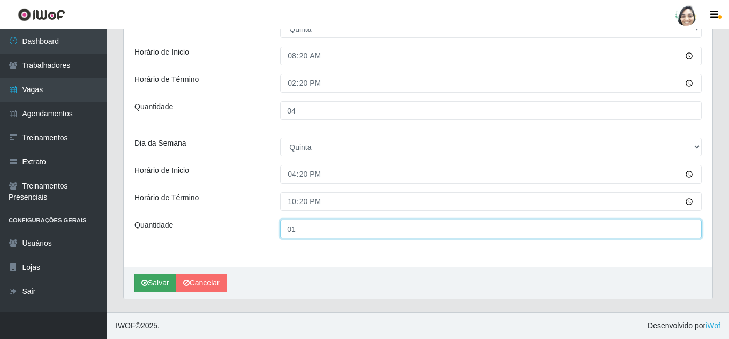
type input "01_"
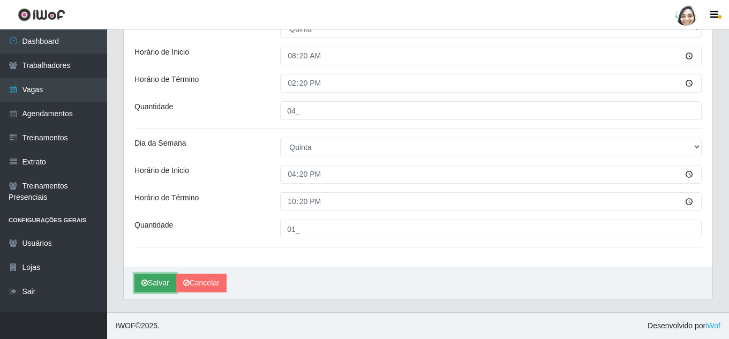
click at [156, 279] on button "Salvar" at bounding box center [156, 283] width 42 height 19
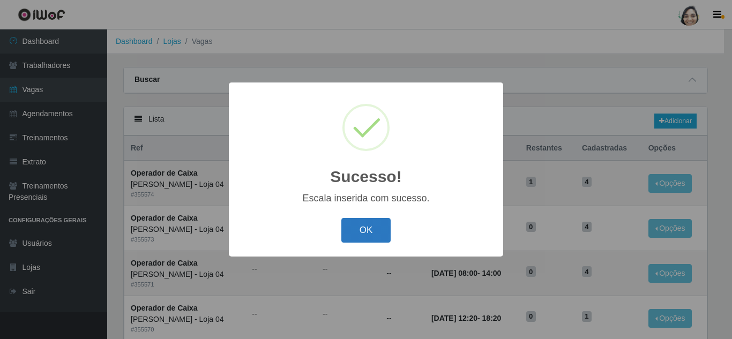
click at [385, 236] on button "OK" at bounding box center [366, 230] width 50 height 25
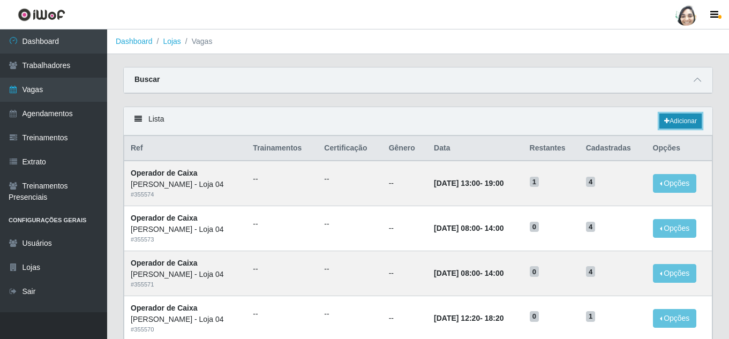
click at [693, 117] on link "Adicionar" at bounding box center [681, 121] width 42 height 15
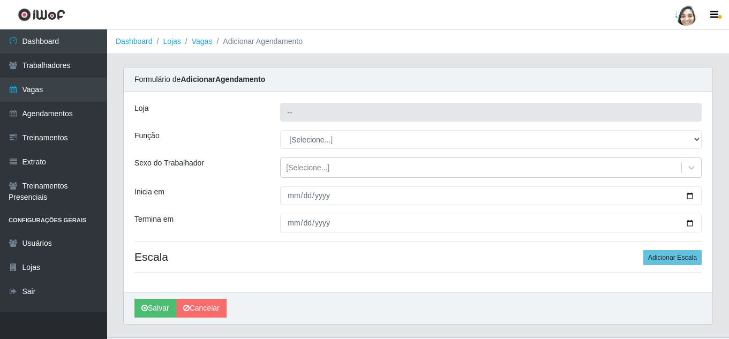
type input "[PERSON_NAME] - Loja 04"
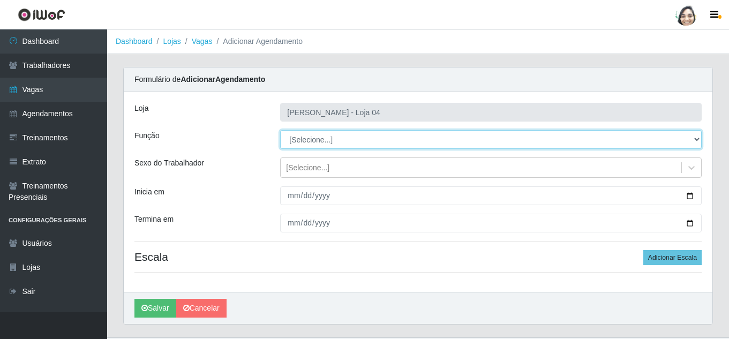
click at [342, 143] on select "[Selecione...] ASG ASG + ASG ++ Auxiliar de Depósito Auxiliar de Depósito + Aux…" at bounding box center [491, 139] width 422 height 19
select select "22"
click at [280, 130] on select "[Selecione...] ASG ASG + ASG ++ Auxiliar de Depósito Auxiliar de Depósito + Aux…" at bounding box center [491, 139] width 422 height 19
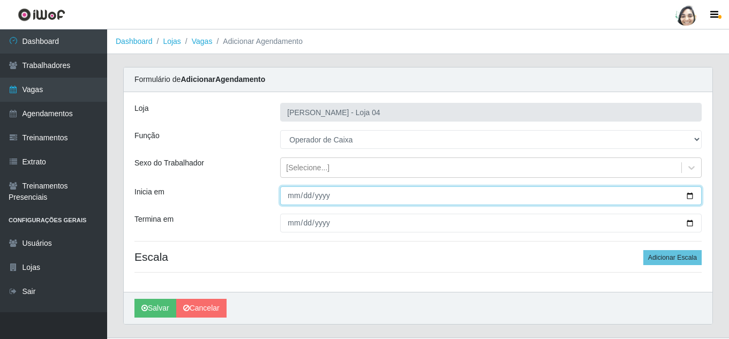
click at [295, 194] on input "Inicia em" at bounding box center [491, 195] width 422 height 19
type input "[DATE]"
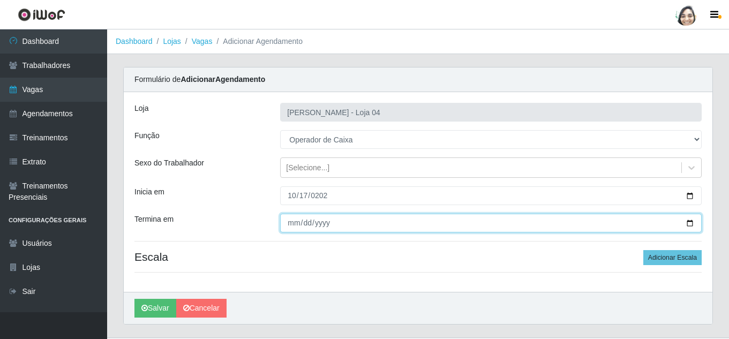
click at [300, 223] on input "Termina em" at bounding box center [491, 223] width 422 height 19
type input "[DATE]"
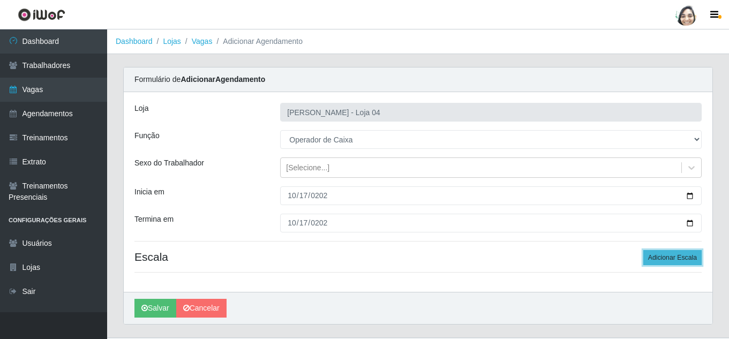
click at [682, 251] on button "Adicionar Escala" at bounding box center [673, 257] width 58 height 15
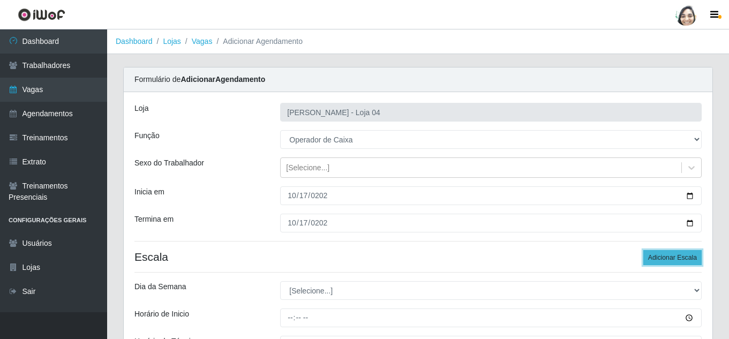
click at [681, 253] on button "Adicionar Escala" at bounding box center [673, 257] width 58 height 15
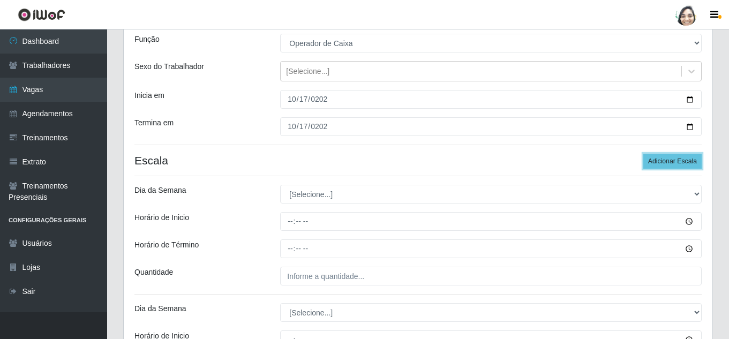
scroll to position [107, 0]
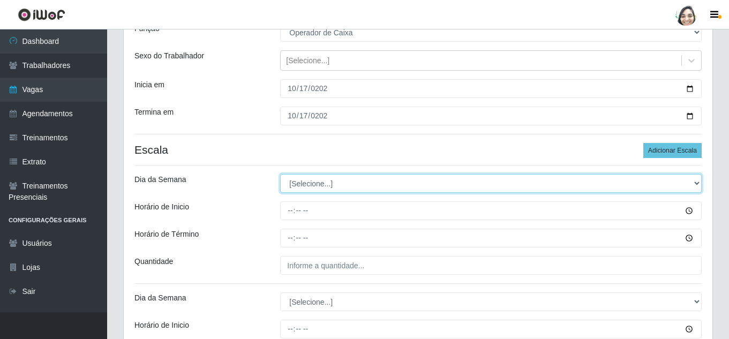
click at [312, 181] on select "[Selecione...] Segunda Terça Quarta Quinta Sexta Sábado Domingo" at bounding box center [491, 183] width 422 height 19
select select "5"
click at [280, 174] on select "[Selecione...] Segunda Terça Quarta Quinta Sexta Sábado Domingo" at bounding box center [491, 183] width 422 height 19
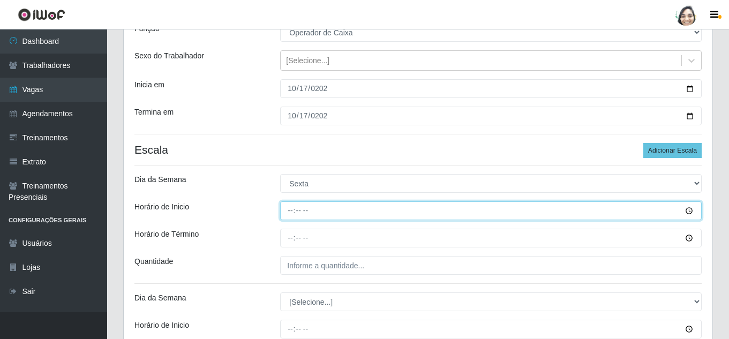
click at [290, 212] on input "Horário de Inicio" at bounding box center [491, 210] width 422 height 19
type input "08:20"
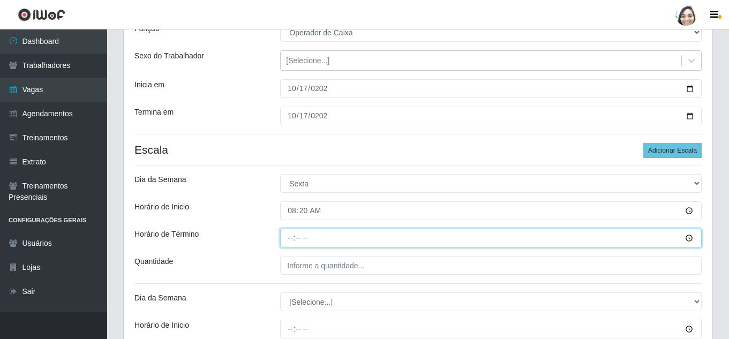
click at [292, 235] on input "Horário de Término" at bounding box center [491, 238] width 422 height 19
type input "14:20"
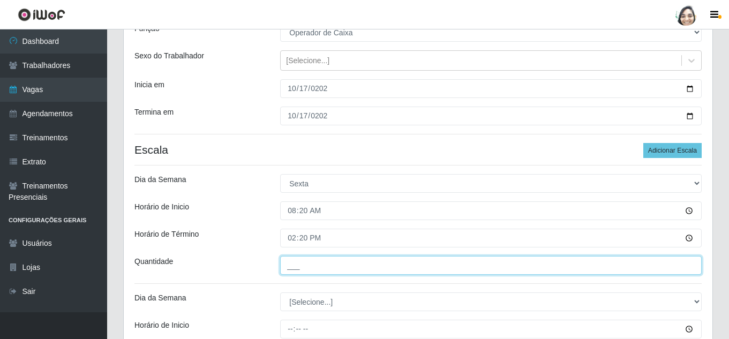
click at [307, 273] on input "___" at bounding box center [491, 265] width 422 height 19
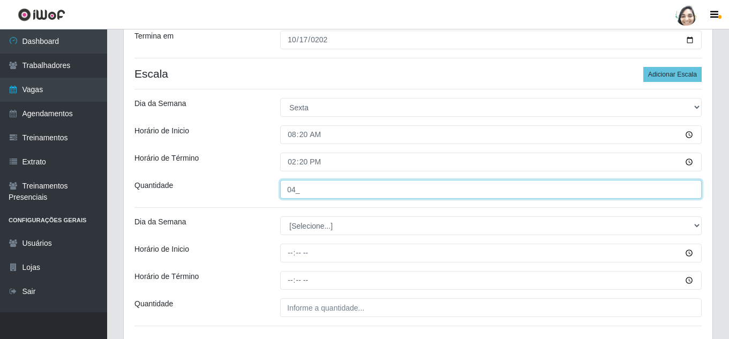
scroll to position [214, 0]
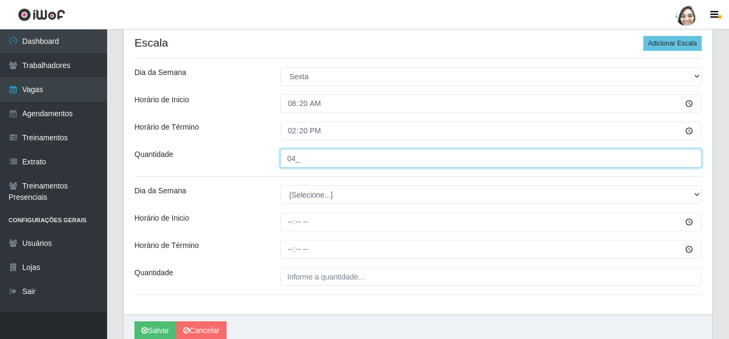
type input "04_"
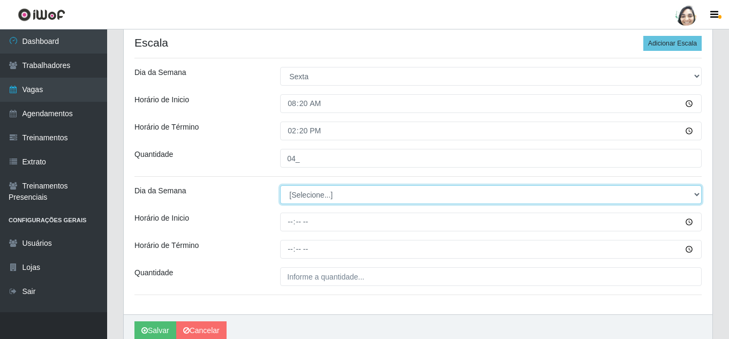
click at [306, 197] on select "[Selecione...] Segunda Terça Quarta Quinta Sexta Sábado Domingo" at bounding box center [491, 194] width 422 height 19
select select "5"
click at [280, 185] on select "[Selecione...] Segunda Terça Quarta Quinta Sexta Sábado Domingo" at bounding box center [491, 194] width 422 height 19
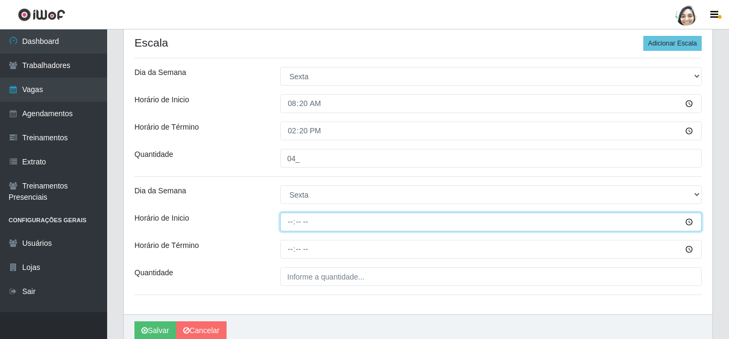
click at [293, 222] on input "Horário de Inicio" at bounding box center [491, 222] width 422 height 19
type input "16:20"
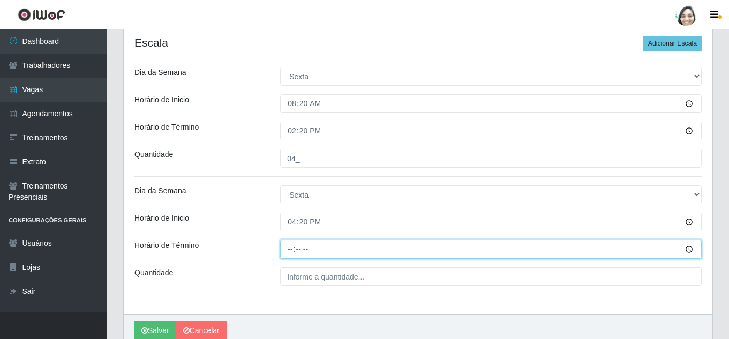
click at [289, 250] on input "Horário de Término" at bounding box center [491, 249] width 422 height 19
type input "22:20"
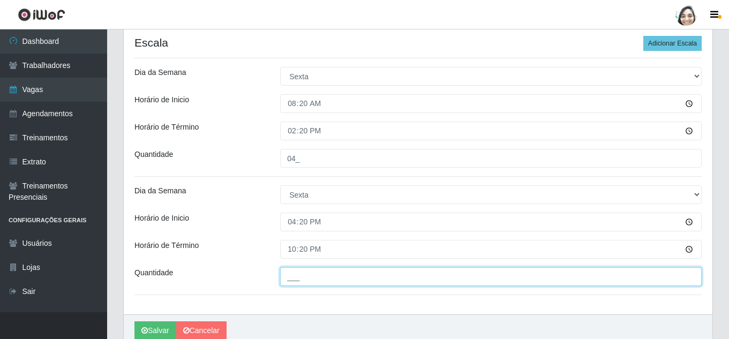
click at [296, 283] on input "___" at bounding box center [491, 276] width 422 height 19
type input "01_"
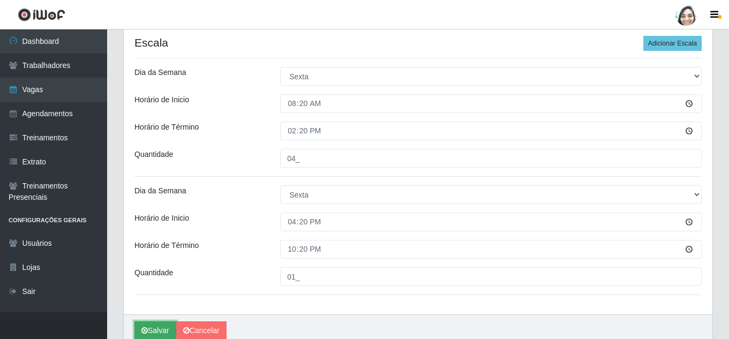
click at [150, 326] on button "Salvar" at bounding box center [156, 331] width 42 height 19
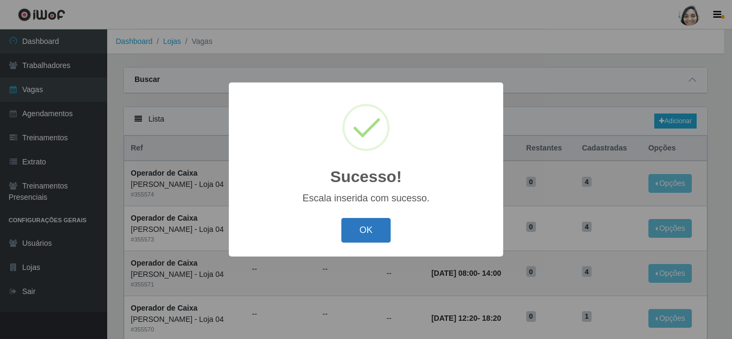
click at [385, 241] on button "OK" at bounding box center [366, 230] width 50 height 25
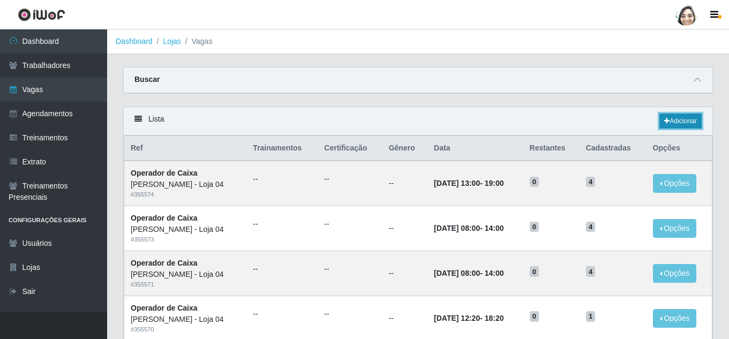
click at [675, 116] on link "Adicionar" at bounding box center [681, 121] width 42 height 15
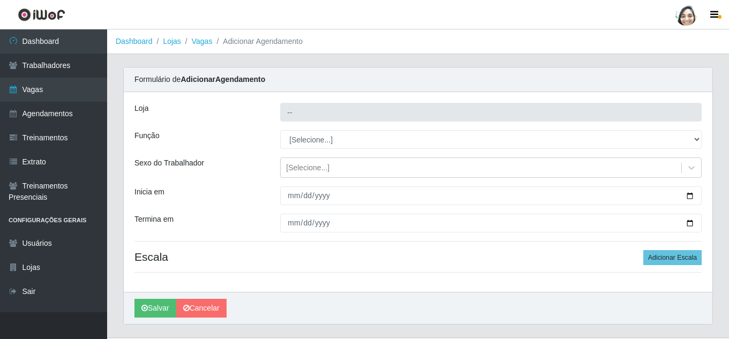
type input "[PERSON_NAME] - Loja 04"
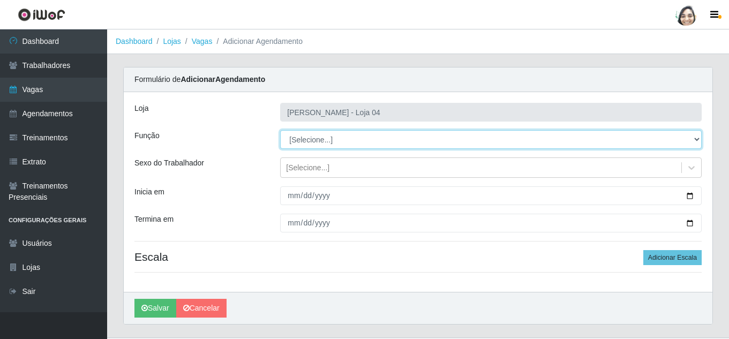
click at [313, 143] on select "[Selecione...] ASG ASG + ASG ++ Auxiliar de Depósito Auxiliar de Depósito + Aux…" at bounding box center [491, 139] width 422 height 19
select select "22"
click at [280, 130] on select "[Selecione...] ASG ASG + ASG ++ Auxiliar de Depósito Auxiliar de Depósito + Aux…" at bounding box center [491, 139] width 422 height 19
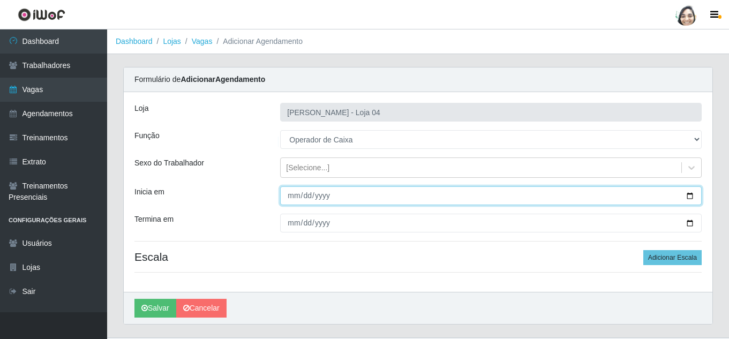
click at [294, 195] on input "Inicia em" at bounding box center [491, 195] width 422 height 19
type input "[DATE]"
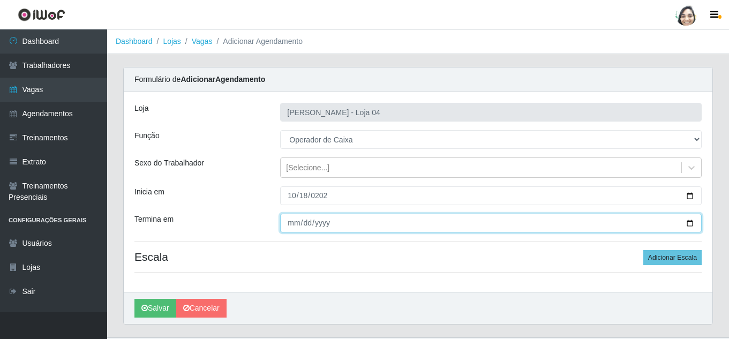
click at [295, 219] on input "Termina em" at bounding box center [491, 223] width 422 height 19
type input "[DATE]"
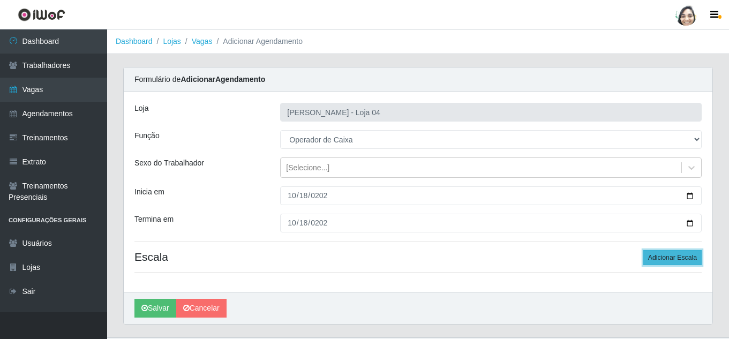
click at [650, 258] on button "Adicionar Escala" at bounding box center [673, 257] width 58 height 15
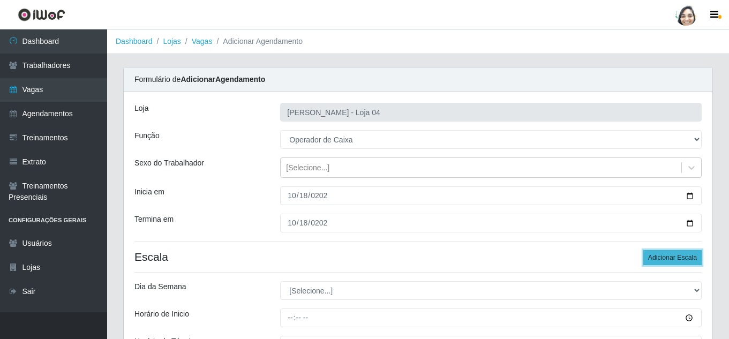
click at [684, 255] on button "Adicionar Escala" at bounding box center [673, 257] width 58 height 15
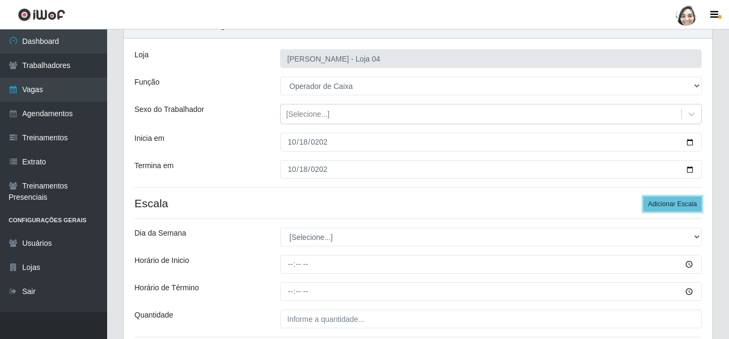
scroll to position [107, 0]
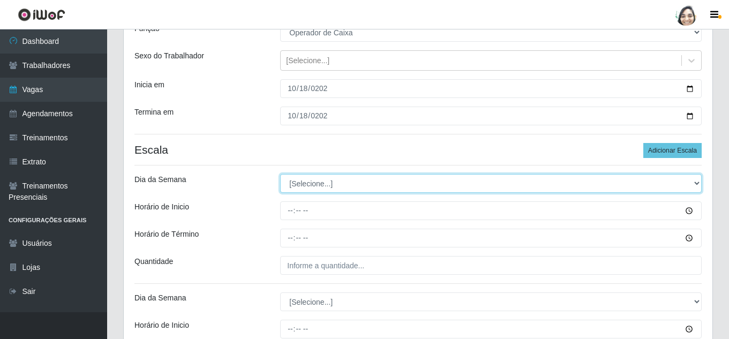
click at [342, 175] on select "[Selecione...] Segunda Terça Quarta Quinta Sexta Sábado Domingo" at bounding box center [491, 183] width 422 height 19
click at [334, 182] on select "[Selecione...] Segunda Terça Quarta Quinta Sexta Sábado Domingo" at bounding box center [491, 183] width 422 height 19
select select "6"
click at [280, 174] on select "[Selecione...] Segunda Terça Quarta Quinta Sexta Sábado Domingo" at bounding box center [491, 183] width 422 height 19
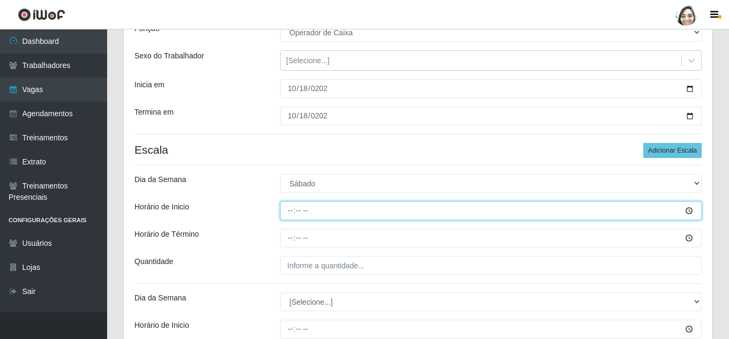
click at [287, 217] on input "Horário de Inicio" at bounding box center [491, 210] width 422 height 19
type input "08:20"
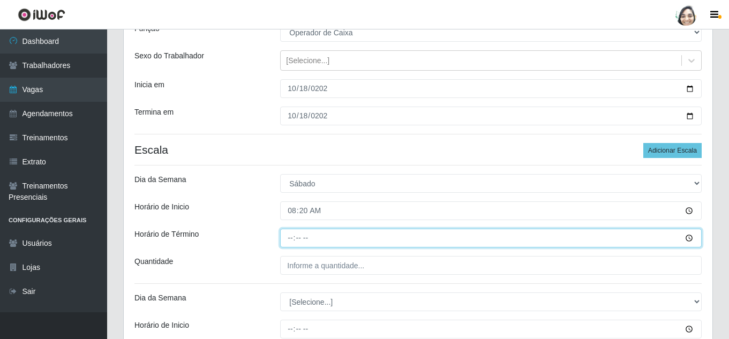
click at [286, 244] on input "Horário de Término" at bounding box center [491, 238] width 422 height 19
type input "14:20"
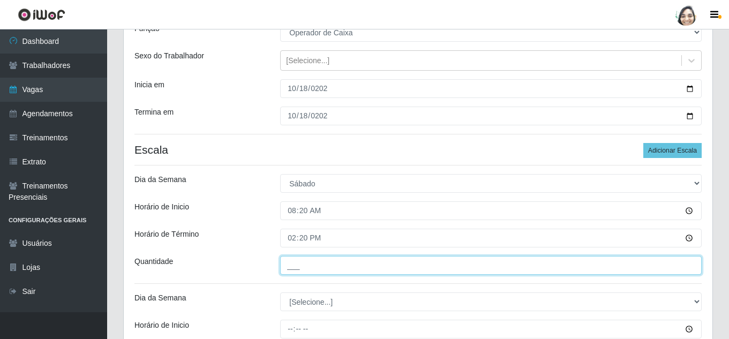
click at [313, 268] on input "___" at bounding box center [491, 265] width 422 height 19
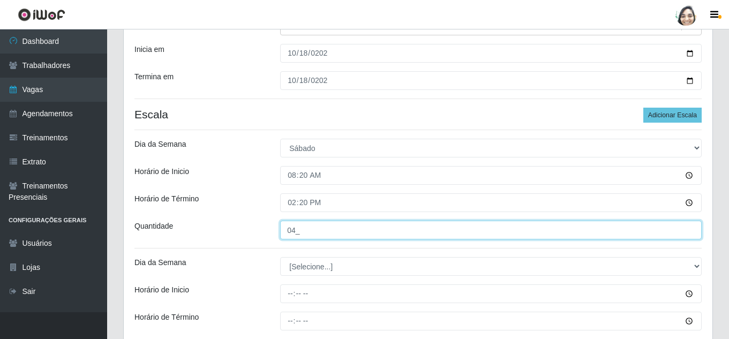
scroll to position [214, 0]
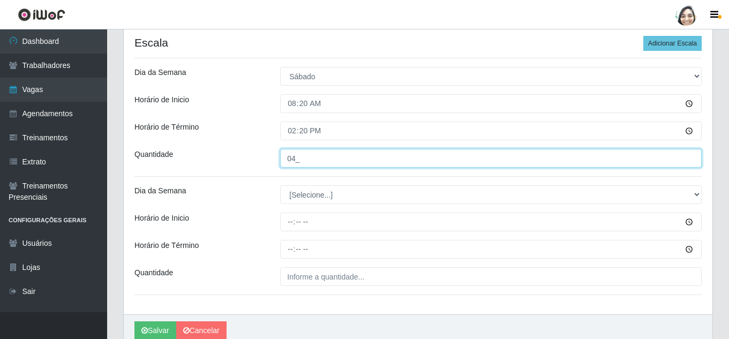
type input "04_"
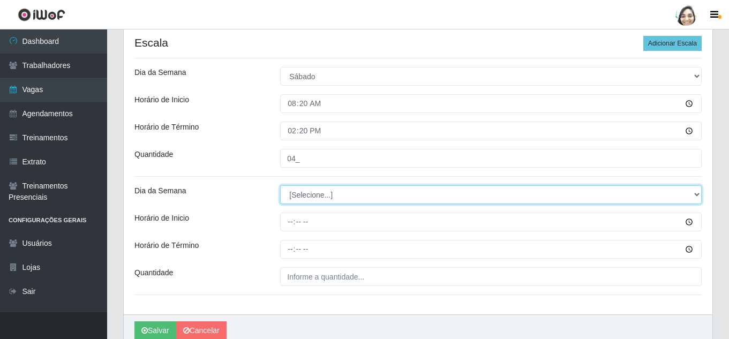
click at [303, 194] on select "[Selecione...] Segunda Terça Quarta Quinta Sexta Sábado Domingo" at bounding box center [491, 194] width 422 height 19
select select "6"
click at [280, 185] on select "[Selecione...] Segunda Terça Quarta Quinta Sexta Sábado Domingo" at bounding box center [491, 194] width 422 height 19
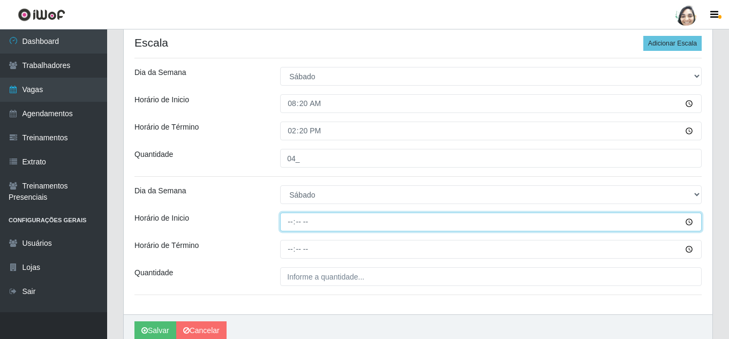
click at [288, 221] on input "Horário de Inicio" at bounding box center [491, 222] width 422 height 19
type input "16:20"
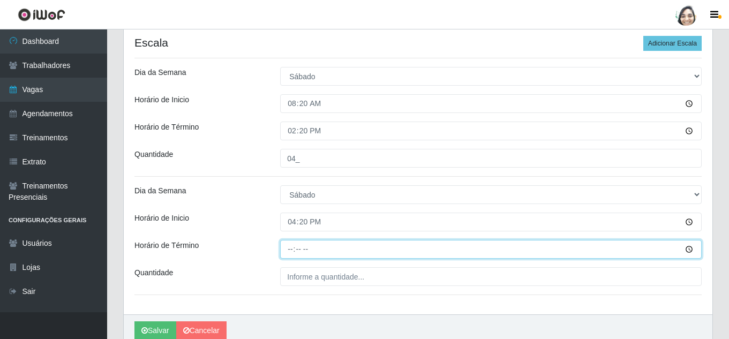
click at [288, 252] on input "Horário de Término" at bounding box center [491, 249] width 422 height 19
type input "22:20"
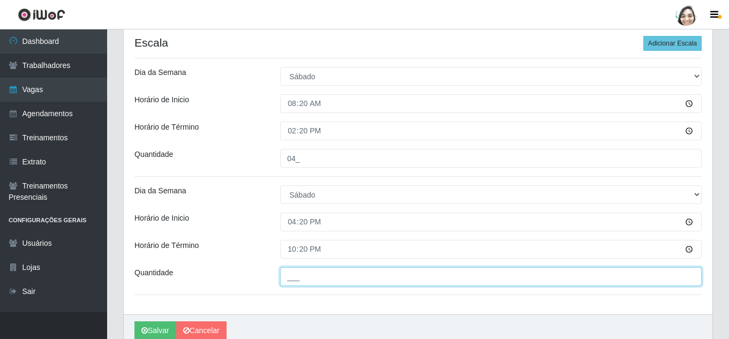
click at [324, 277] on input "___" at bounding box center [491, 276] width 422 height 19
type input "01_"
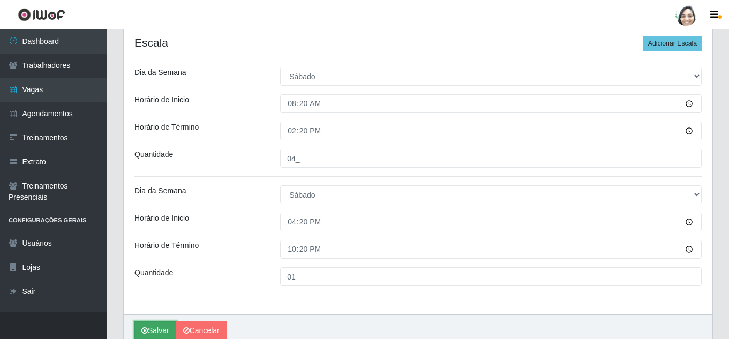
click at [159, 335] on button "Salvar" at bounding box center [156, 331] width 42 height 19
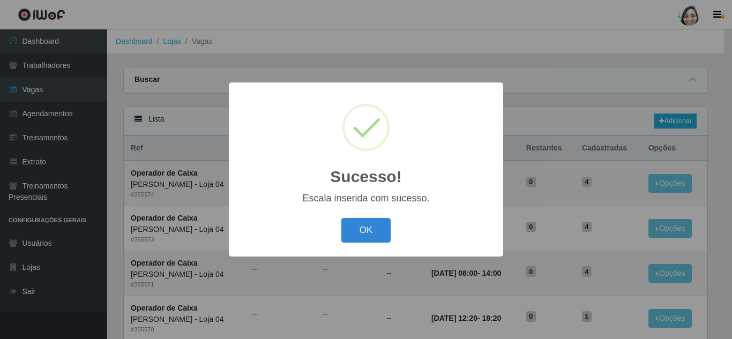
click at [338, 240] on div "OK Cancel" at bounding box center [366, 230] width 253 height 31
click at [352, 236] on button "OK" at bounding box center [366, 230] width 50 height 25
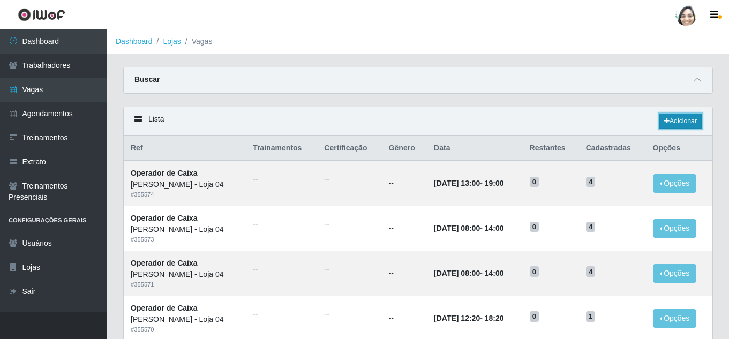
click at [686, 120] on link "Adicionar" at bounding box center [681, 121] width 42 height 15
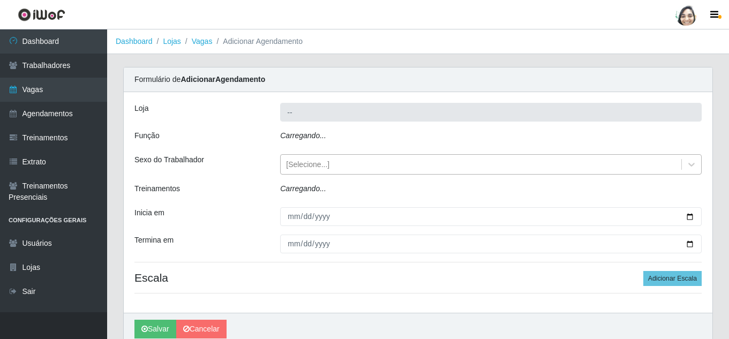
type input "[PERSON_NAME] - Loja 04"
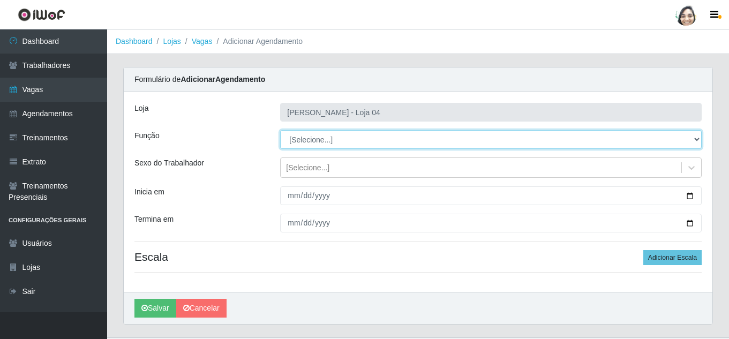
click at [312, 139] on select "[Selecione...] ASG ASG + ASG ++ Auxiliar de Depósito Auxiliar de Depósito + Aux…" at bounding box center [491, 139] width 422 height 19
select select "22"
click at [280, 130] on select "[Selecione...] ASG ASG + ASG ++ Auxiliar de Depósito Auxiliar de Depósito + Aux…" at bounding box center [491, 139] width 422 height 19
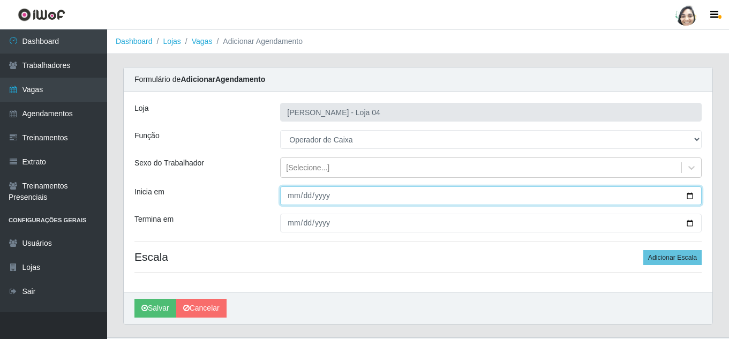
click at [290, 195] on input "Inicia em" at bounding box center [491, 195] width 422 height 19
type input "[DATE]"
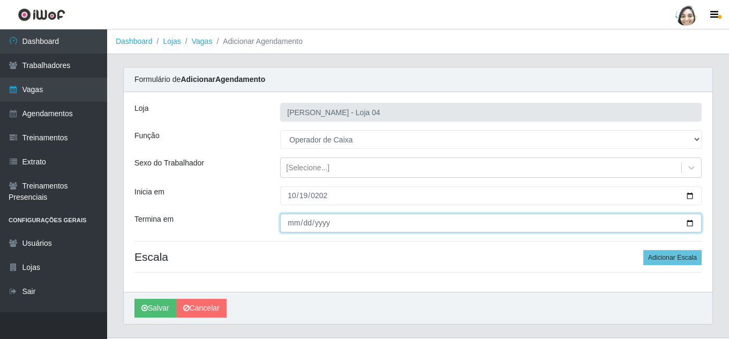
click at [293, 226] on input "Termina em" at bounding box center [491, 223] width 422 height 19
type input "[DATE]"
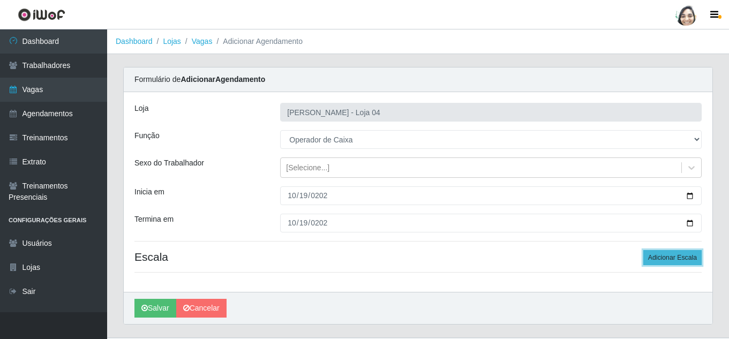
click at [678, 262] on button "Adicionar Escala" at bounding box center [673, 257] width 58 height 15
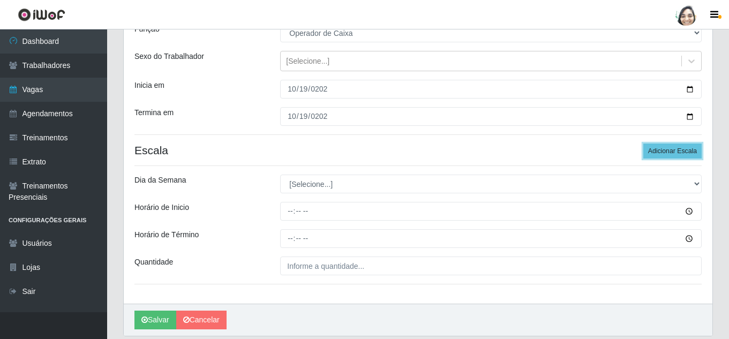
scroll to position [107, 0]
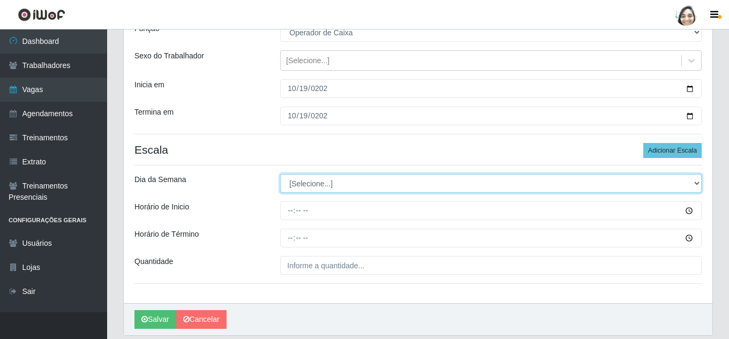
click at [298, 179] on select "[Selecione...] Segunda Terça Quarta Quinta Sexta Sábado Domingo" at bounding box center [491, 183] width 422 height 19
select select "0"
click at [280, 174] on select "[Selecione...] Segunda Terça Quarta Quinta Sexta Sábado Domingo" at bounding box center [491, 183] width 422 height 19
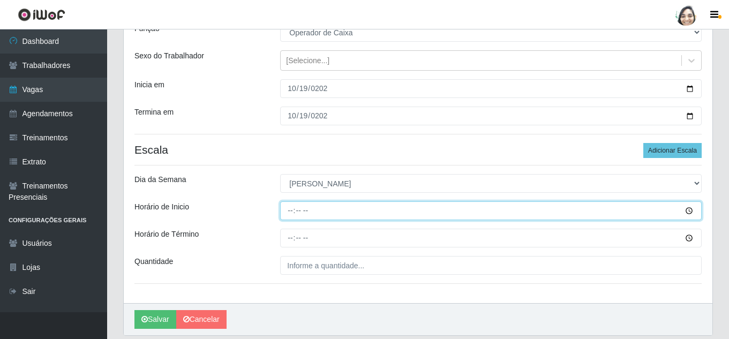
click at [288, 207] on input "Horário de Inicio" at bounding box center [491, 210] width 422 height 19
type input "08:00"
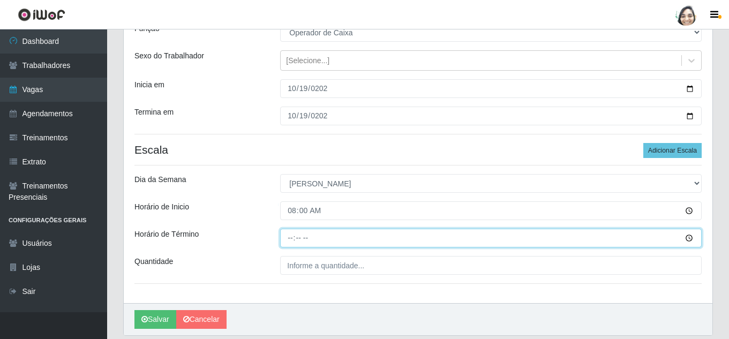
click at [291, 238] on input "Horário de Término" at bounding box center [491, 238] width 422 height 19
type input "14:00"
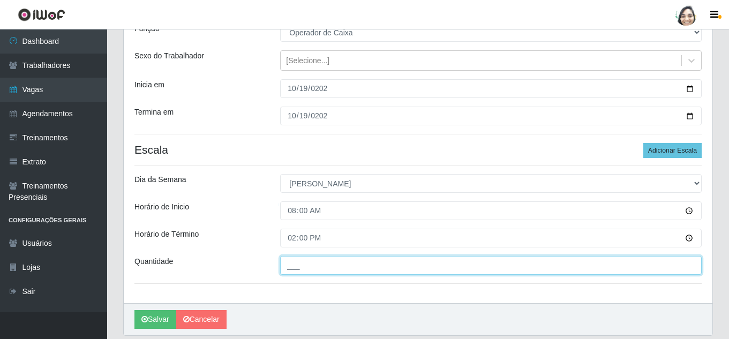
click at [322, 259] on input "___" at bounding box center [491, 265] width 422 height 19
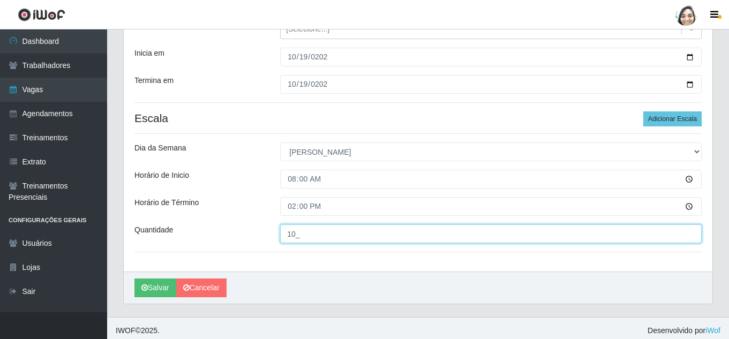
scroll to position [144, 0]
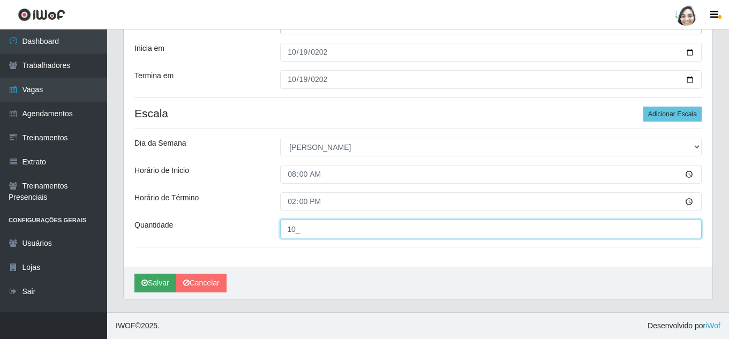
type input "10_"
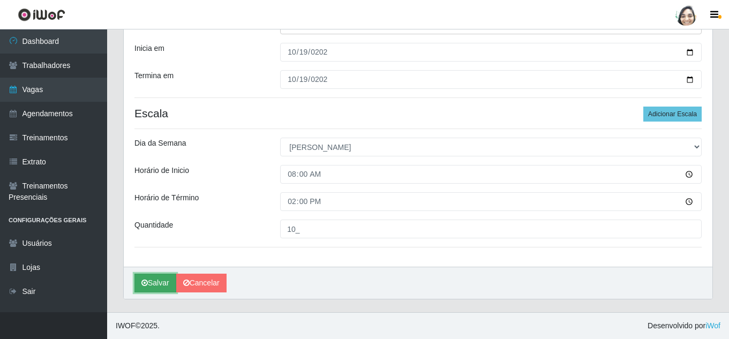
click at [152, 280] on button "Salvar" at bounding box center [156, 283] width 42 height 19
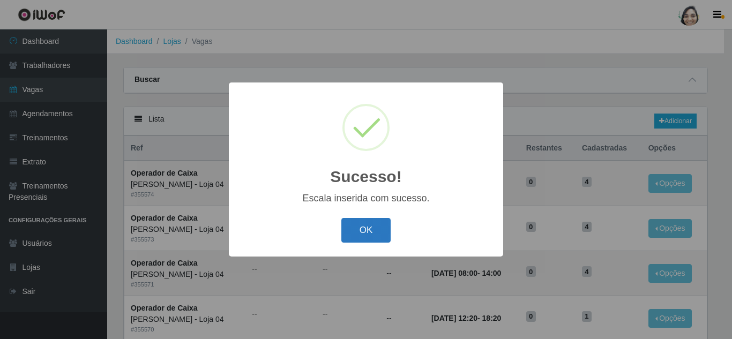
click at [361, 243] on button "OK" at bounding box center [366, 230] width 50 height 25
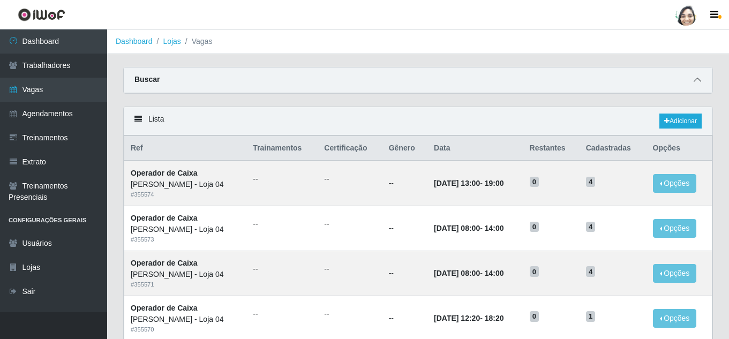
click at [695, 80] on icon at bounding box center [698, 80] width 8 height 8
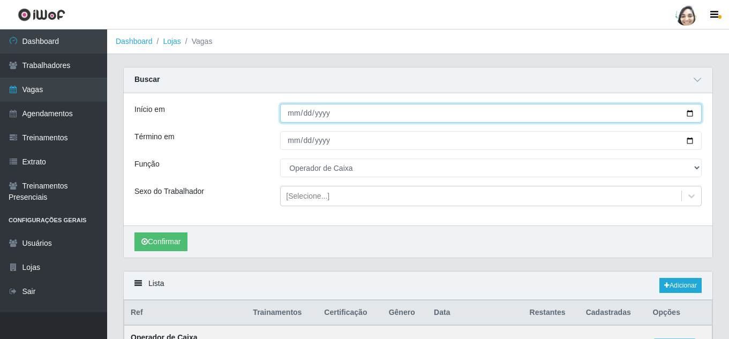
click at [294, 116] on input "[DATE]" at bounding box center [491, 113] width 422 height 19
type input "[DATE]"
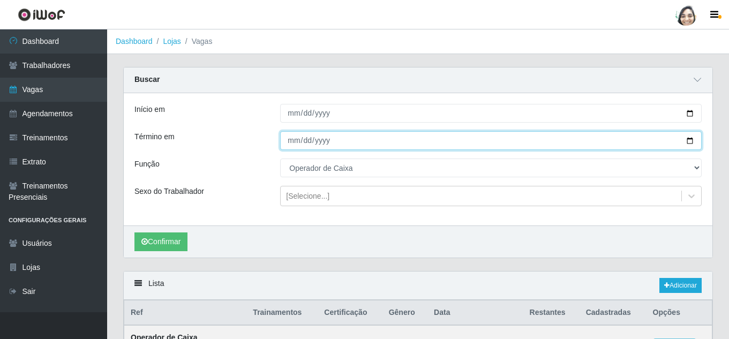
click at [288, 144] on input "[DATE]" at bounding box center [491, 140] width 422 height 19
type input "[DATE]"
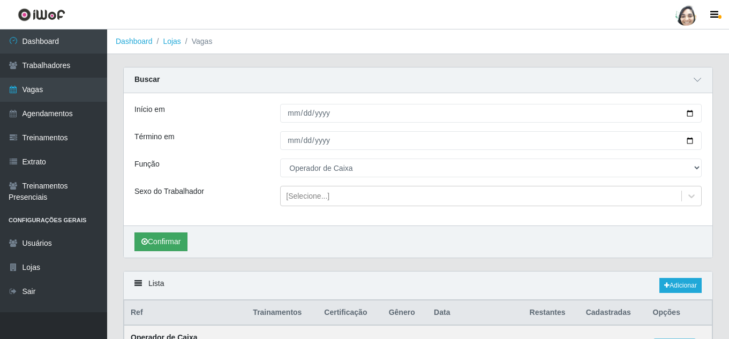
drag, startPoint x: 160, startPoint y: 231, endPoint x: 151, endPoint y: 242, distance: 13.7
click at [159, 233] on div "Confirmar" at bounding box center [418, 242] width 589 height 32
click at [151, 242] on button "Confirmar" at bounding box center [161, 242] width 53 height 19
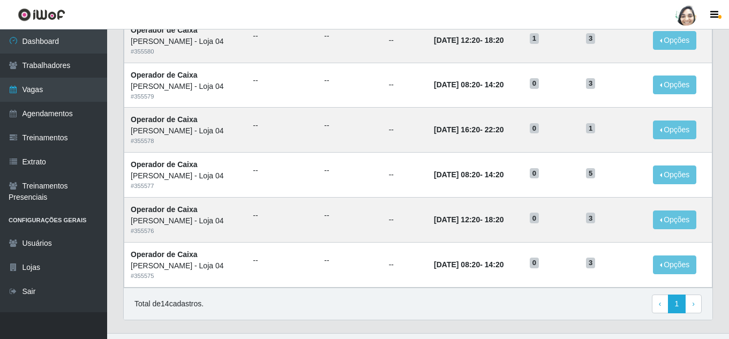
scroll to position [689, 0]
